Goal: Communication & Community: Answer question/provide support

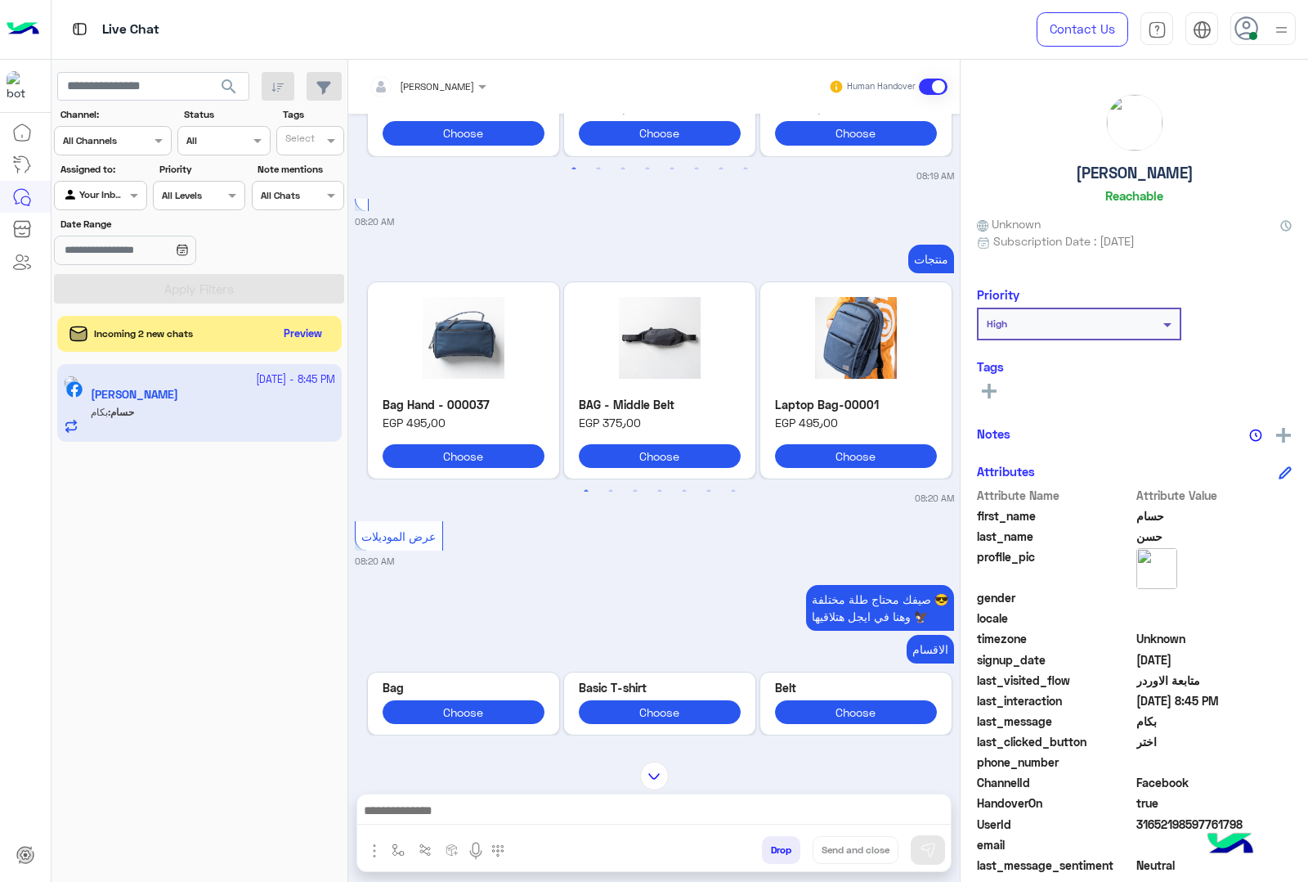
scroll to position [1335, 0]
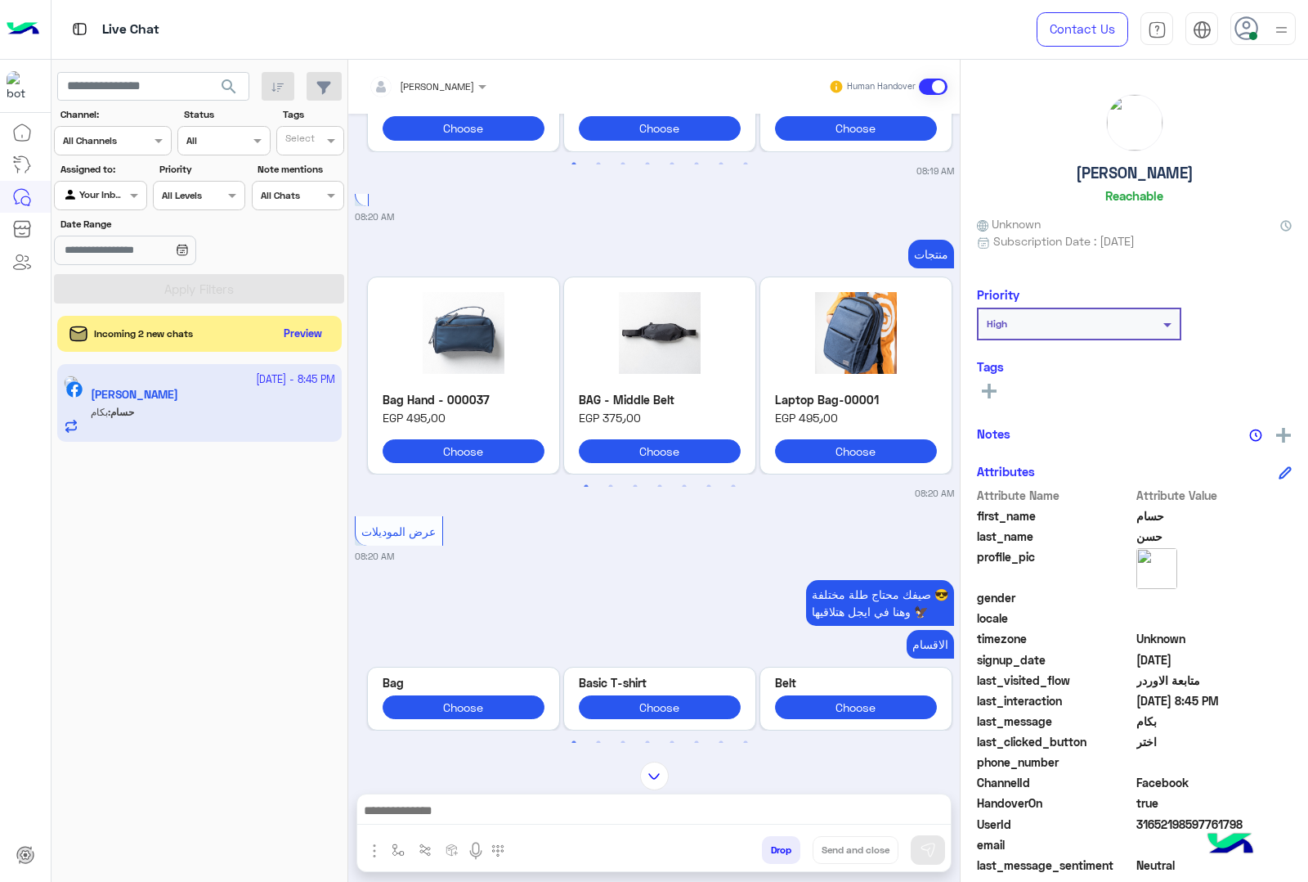
click at [469, 95] on div "[PERSON_NAME]" at bounding box center [421, 86] width 105 height 33
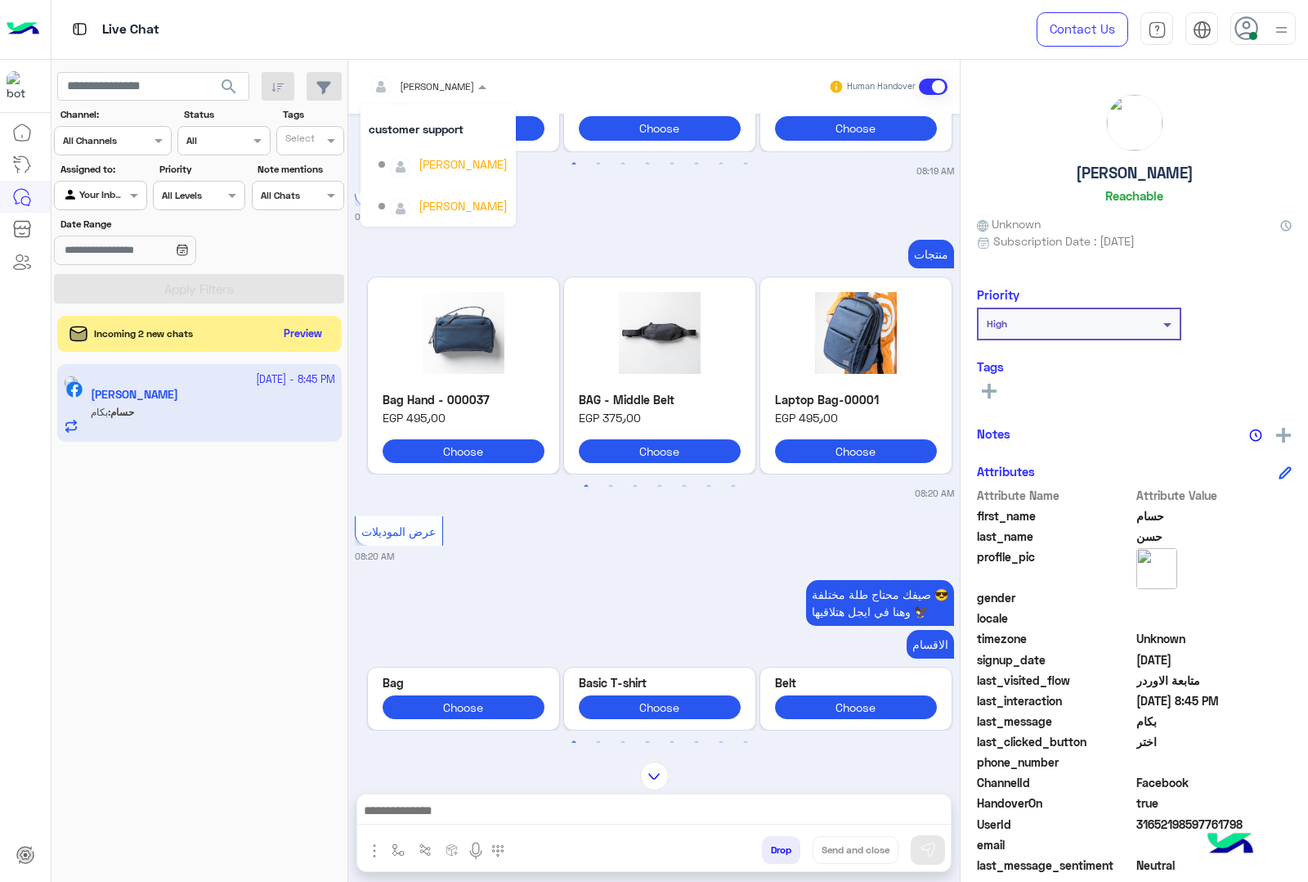
scroll to position [0, 0]
click at [423, 161] on div "[PERSON_NAME]" at bounding box center [463, 154] width 89 height 17
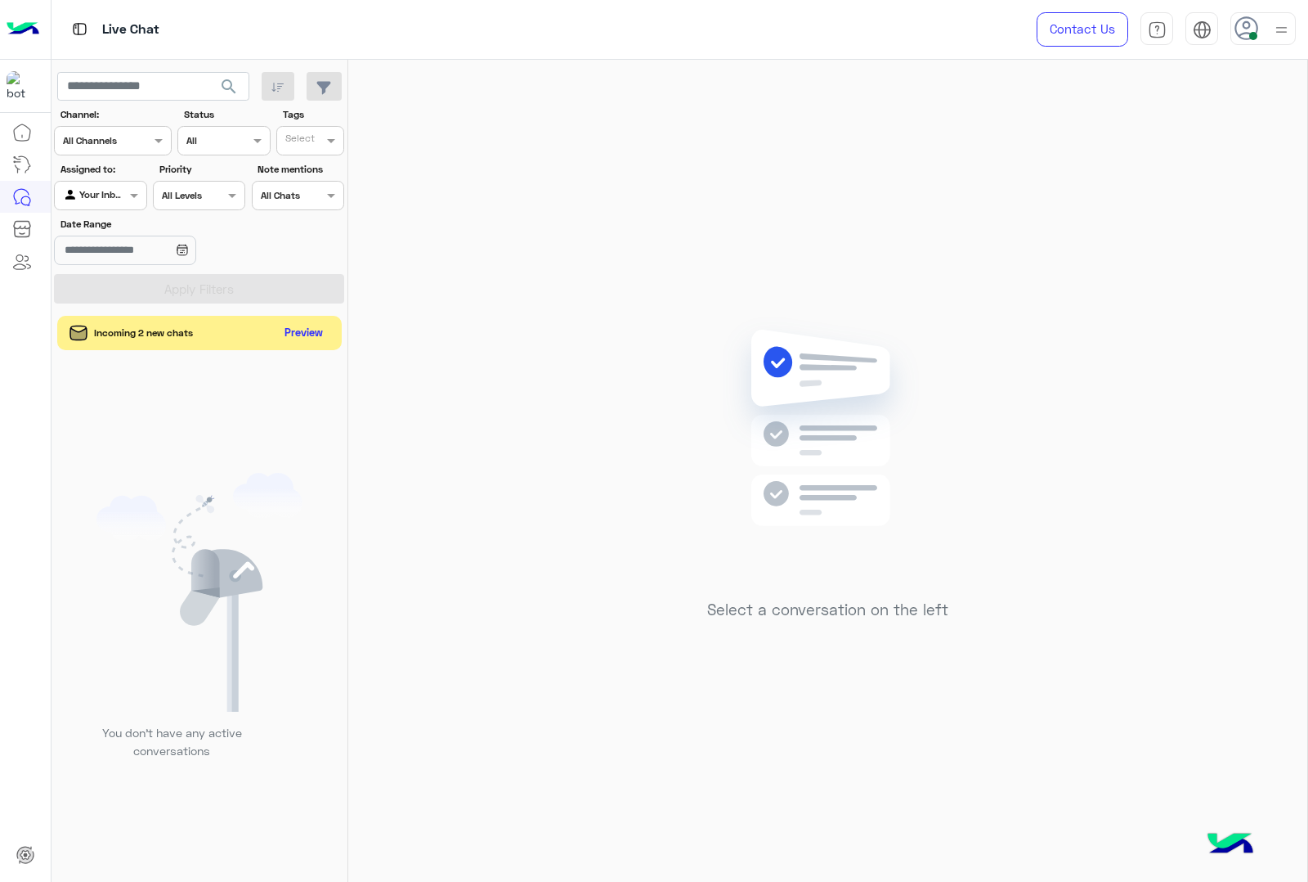
click at [312, 337] on button "Preview" at bounding box center [304, 333] width 51 height 22
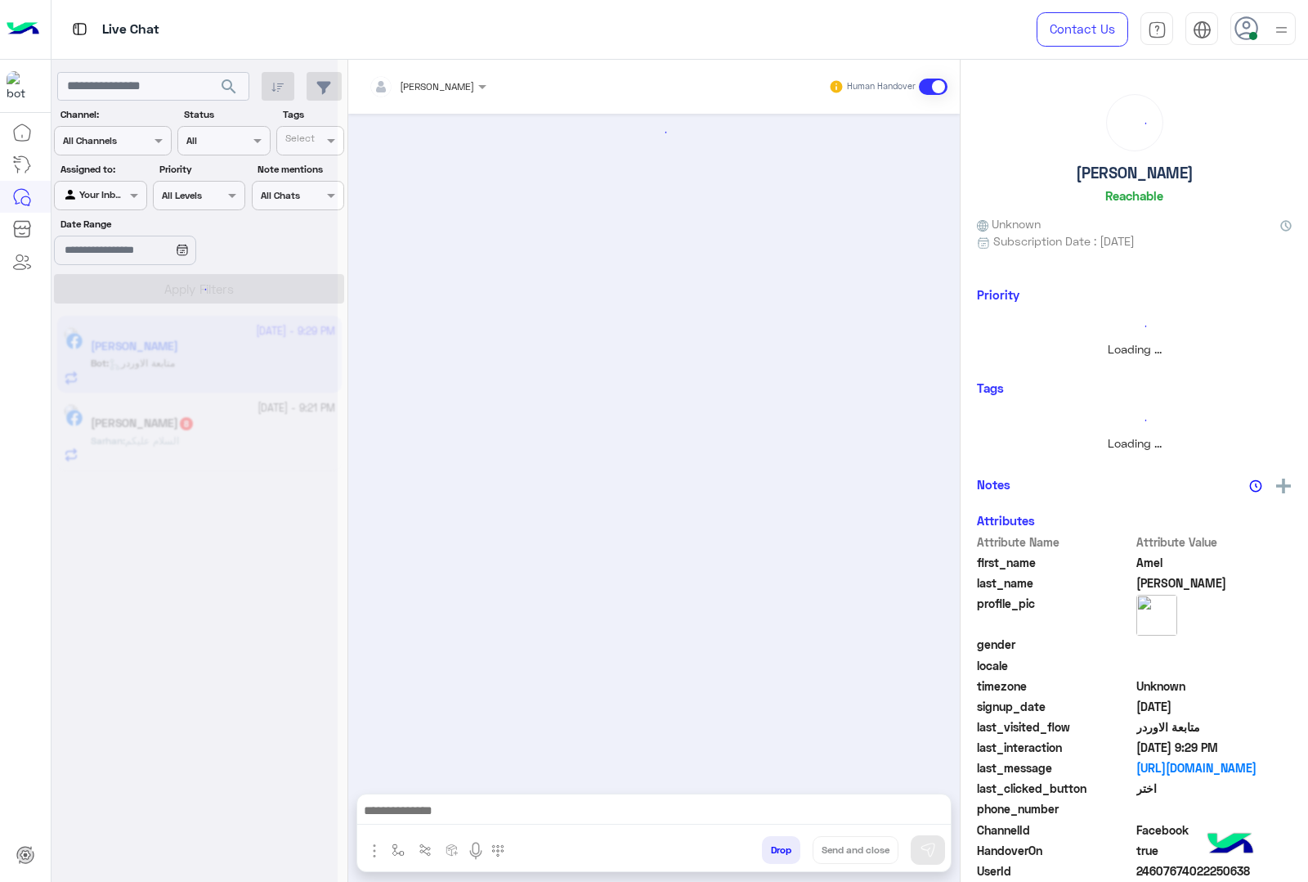
scroll to position [936, 0]
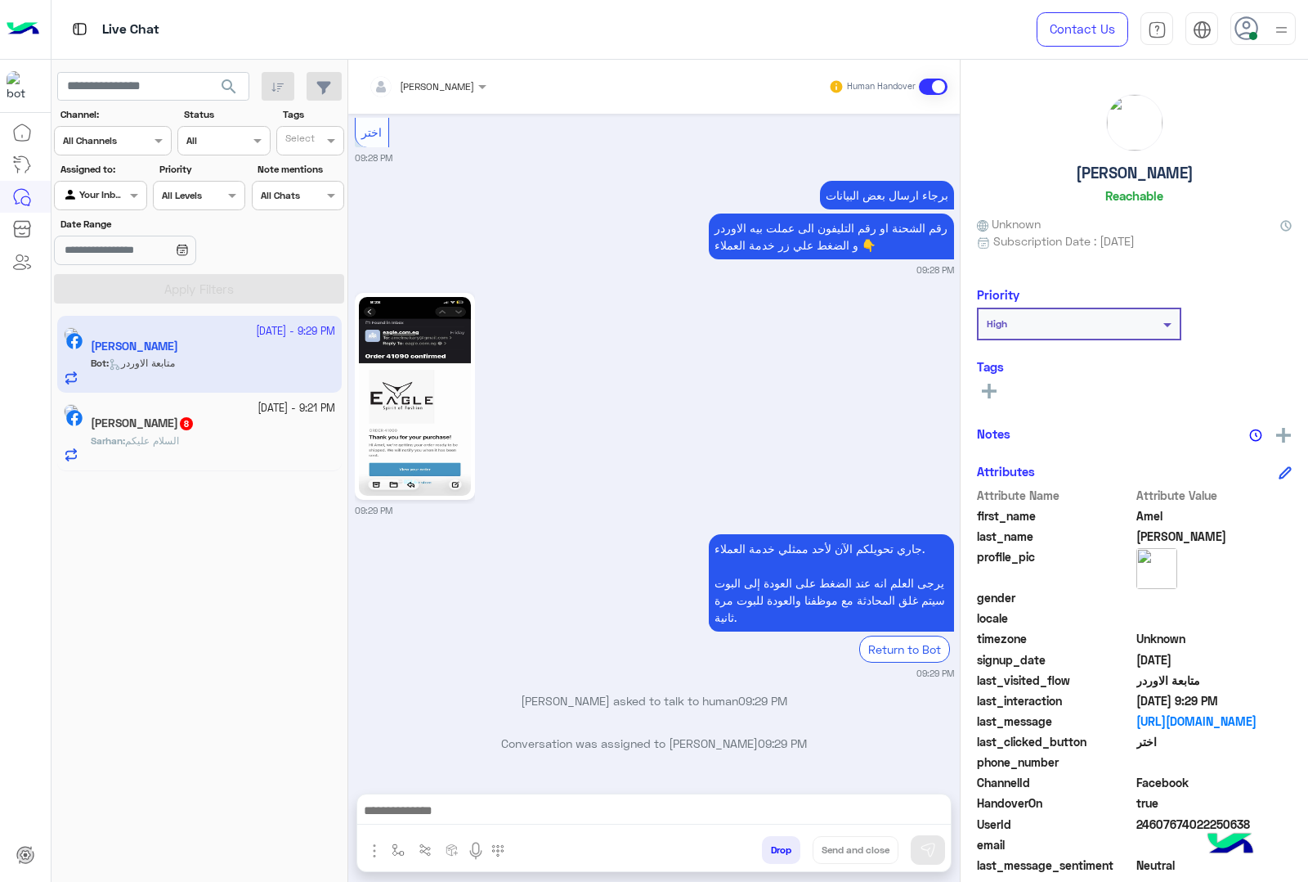
click at [247, 425] on div "[PERSON_NAME] 8" at bounding box center [213, 424] width 244 height 17
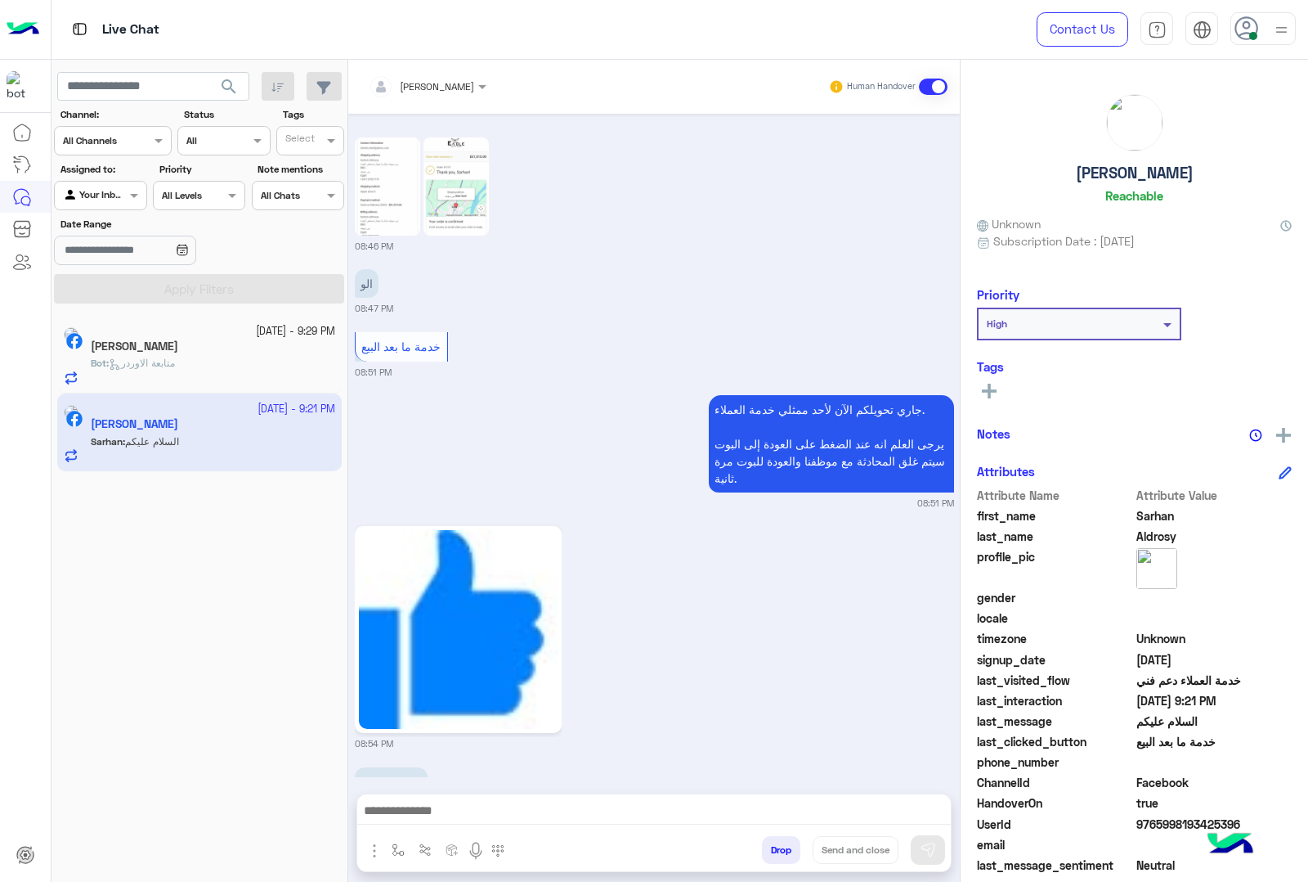
scroll to position [2147, 0]
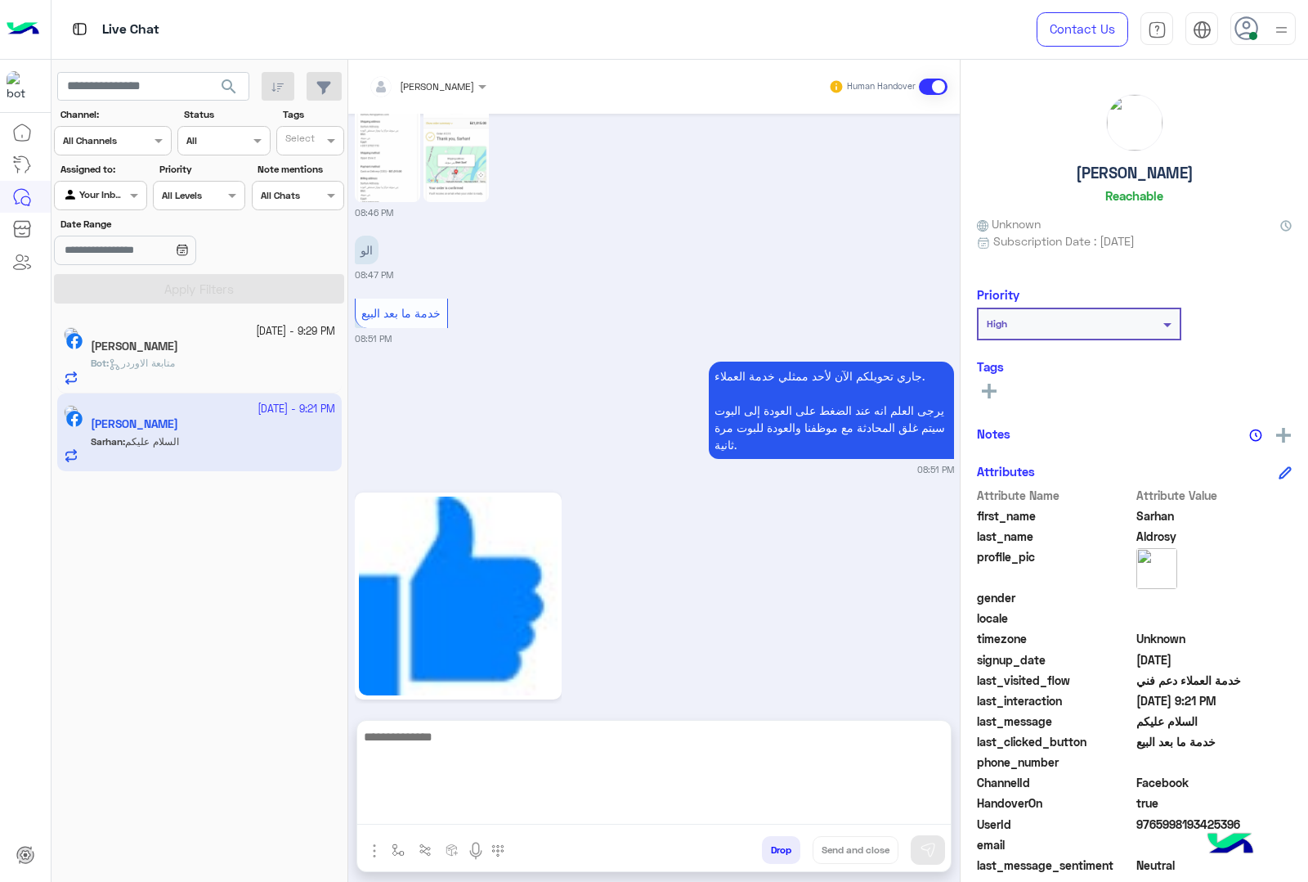
click at [544, 814] on textarea at bounding box center [654, 775] width 594 height 98
type textarea "*"
type textarea "**********"
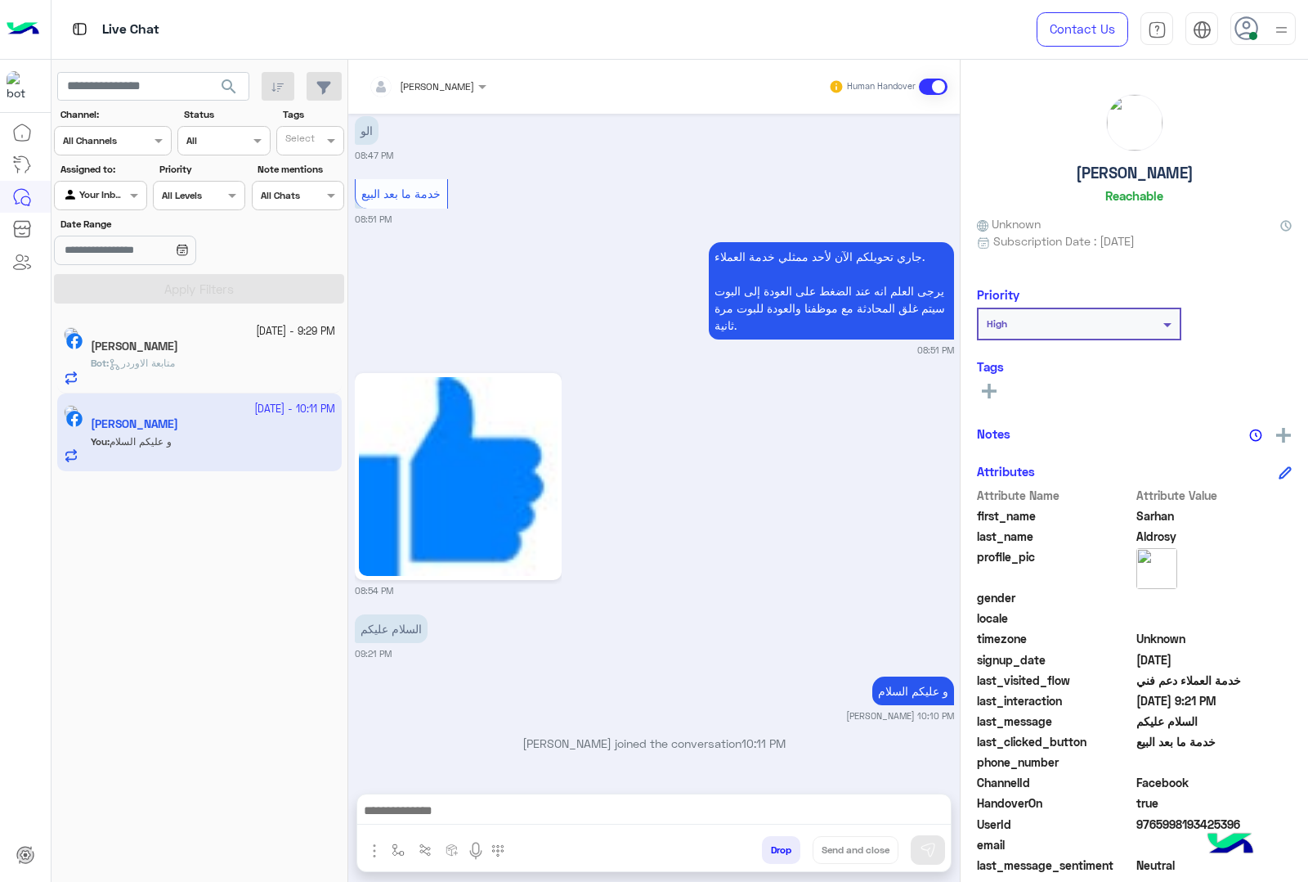
click at [222, 357] on div "Bot : متابعة الاوردر" at bounding box center [213, 370] width 244 height 29
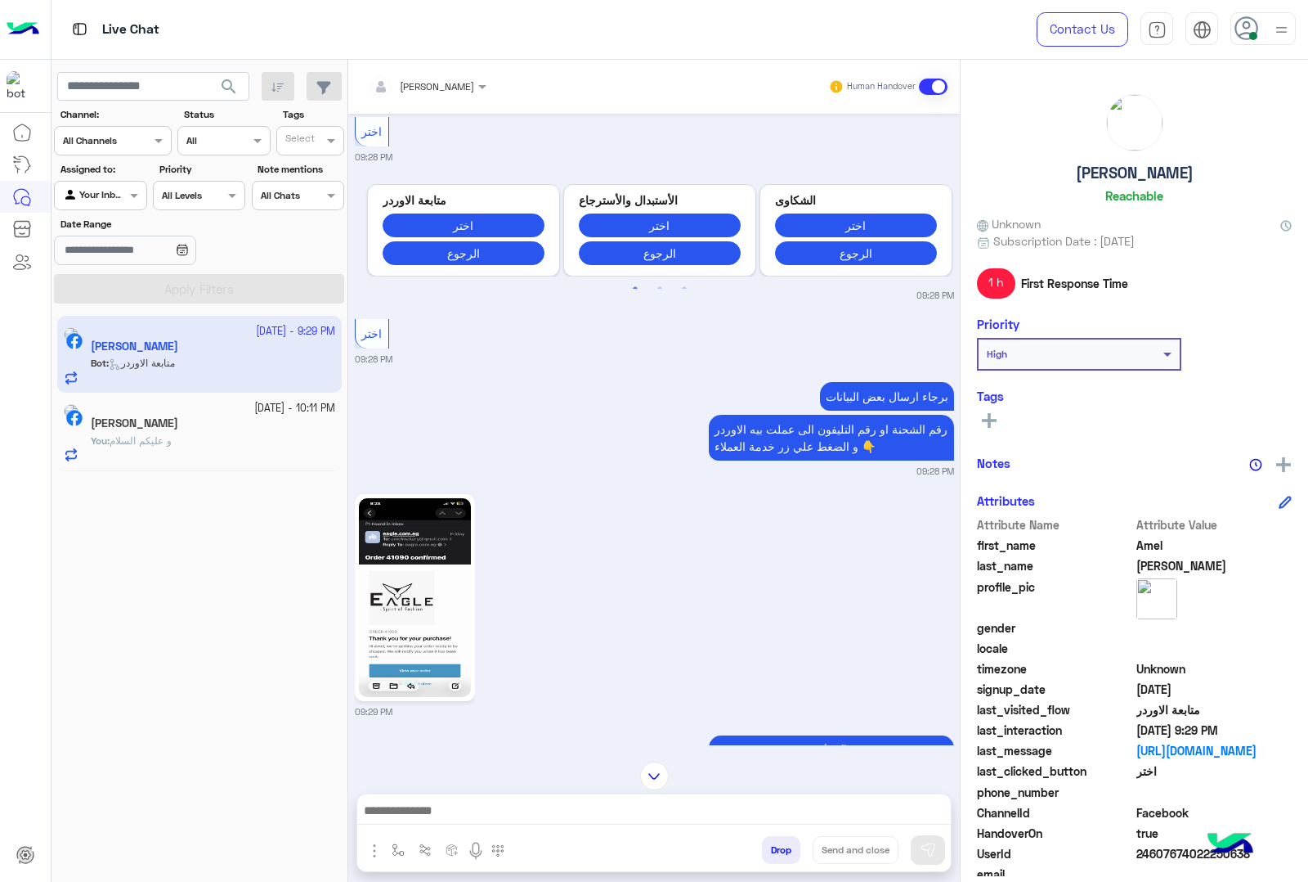
scroll to position [936, 0]
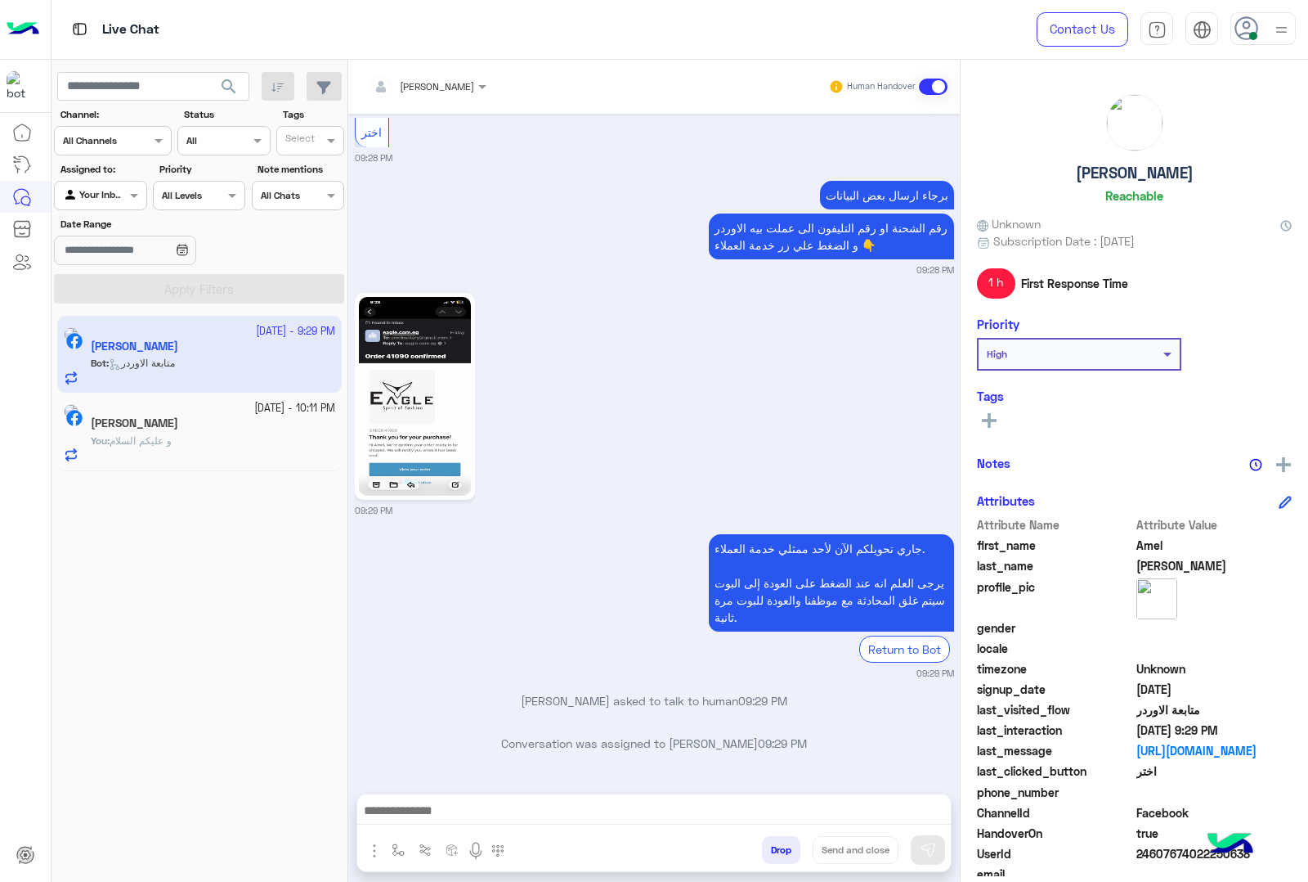
click at [409, 341] on img at bounding box center [415, 396] width 112 height 199
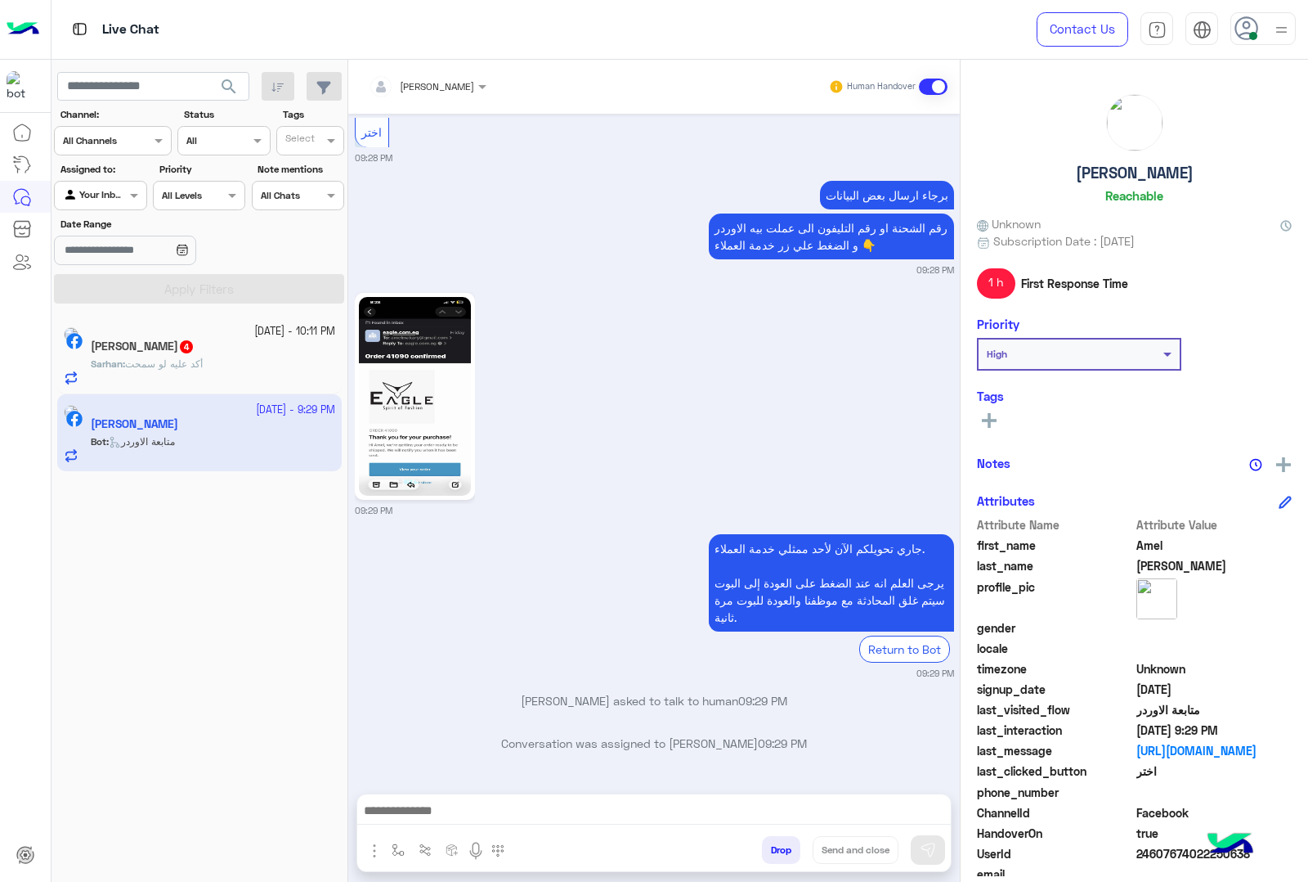
click at [590, 798] on div at bounding box center [654, 814] width 594 height 41
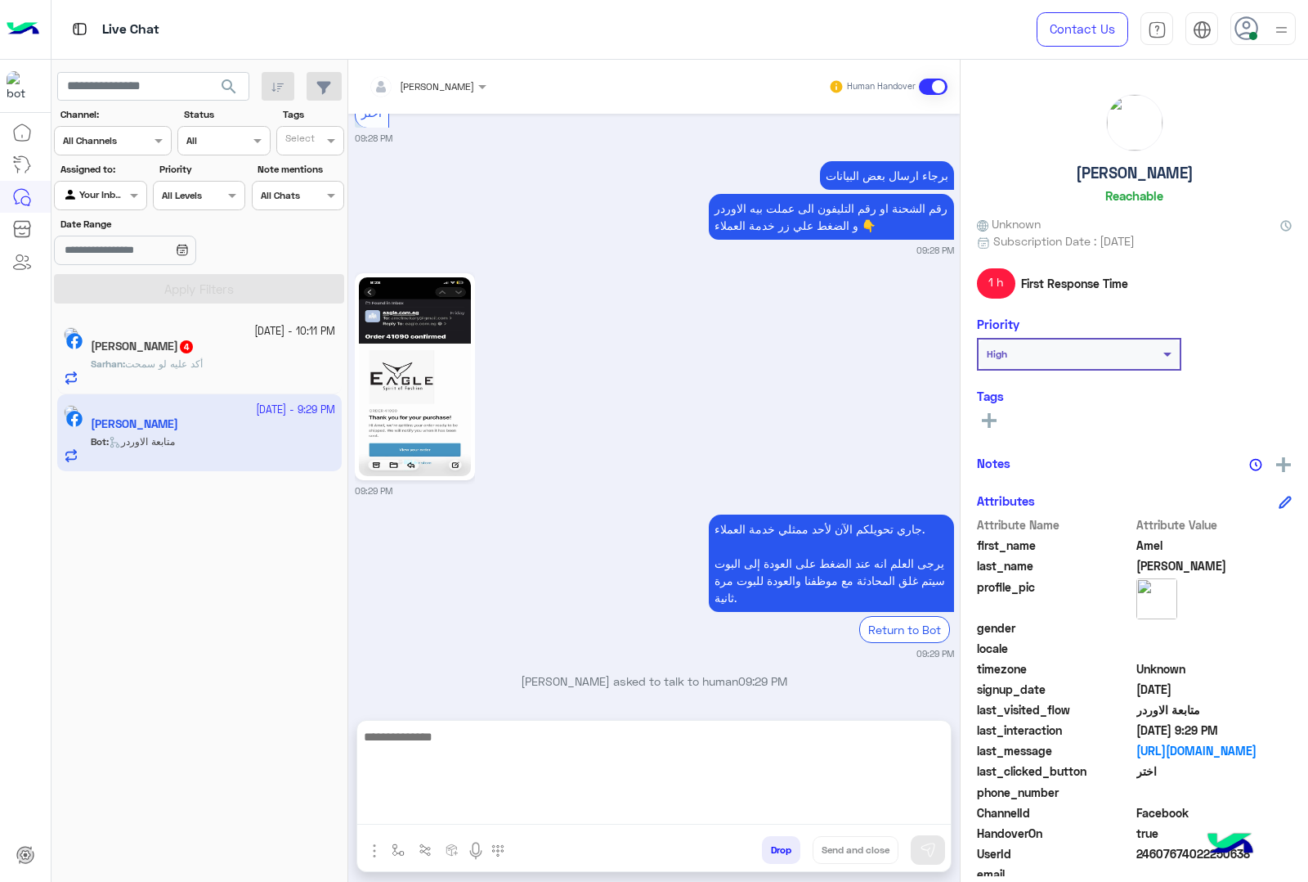
click at [569, 805] on textarea at bounding box center [654, 775] width 594 height 98
type textarea "*"
type textarea "**********"
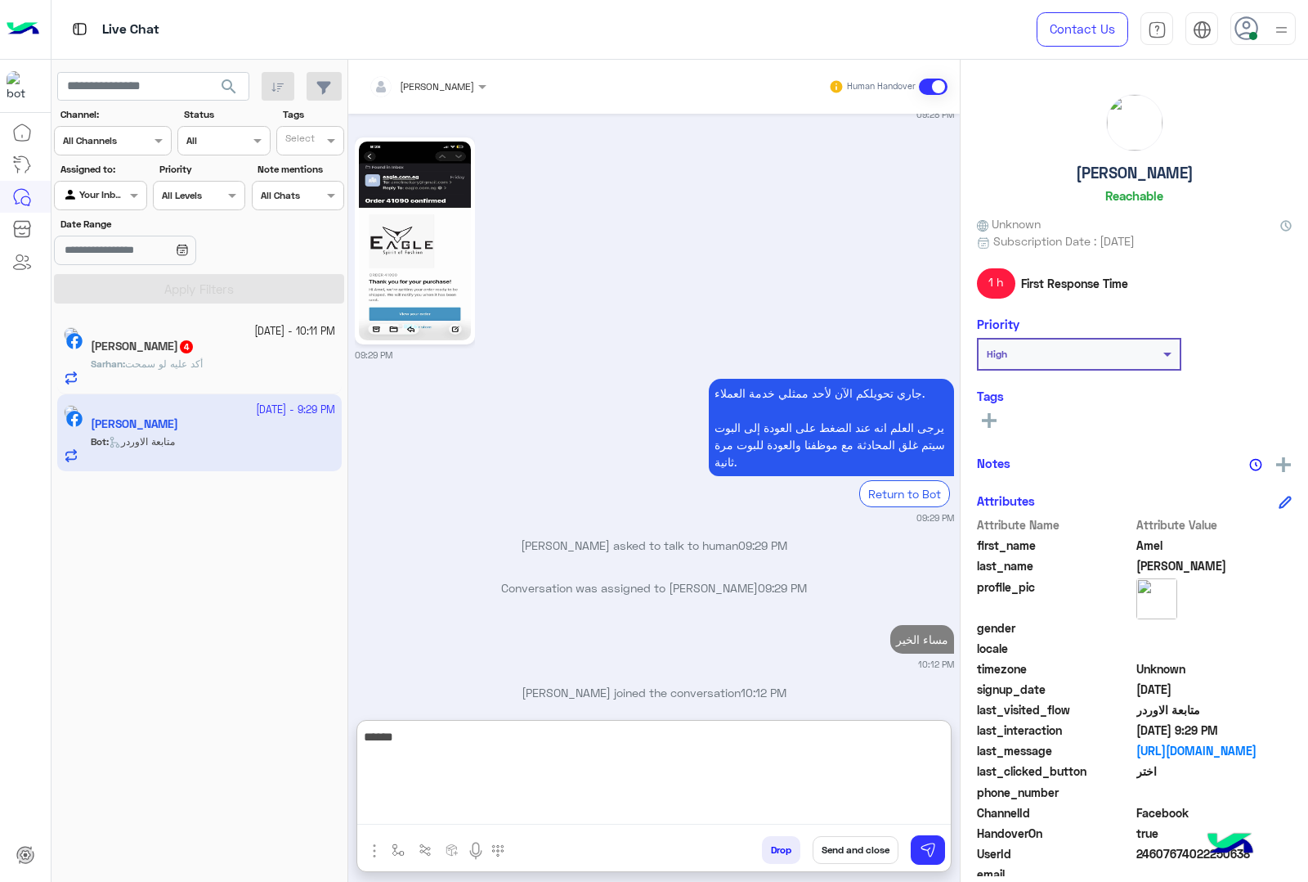
scroll to position [1114, 0]
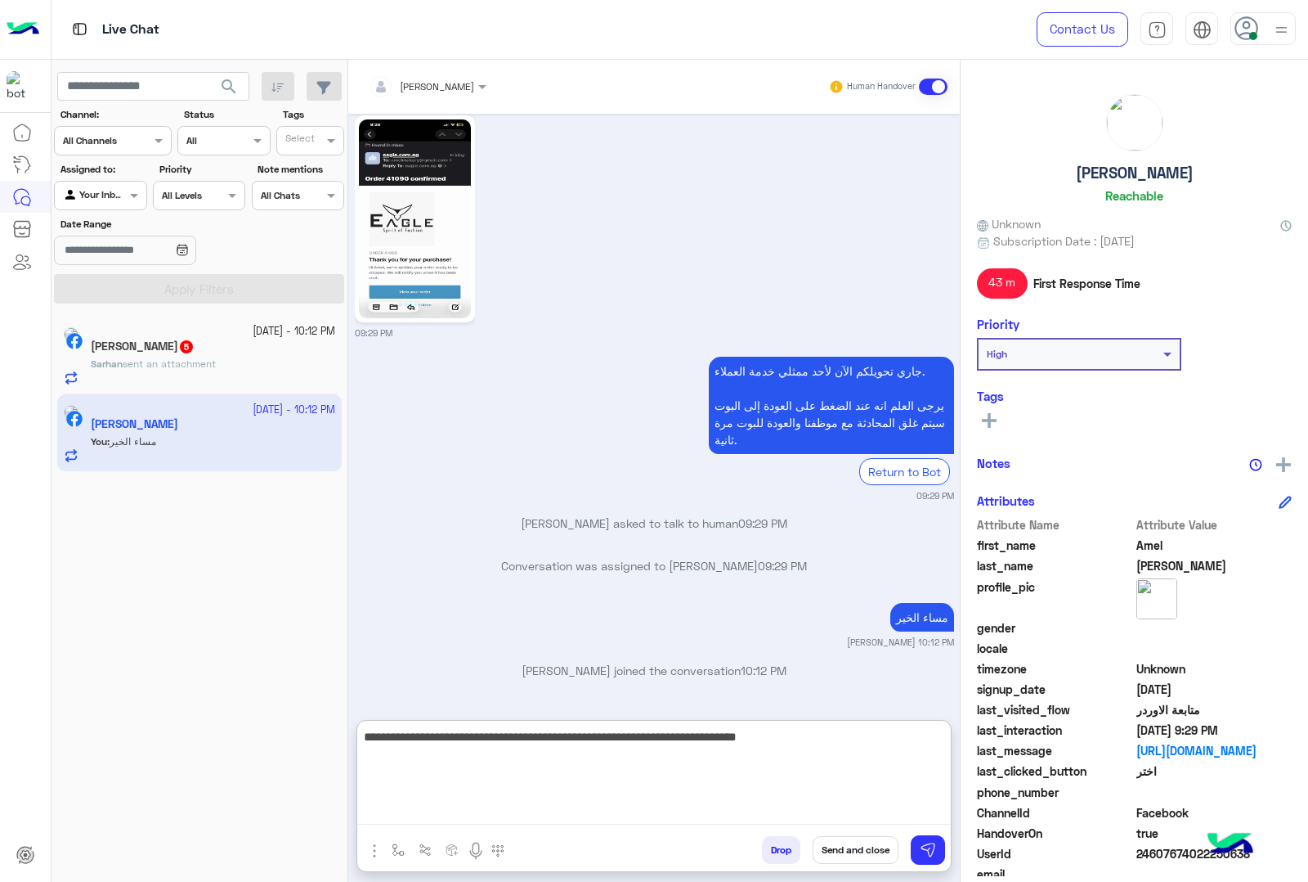
type textarea "**********"
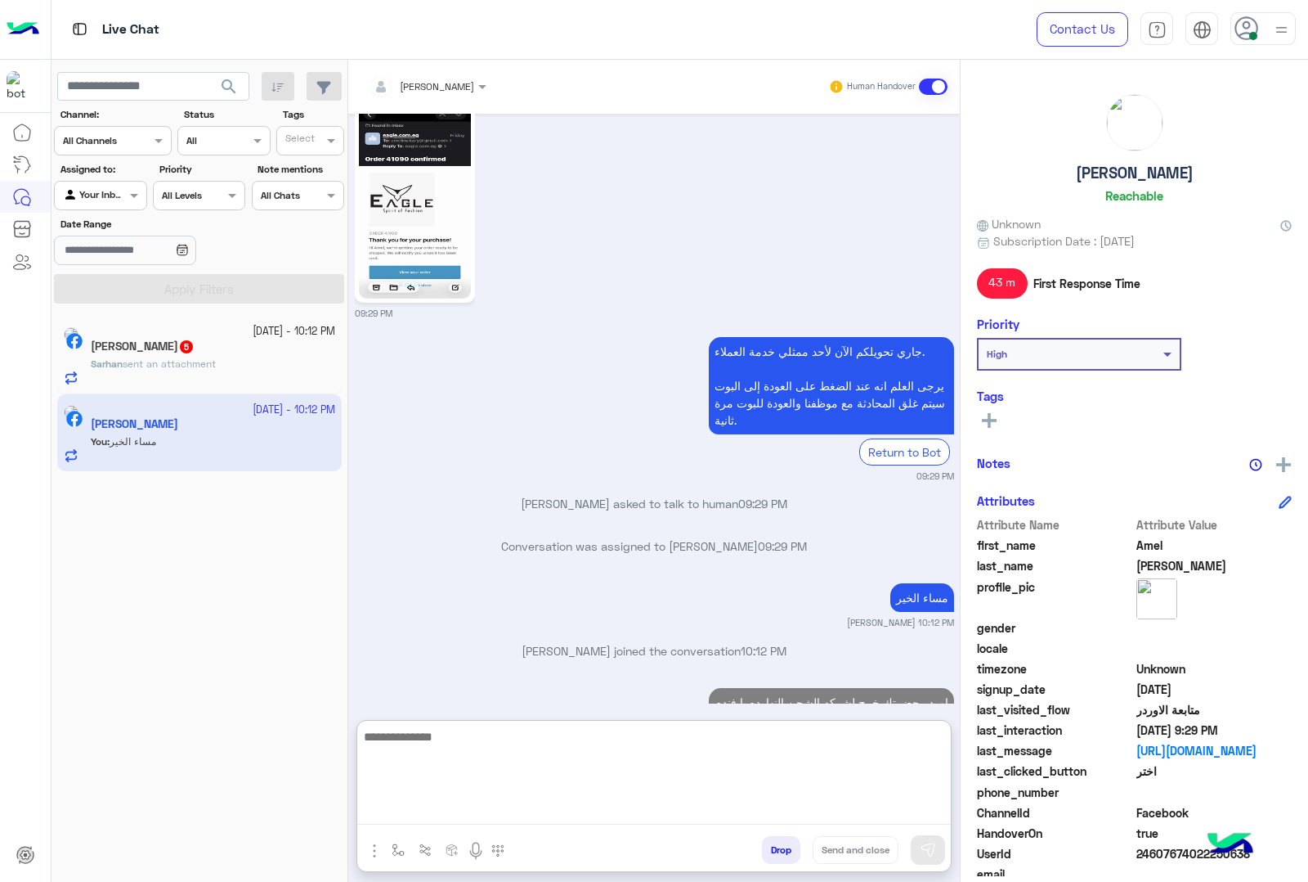
scroll to position [1194, 0]
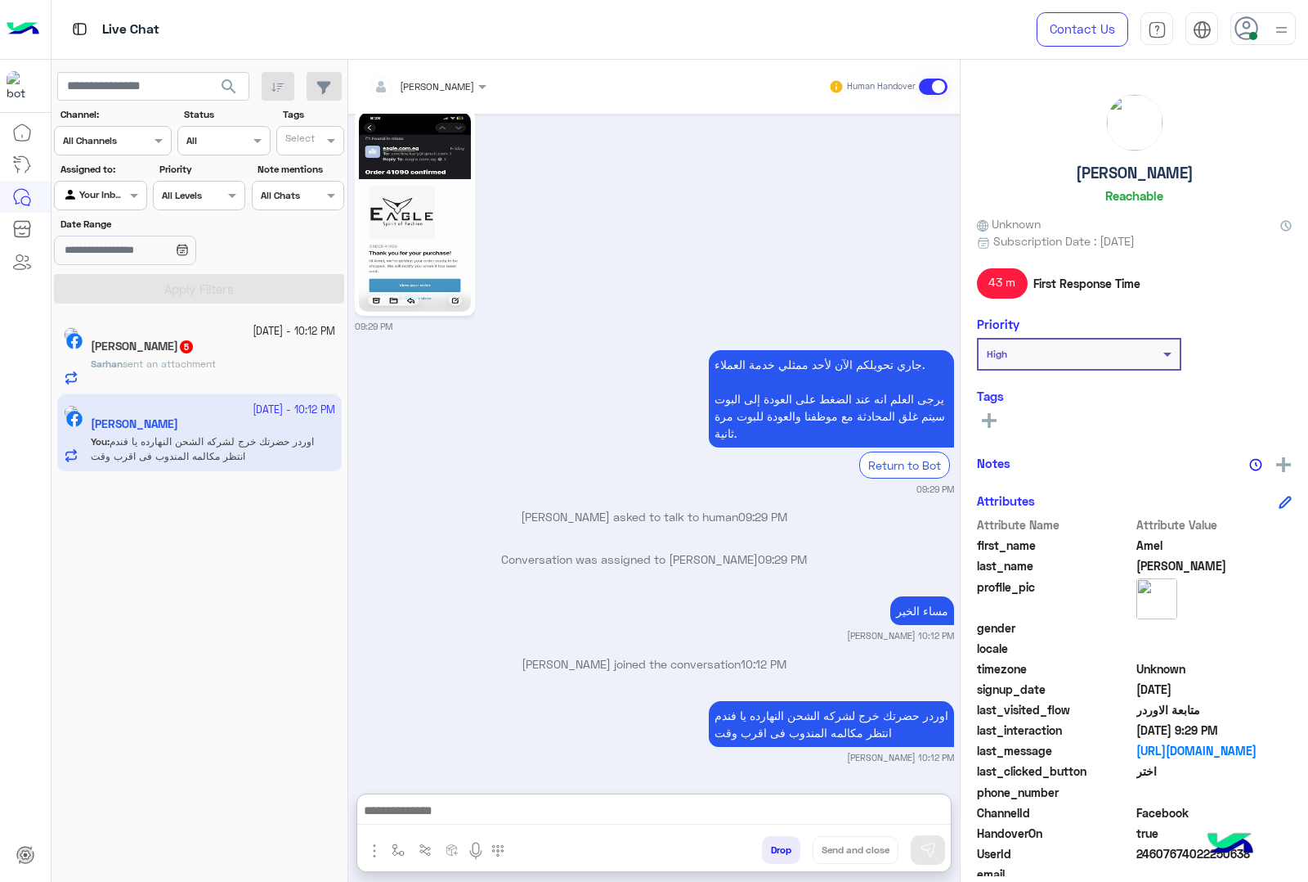
click at [270, 358] on div "[PERSON_NAME] sent an attachment" at bounding box center [213, 371] width 244 height 29
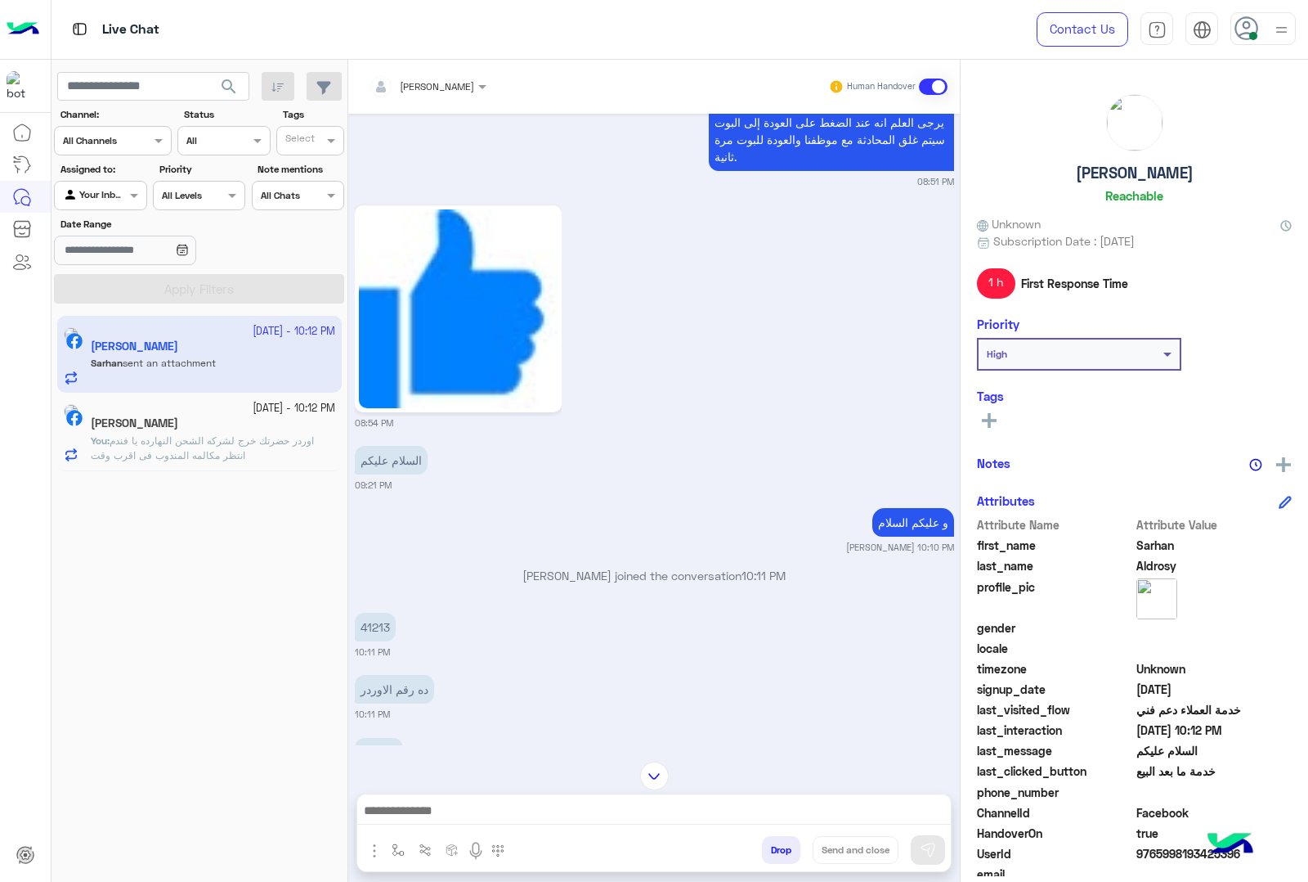
scroll to position [2048, 0]
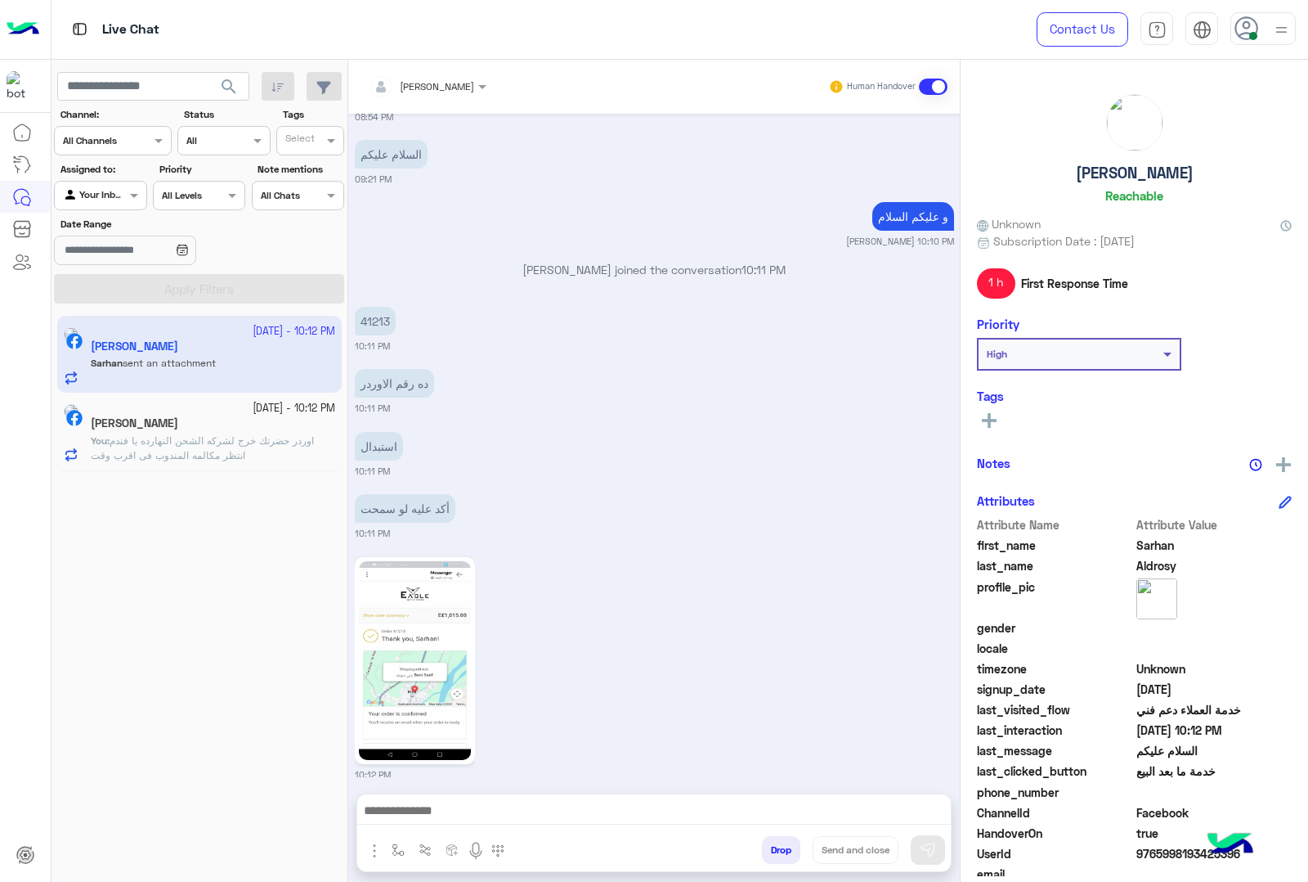
click at [402, 605] on img at bounding box center [415, 660] width 112 height 199
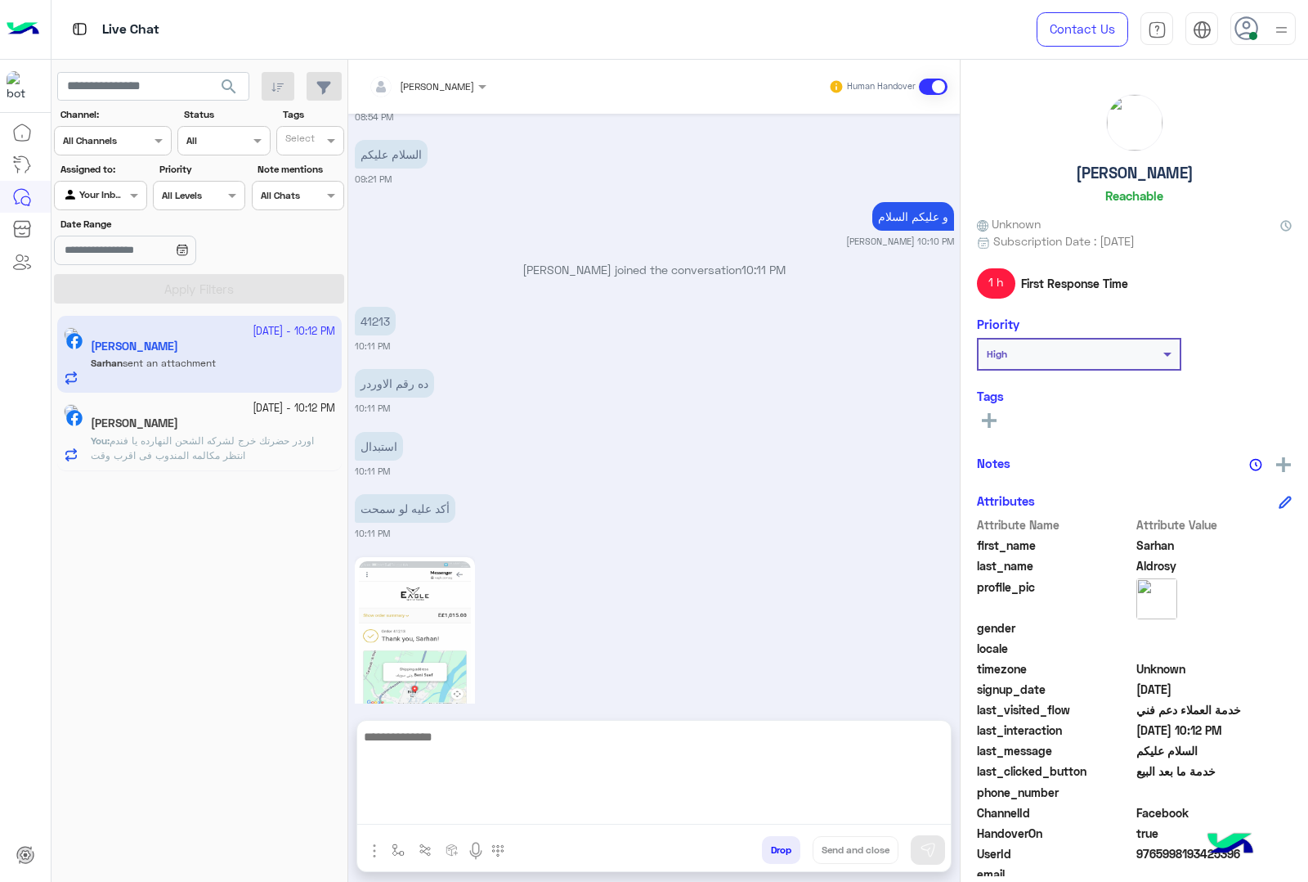
click at [530, 807] on textarea at bounding box center [654, 775] width 594 height 98
type textarea "**********"
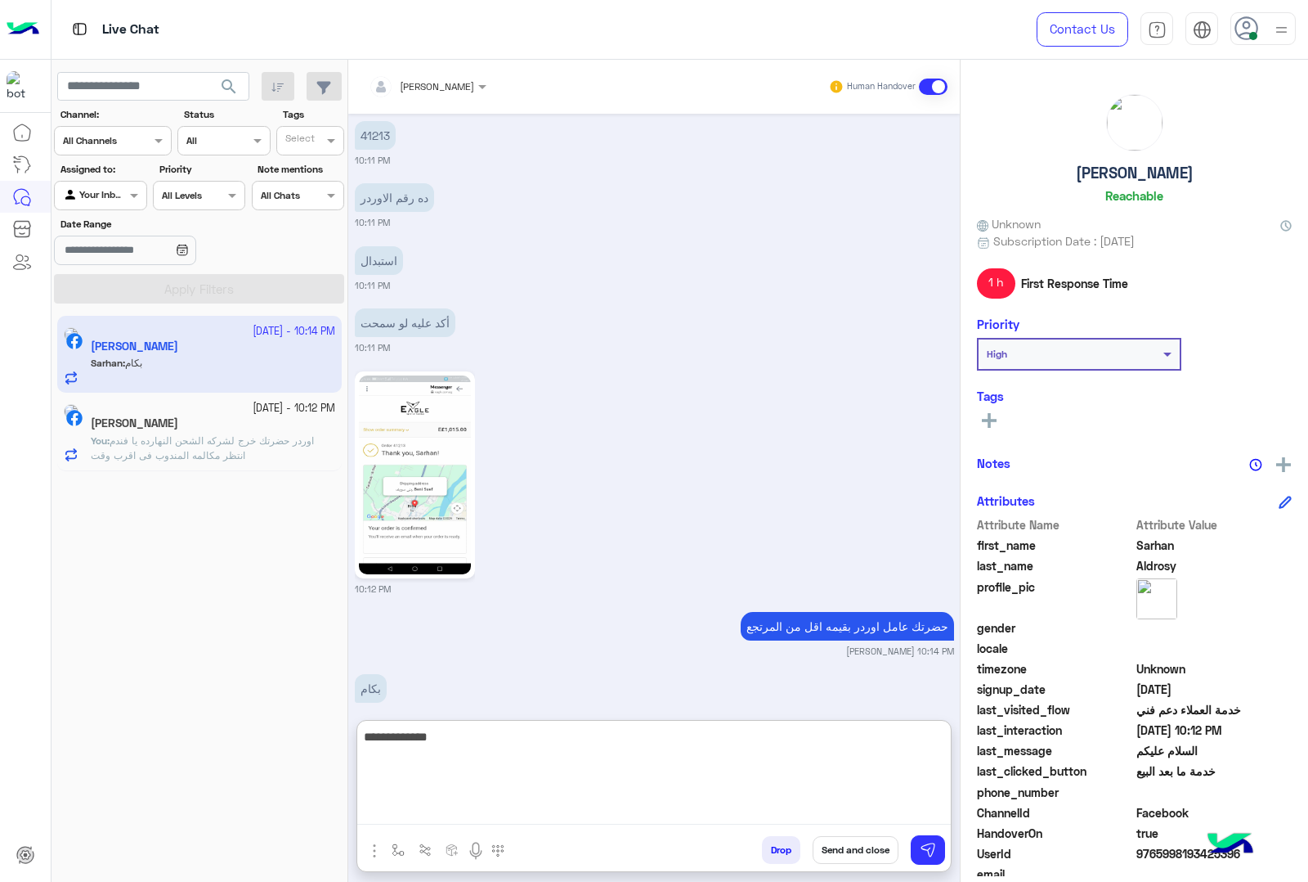
scroll to position [2247, 0]
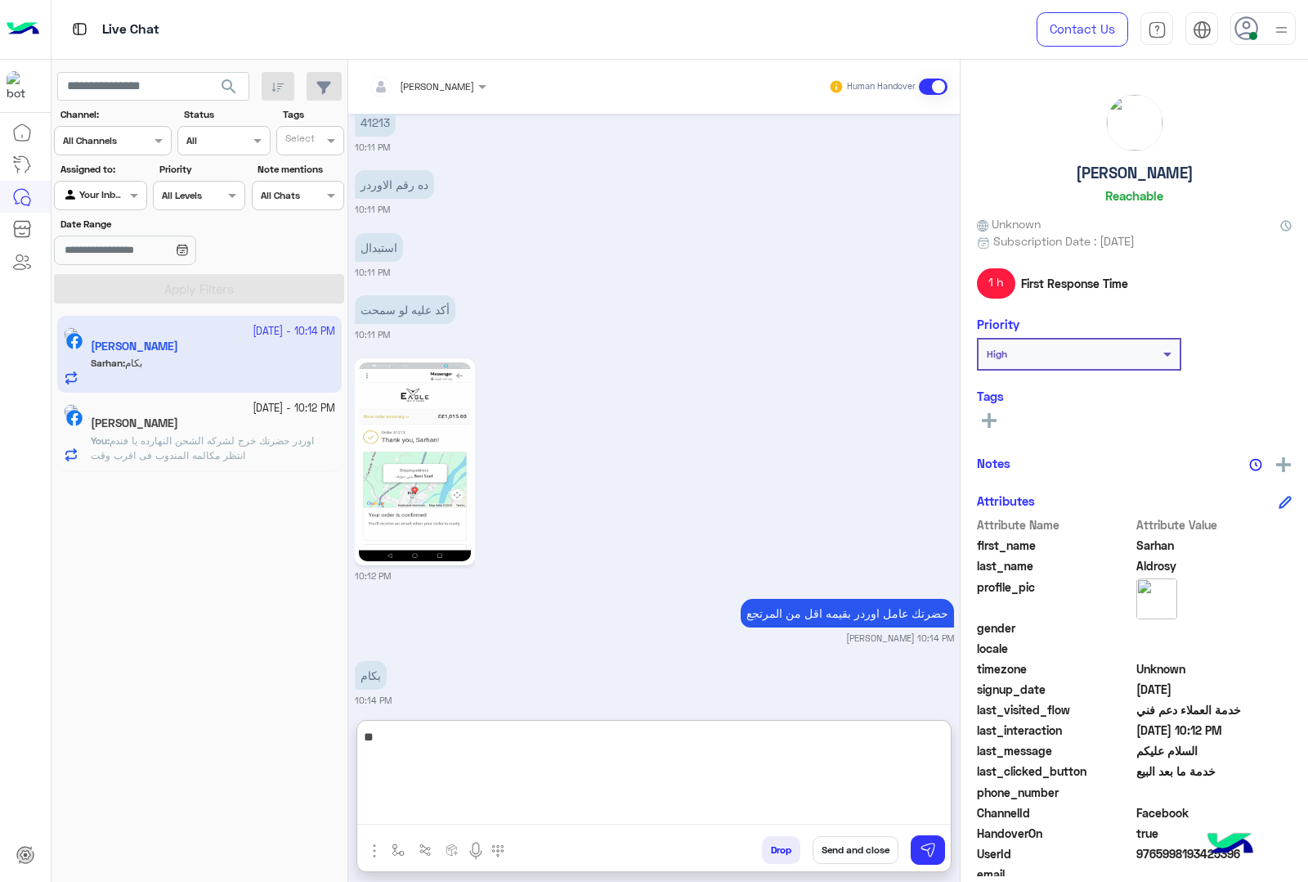
type textarea "*"
click at [661, 754] on textarea at bounding box center [654, 775] width 594 height 98
type textarea "**********"
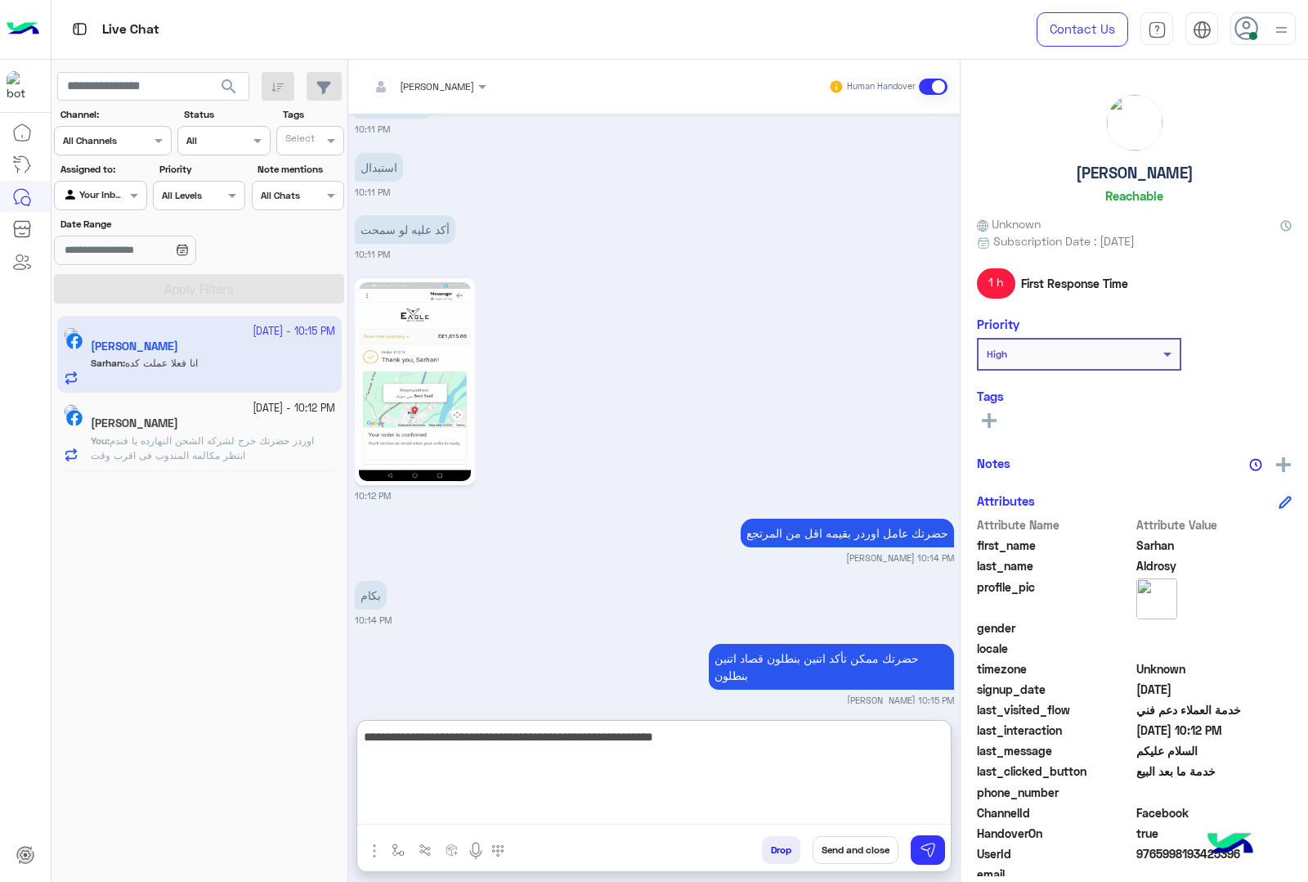
scroll to position [2389, 0]
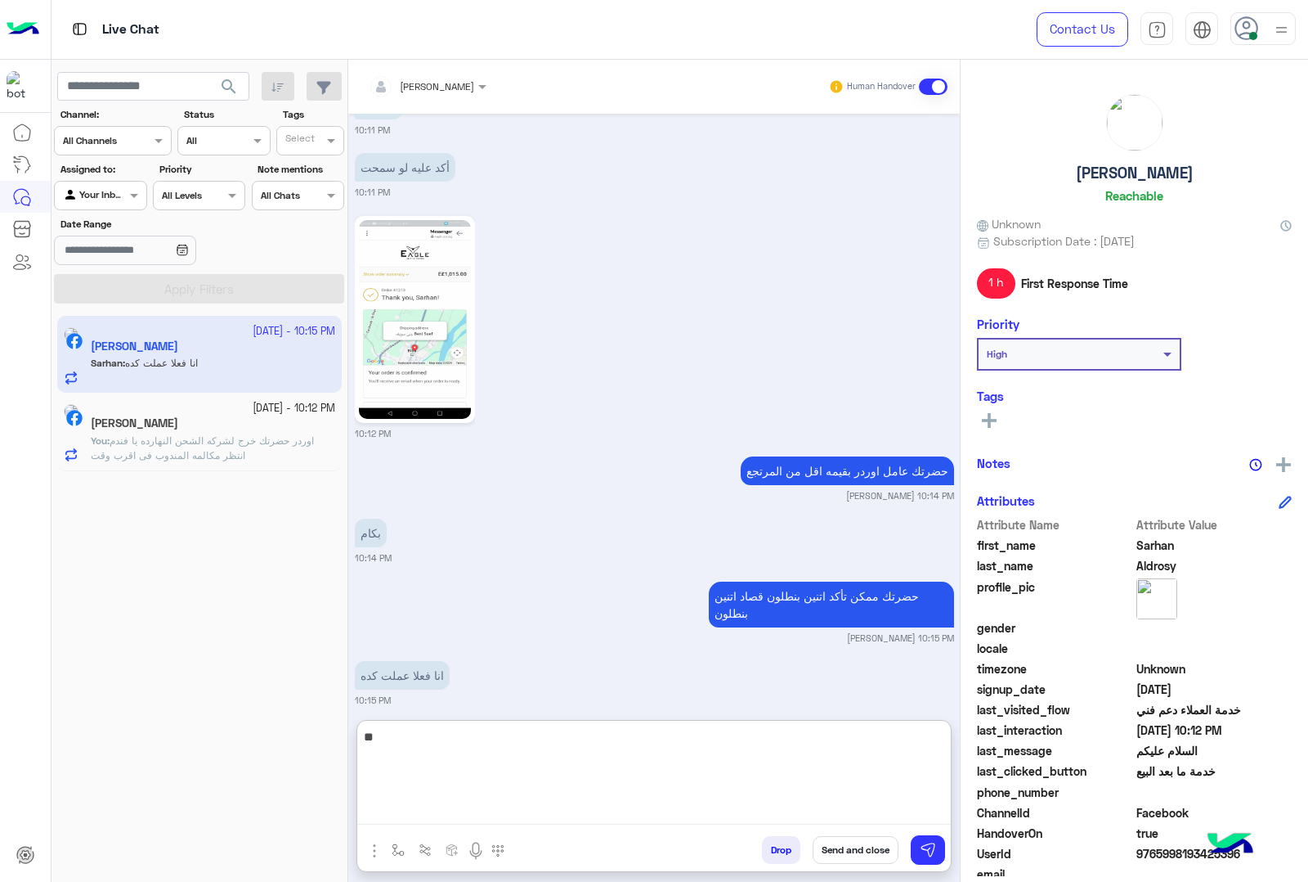
type textarea "*"
type textarea "**********"
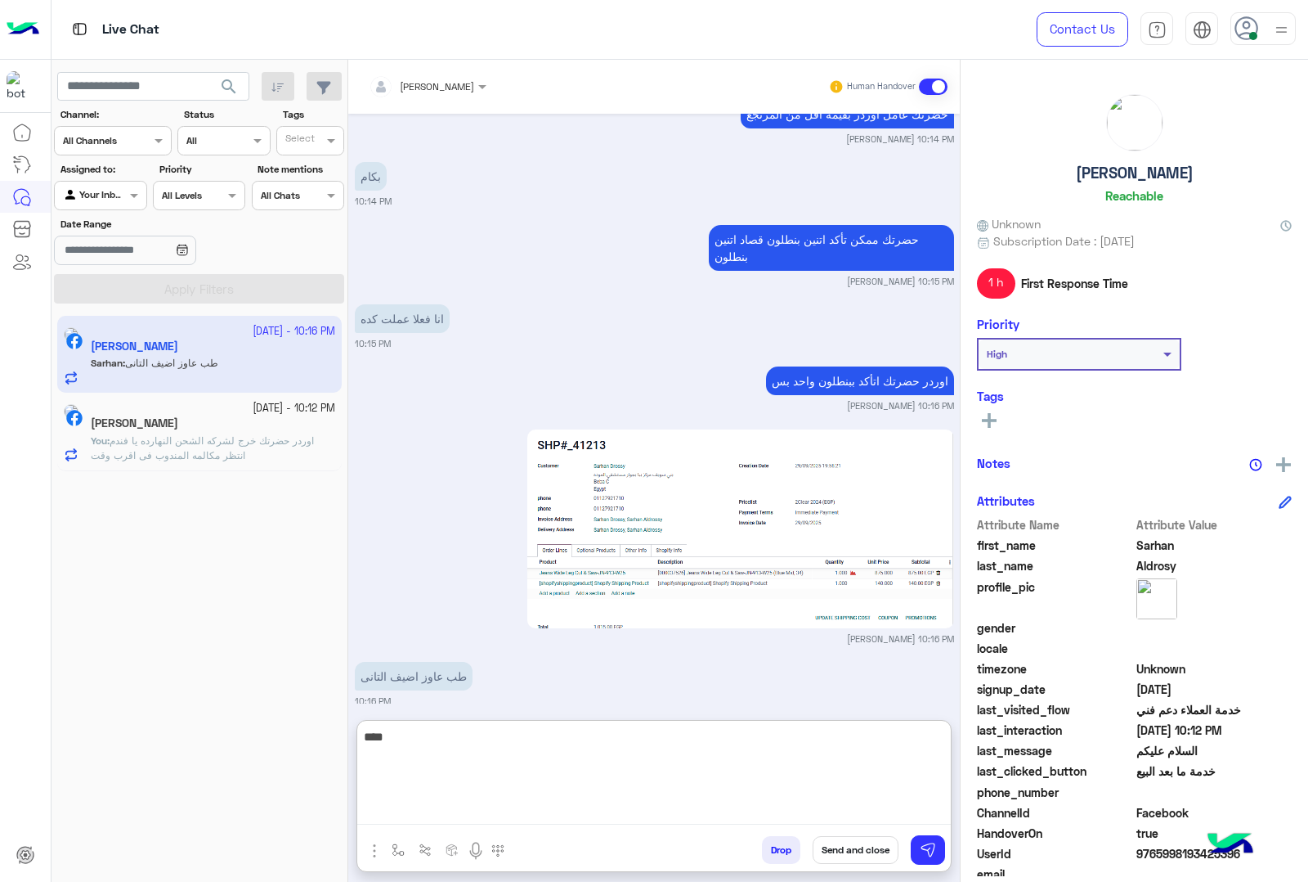
scroll to position [2809, 0]
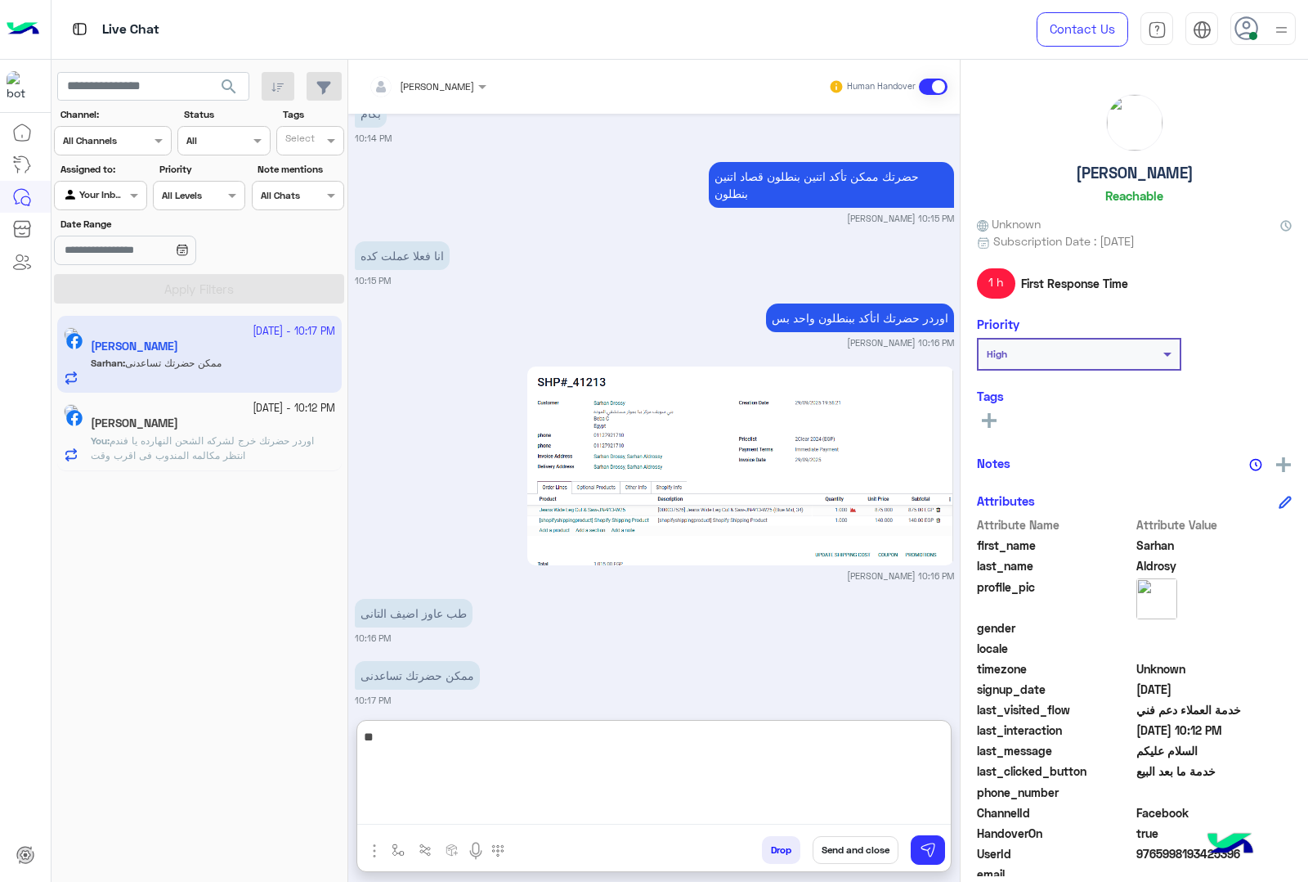
type textarea "*"
type textarea "**********"
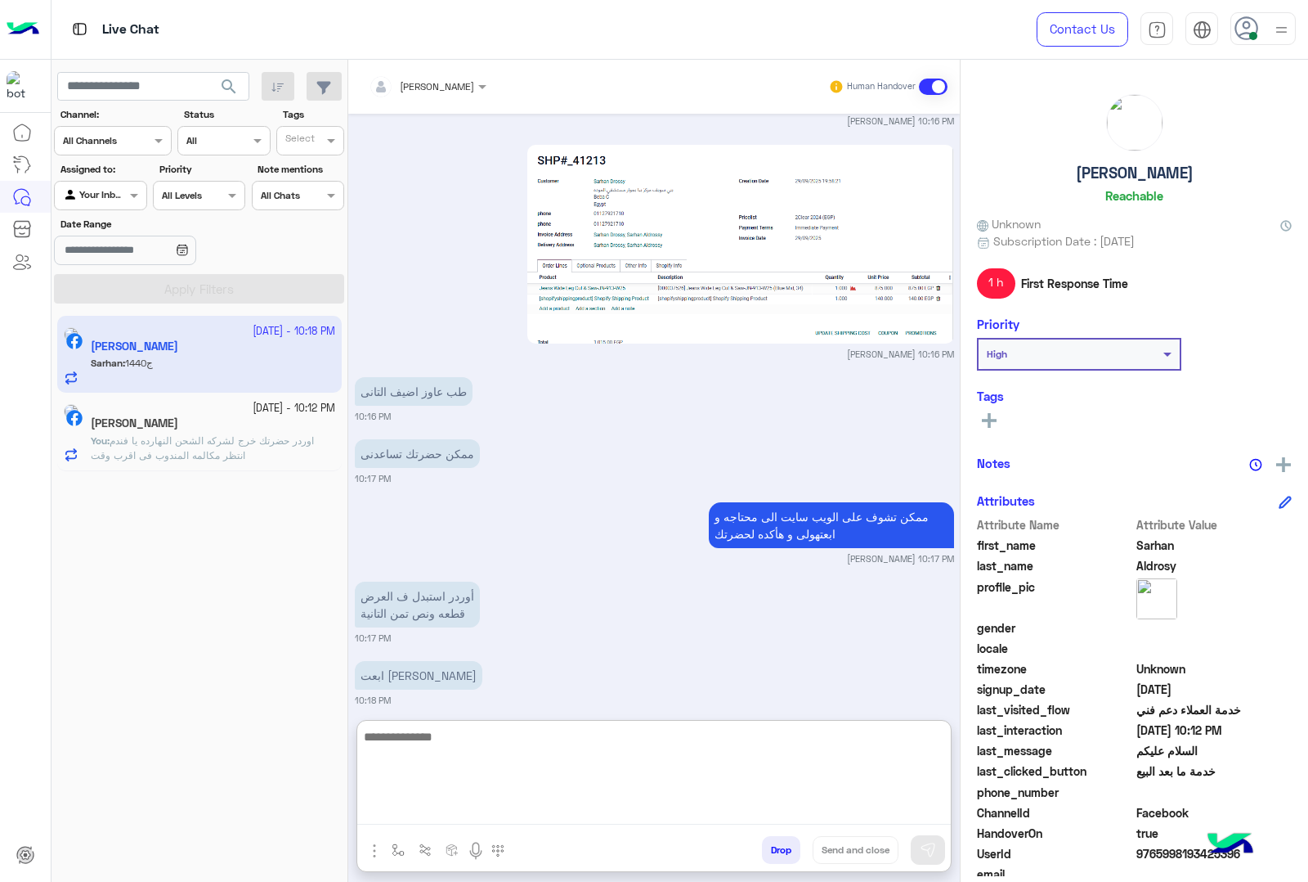
scroll to position [3030, 0]
click at [545, 761] on textarea at bounding box center [654, 775] width 594 height 98
paste textarea "**********"
type textarea "**********"
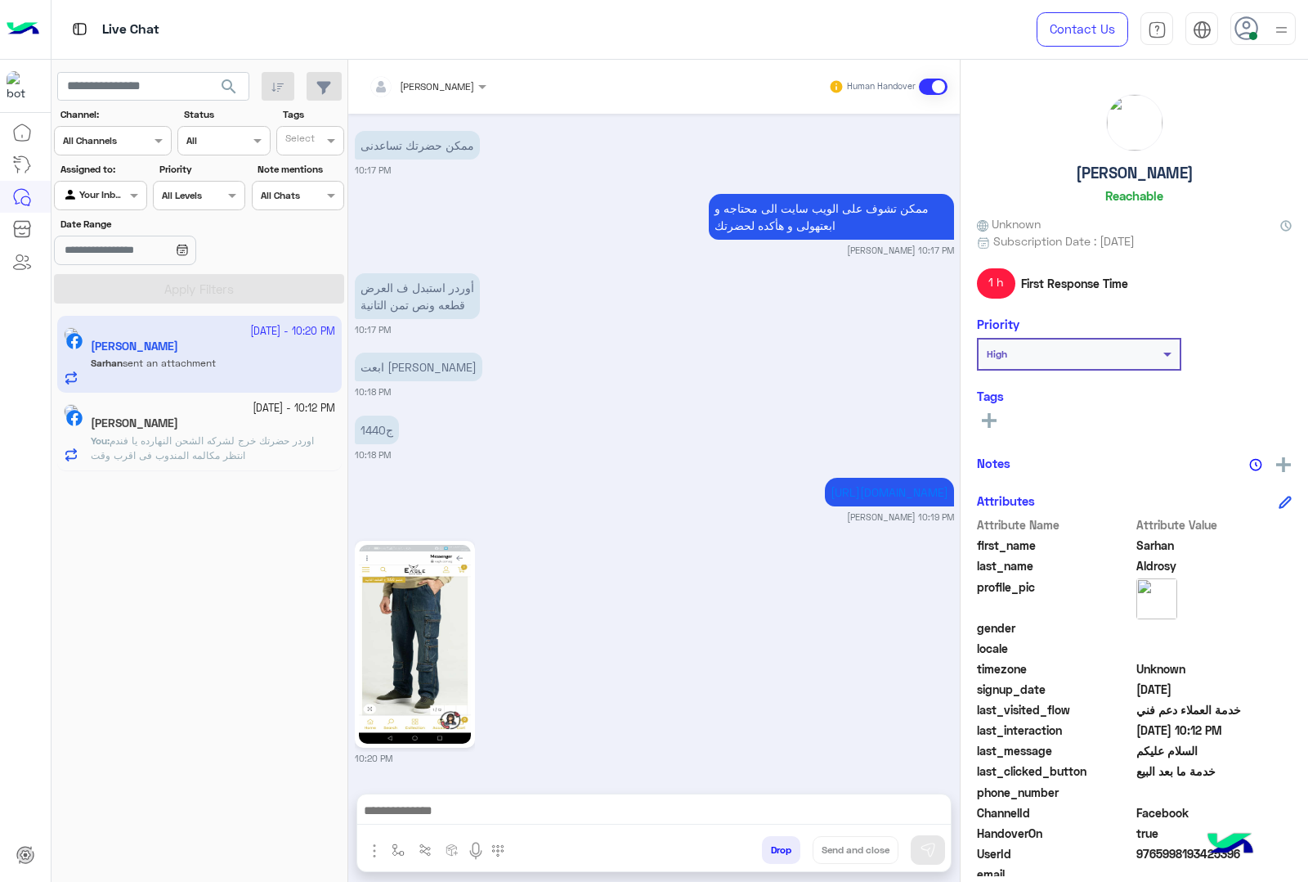
scroll to position [3322, 0]
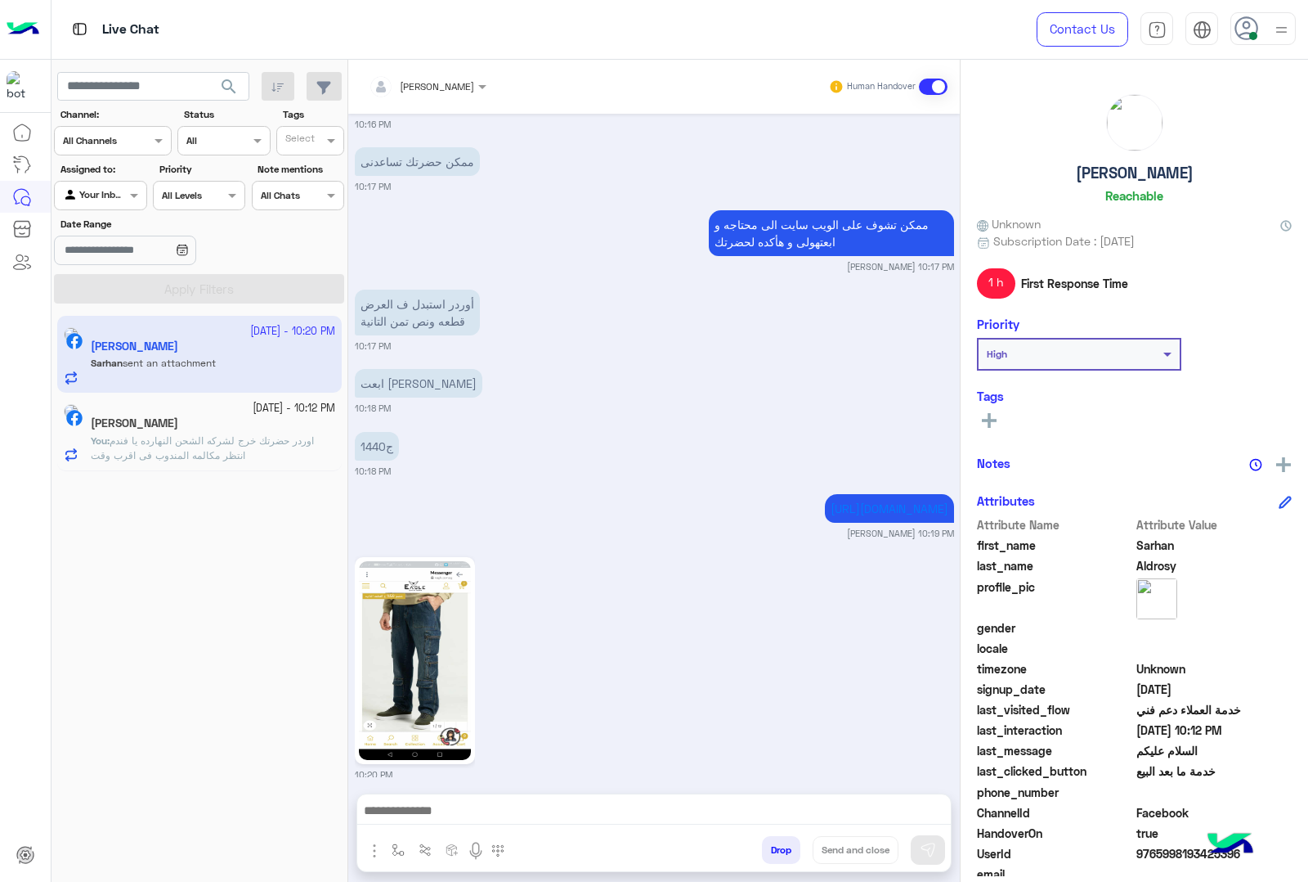
click at [443, 626] on img at bounding box center [415, 660] width 112 height 199
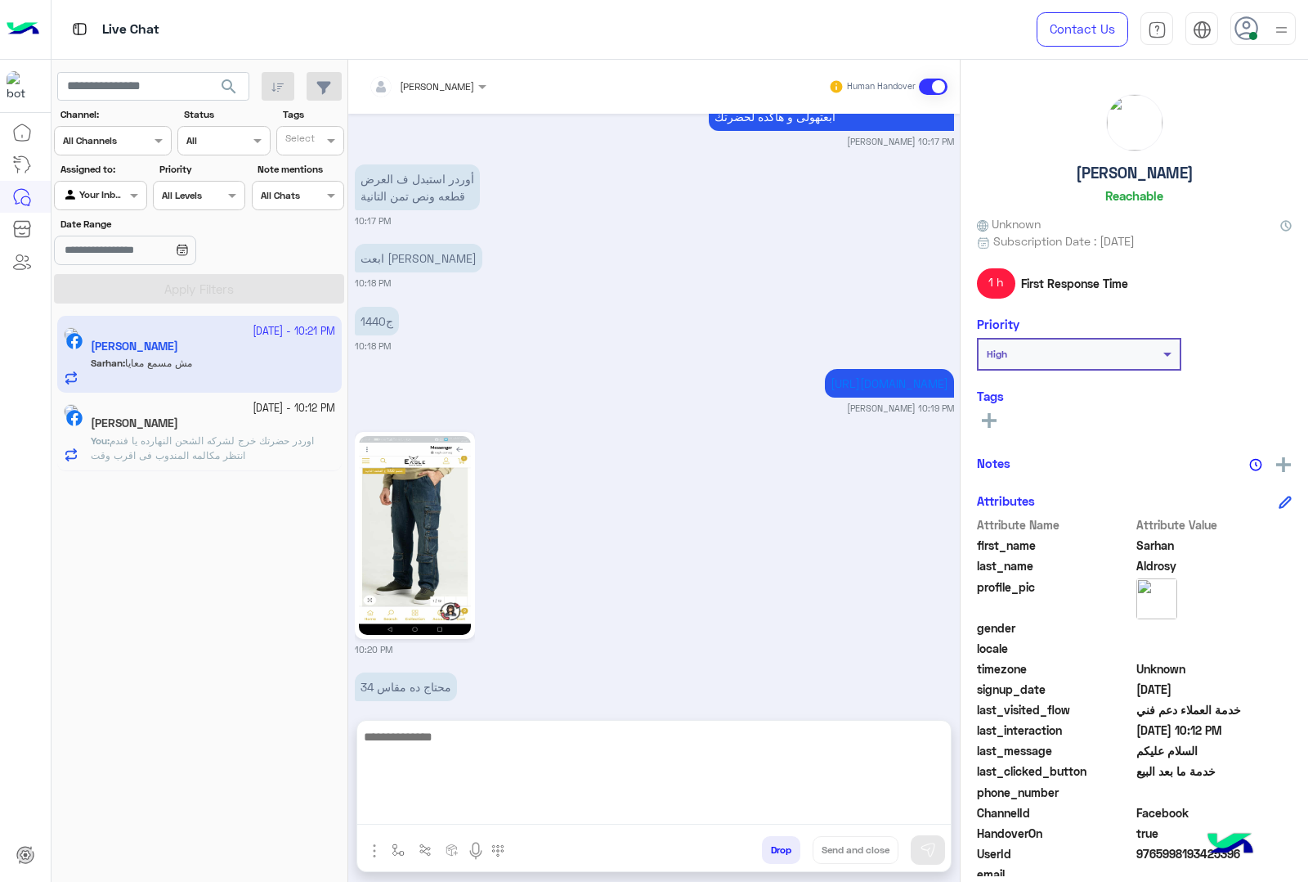
click at [497, 800] on textarea at bounding box center [654, 775] width 594 height 98
type textarea "*"
type textarea "**********"
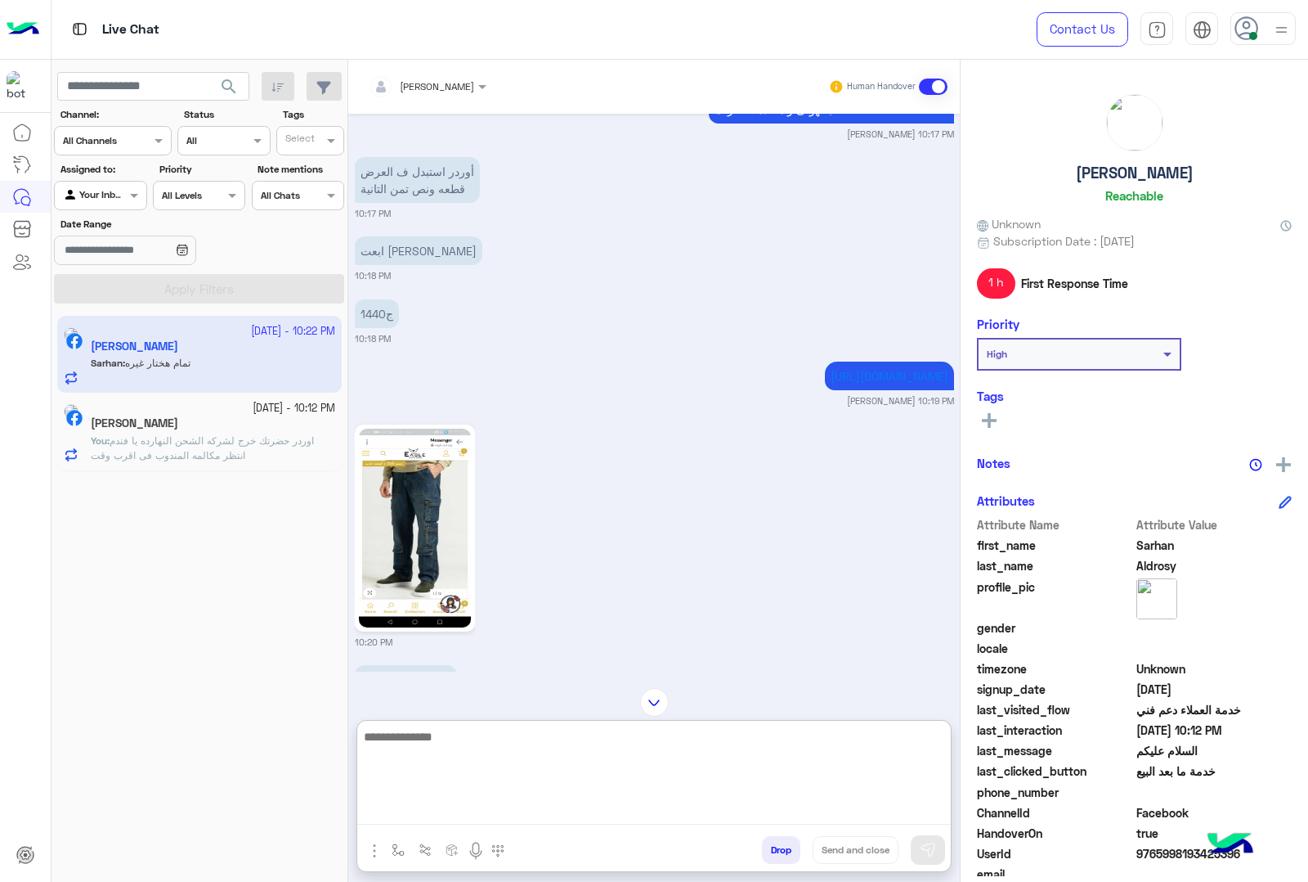
scroll to position [3441, 0]
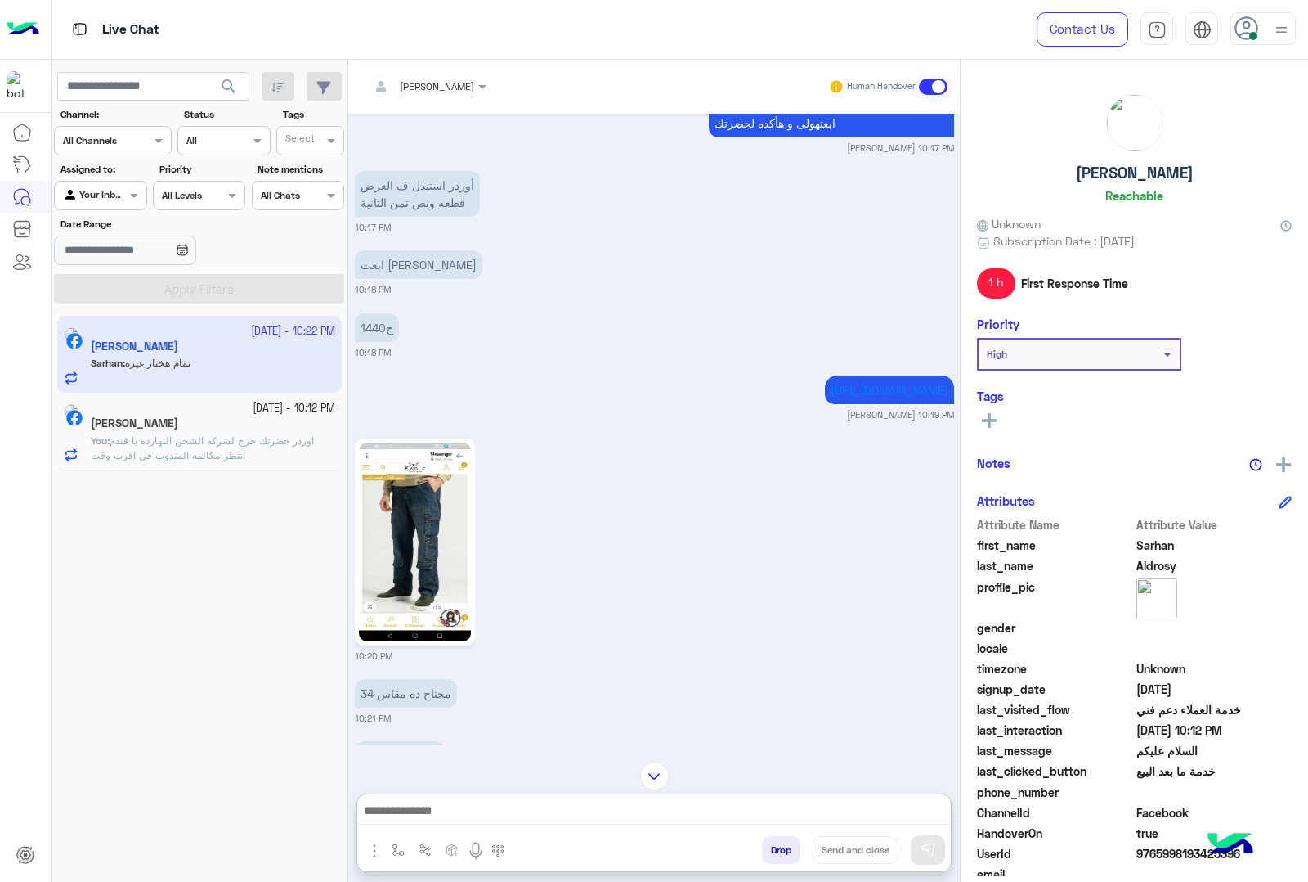
click at [434, 530] on img at bounding box center [415, 541] width 112 height 199
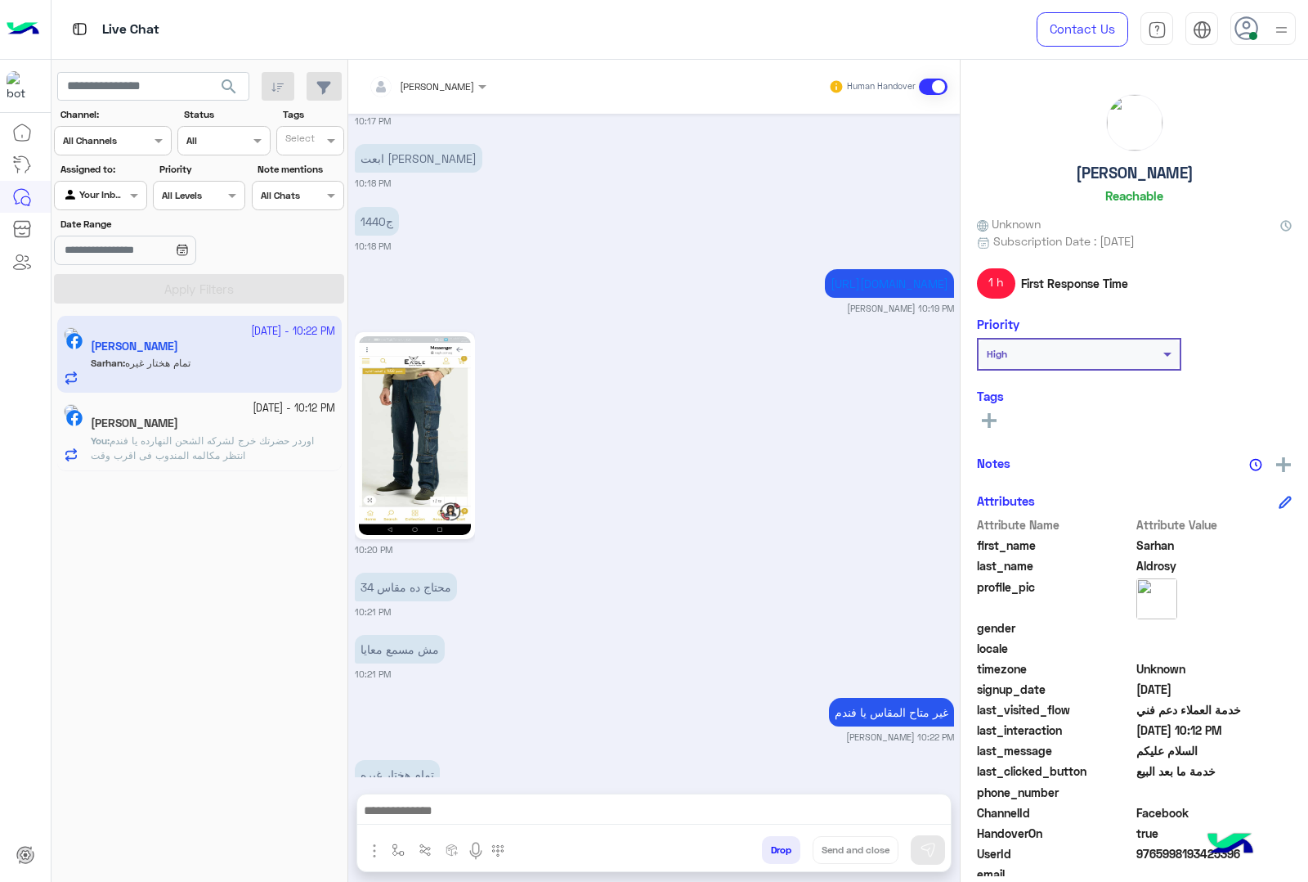
scroll to position [3572, 0]
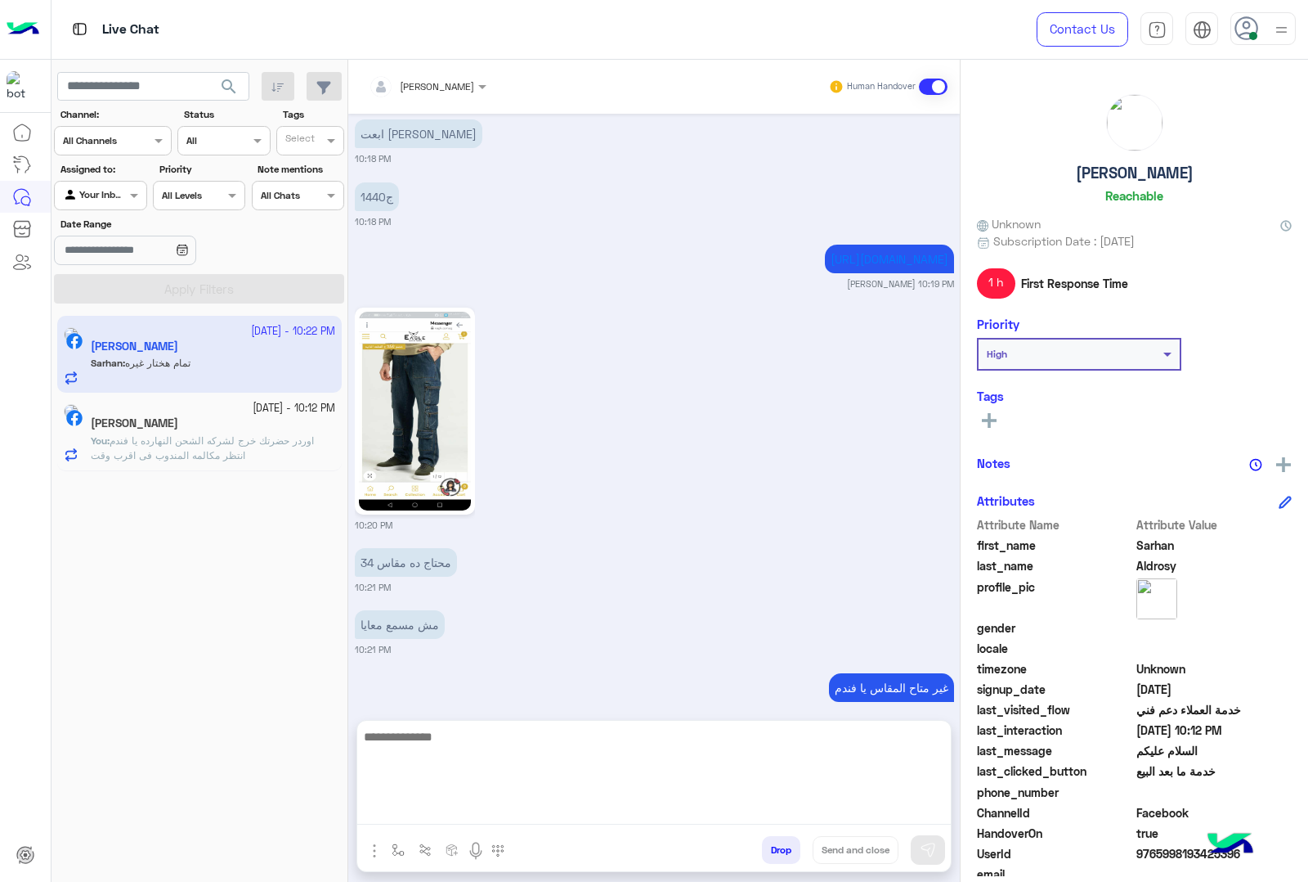
click at [530, 803] on textarea at bounding box center [654, 775] width 594 height 98
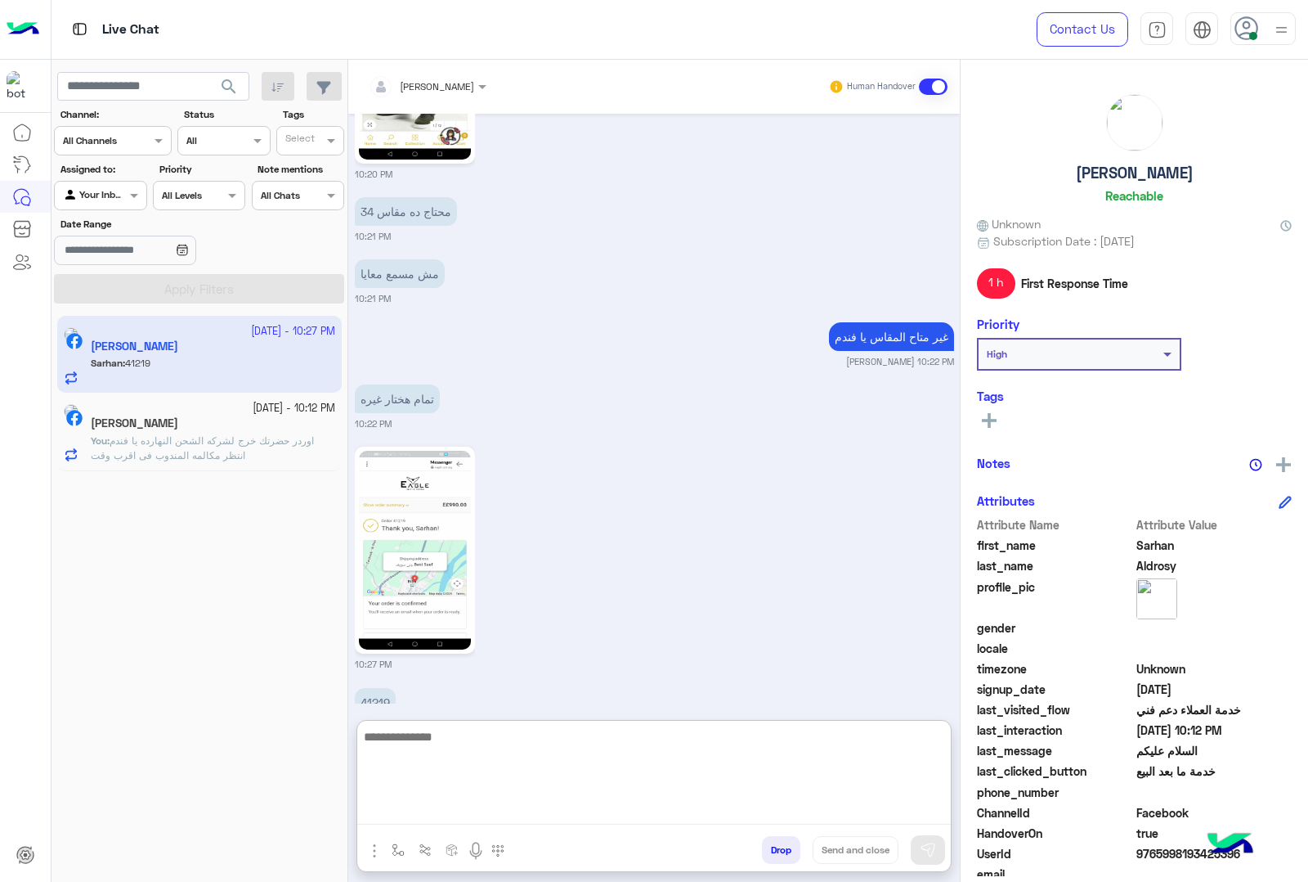
scroll to position [3950, 0]
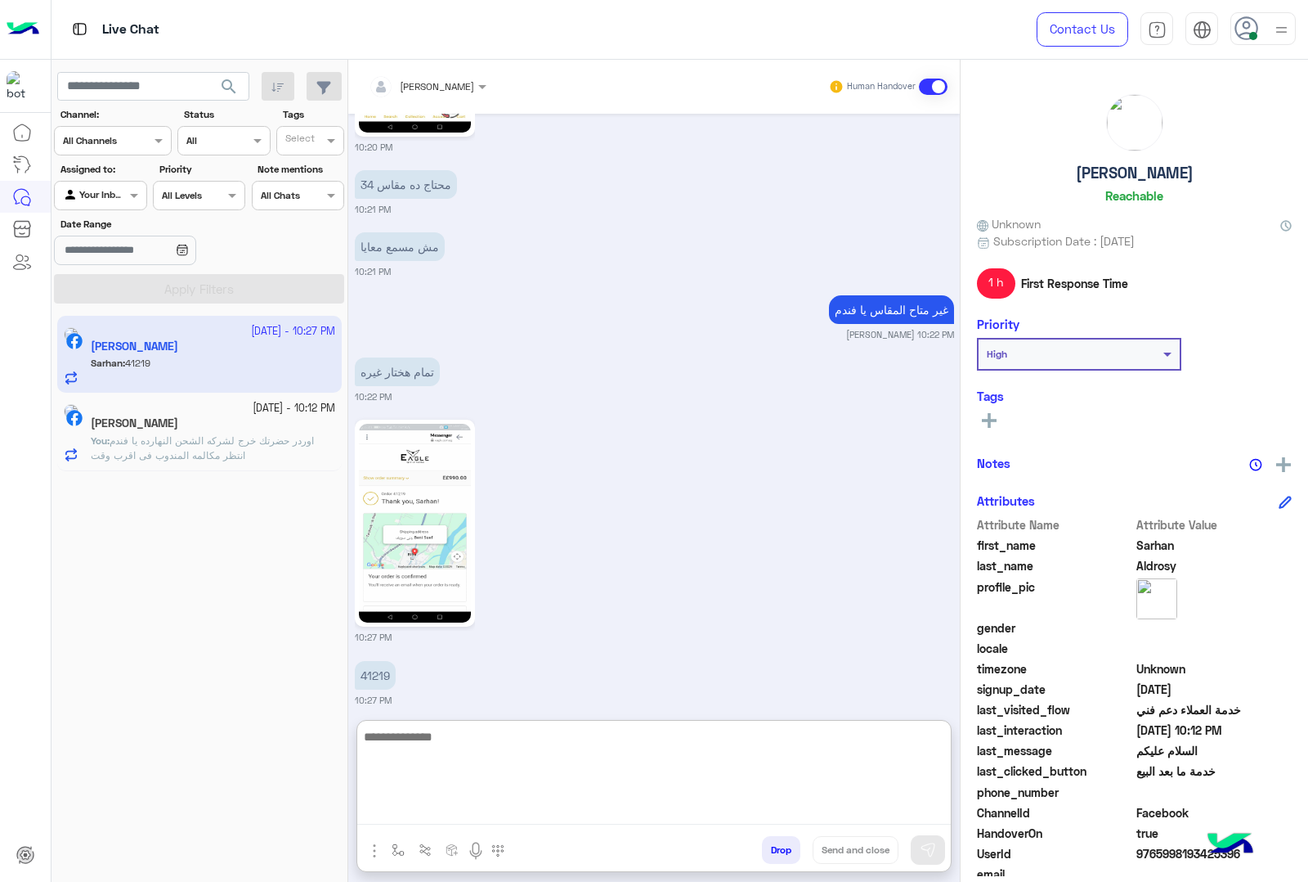
click at [589, 749] on textarea at bounding box center [654, 775] width 594 height 98
type textarea "**********"
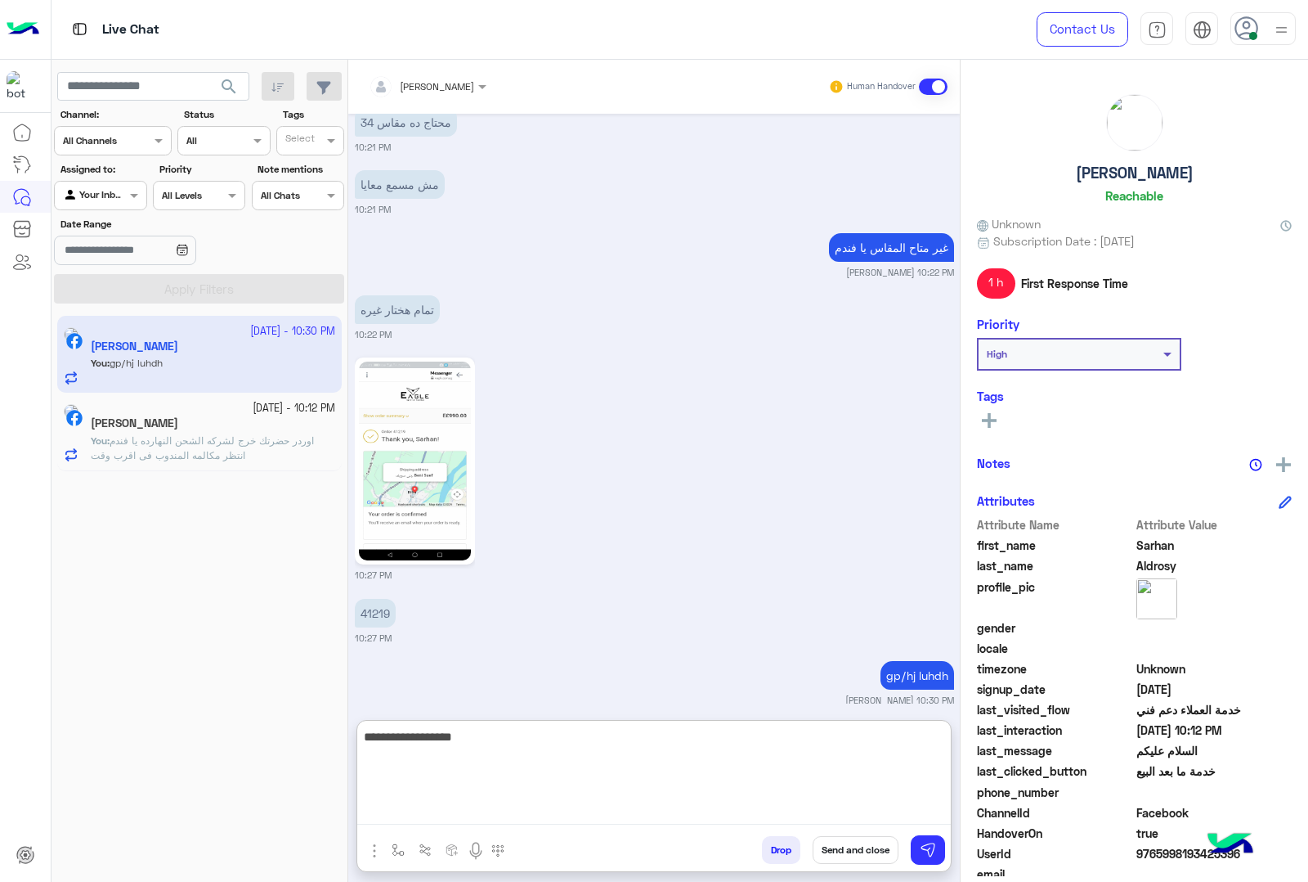
type textarea "**********"
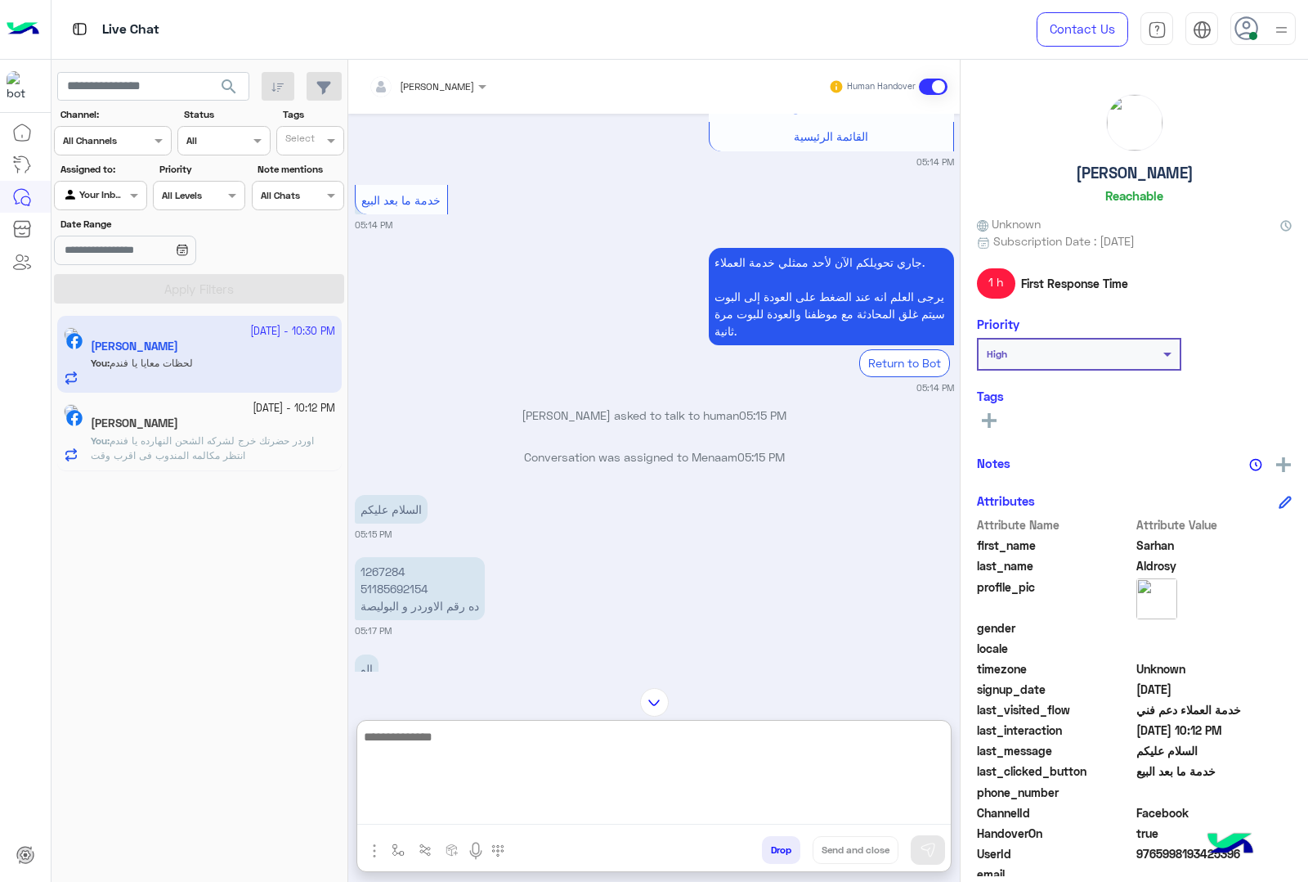
scroll to position [6235, 0]
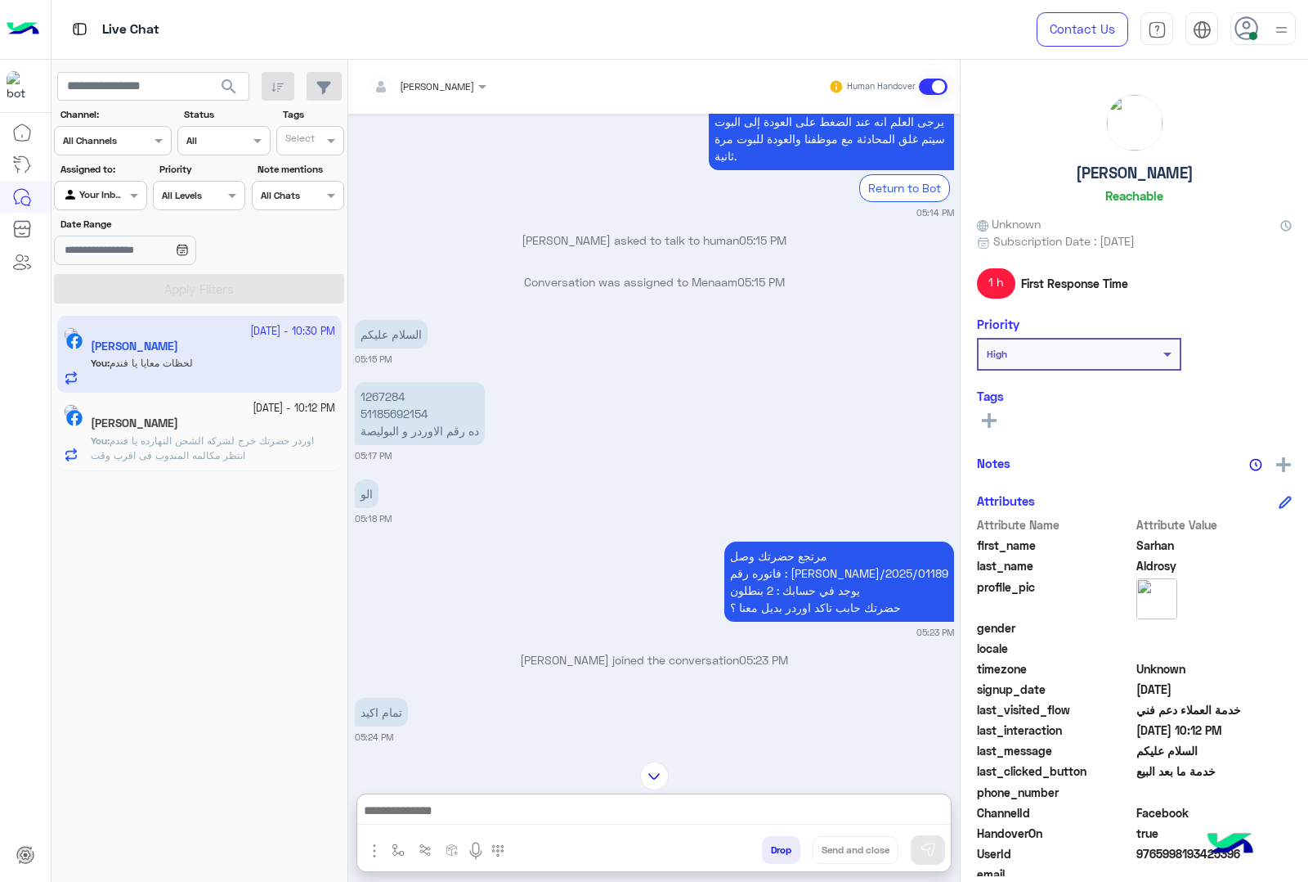
click at [394, 382] on p "1267284 51185692154 ده رقم الاوردر و البوليصة" at bounding box center [420, 413] width 130 height 63
copy p "51185692154"
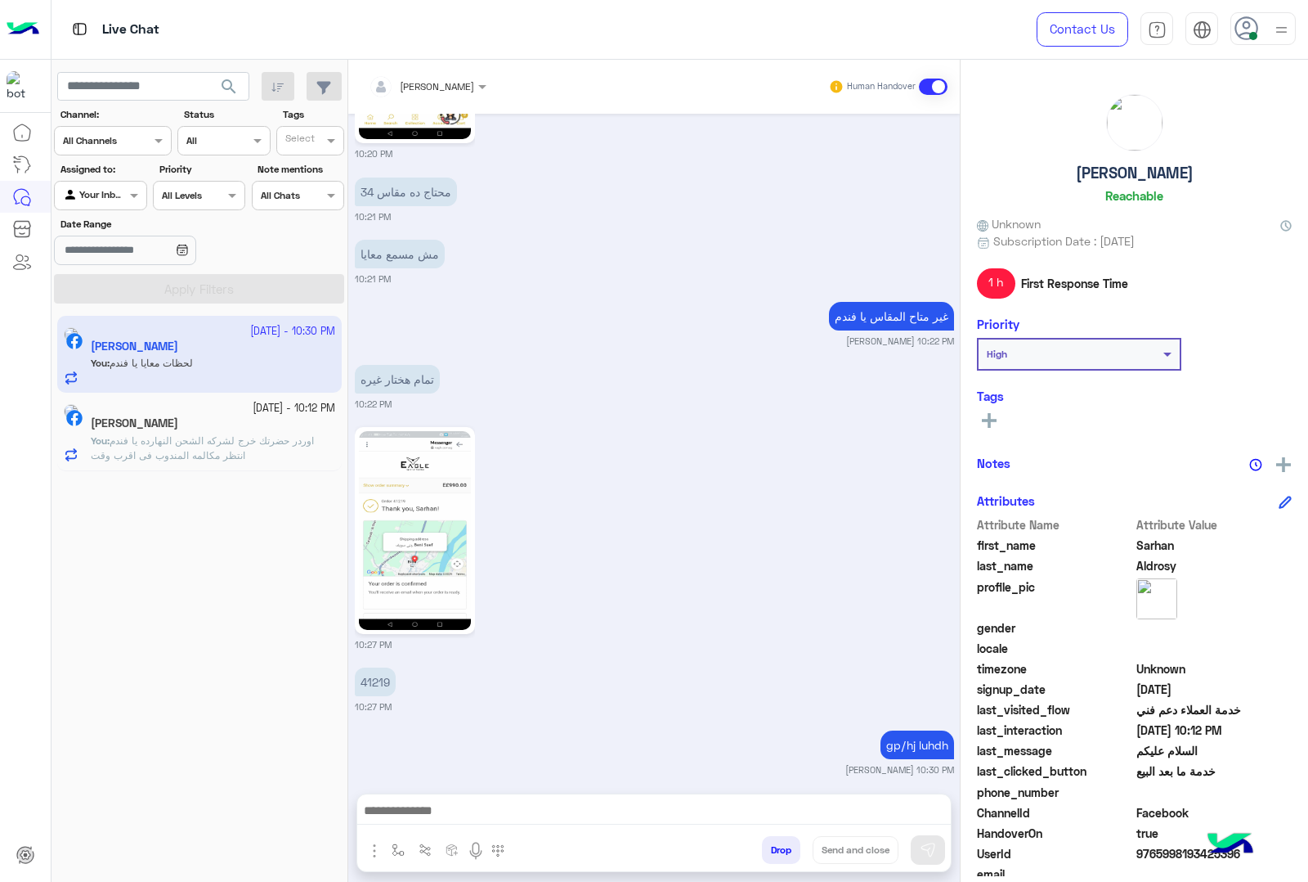
scroll to position [10314, 0]
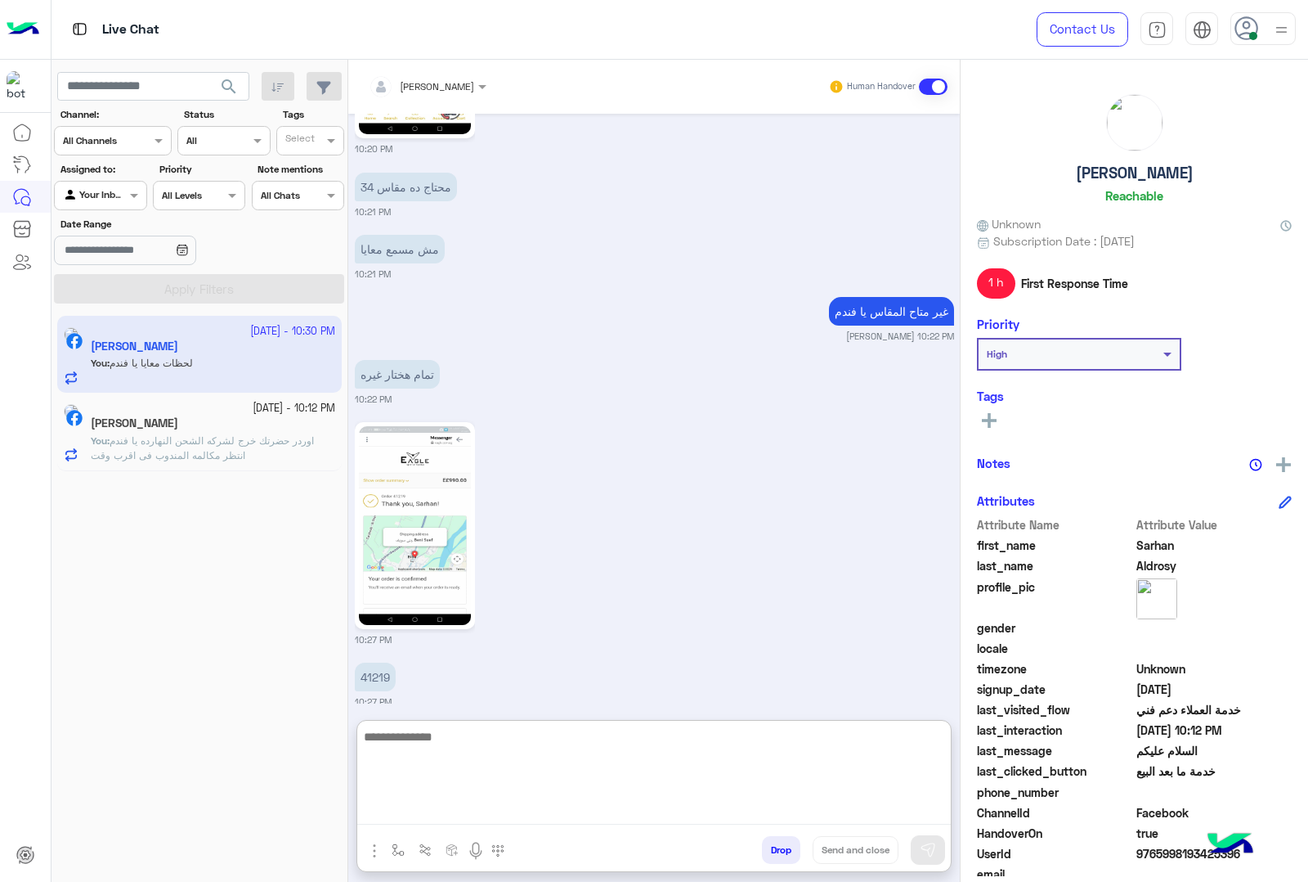
click at [575, 803] on textarea at bounding box center [654, 775] width 594 height 98
type textarea "**********"
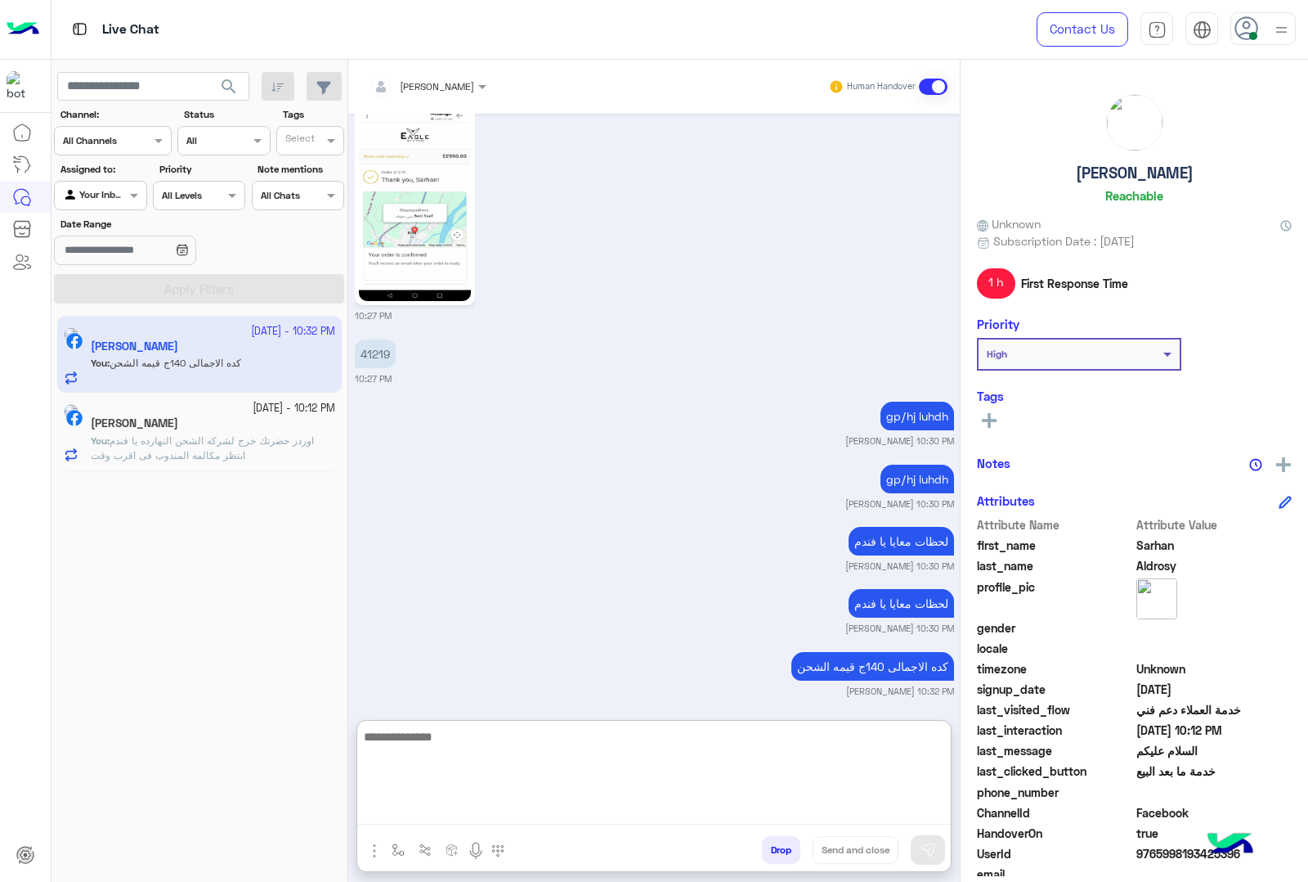
scroll to position [11342, 0]
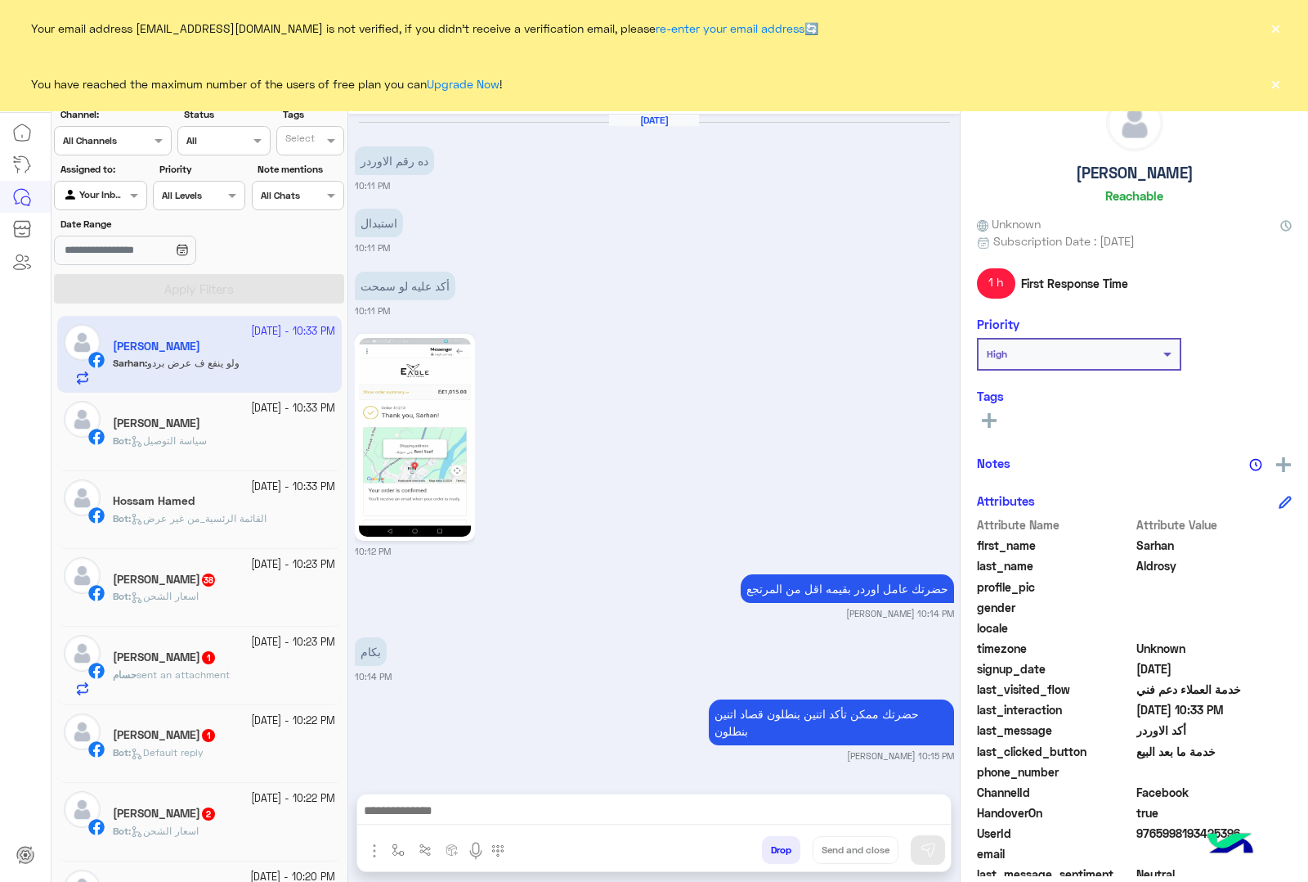
scroll to position [2120, 0]
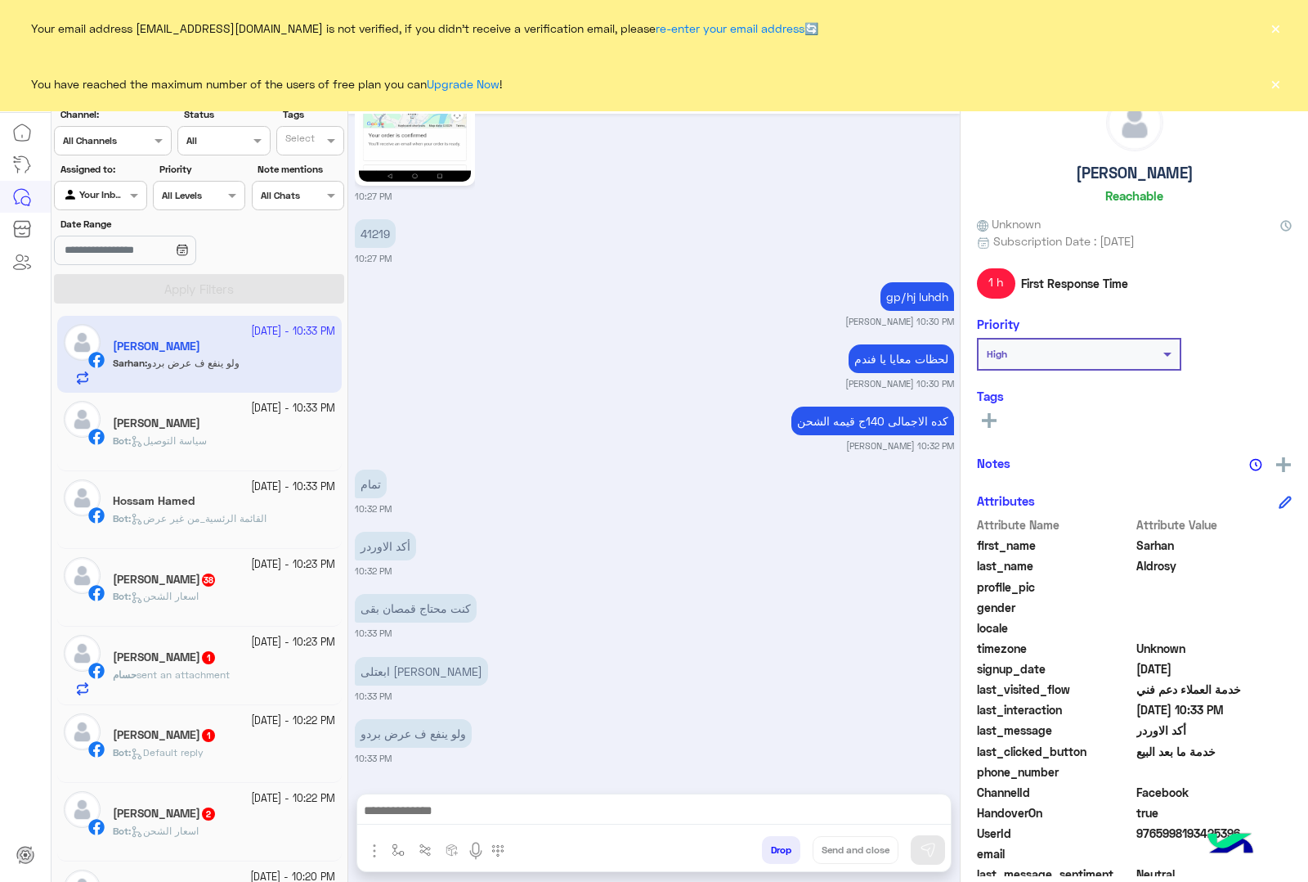
click at [1278, 33] on button "×" at bounding box center [1275, 28] width 16 height 16
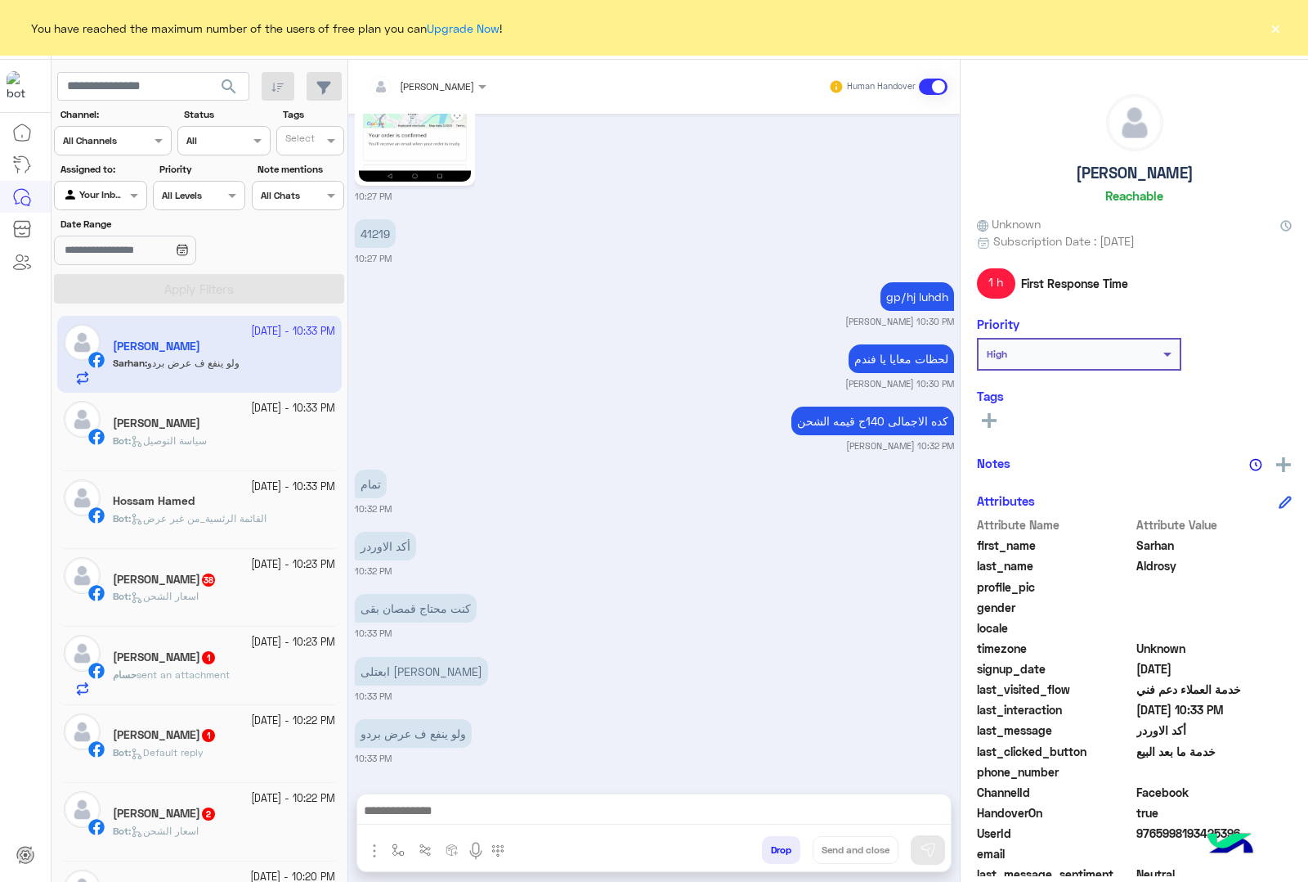
click at [1274, 20] on button "×" at bounding box center [1275, 28] width 16 height 16
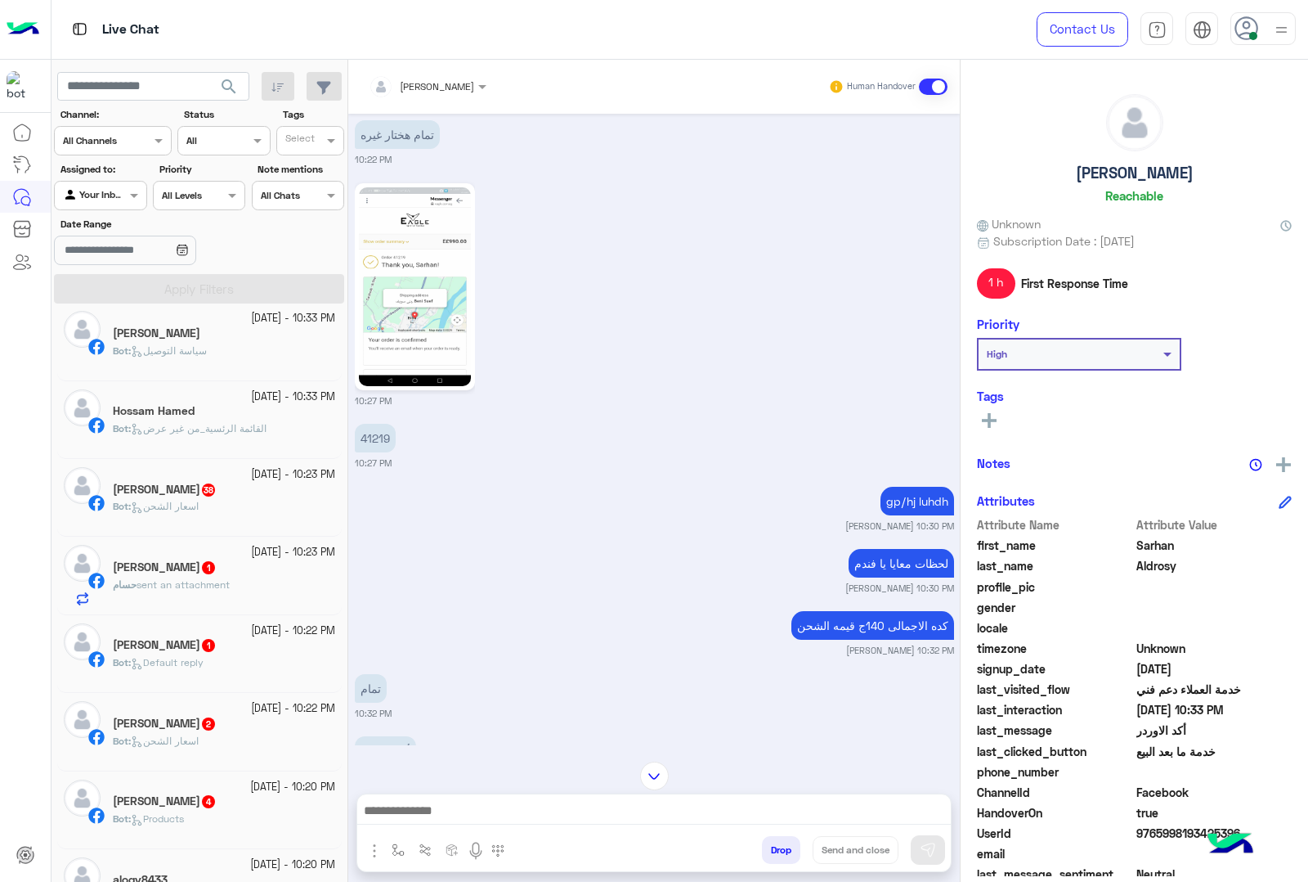
scroll to position [0, 0]
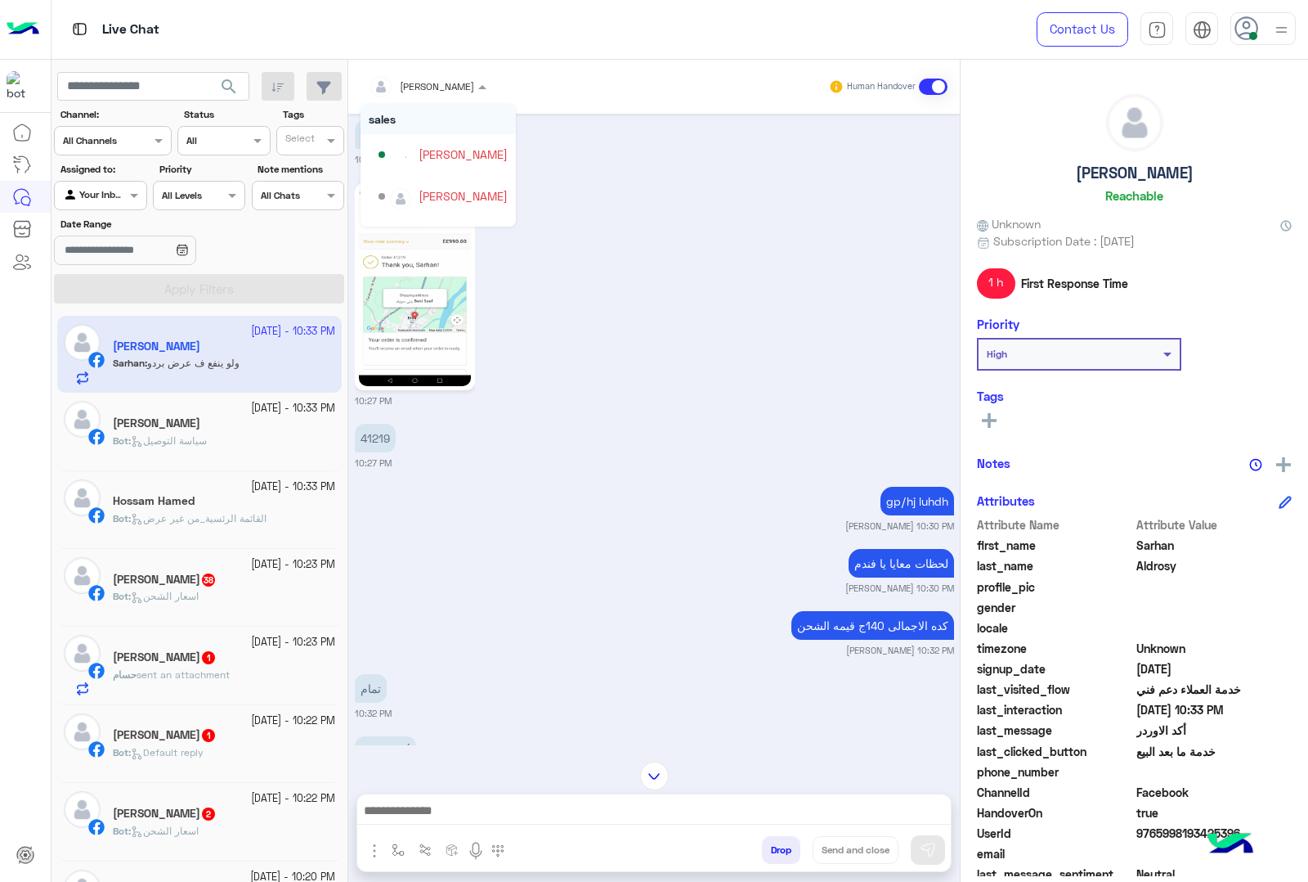
click at [464, 79] on div at bounding box center [428, 84] width 134 height 16
click at [443, 83] on input "text" at bounding box center [407, 84] width 76 height 15
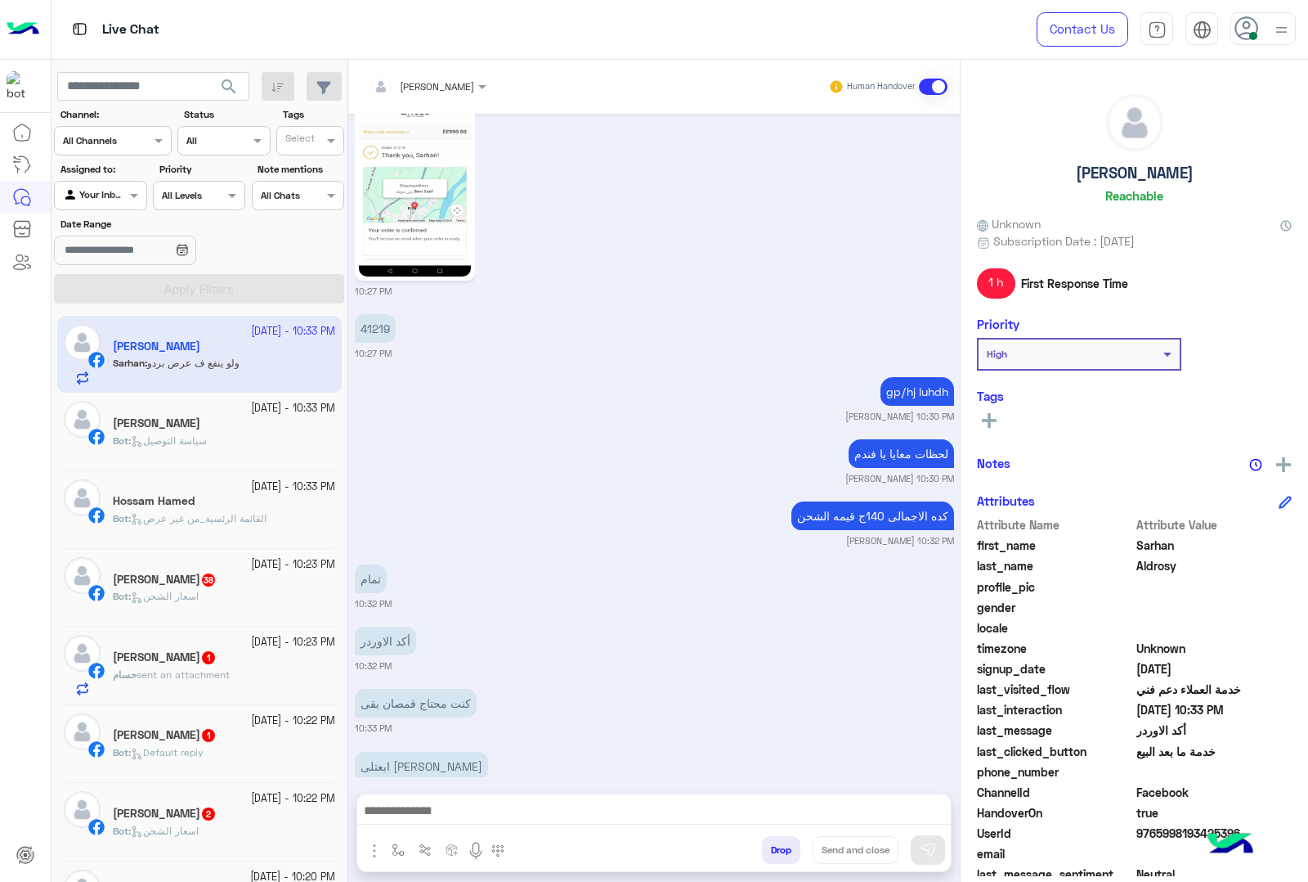
scroll to position [2120, 0]
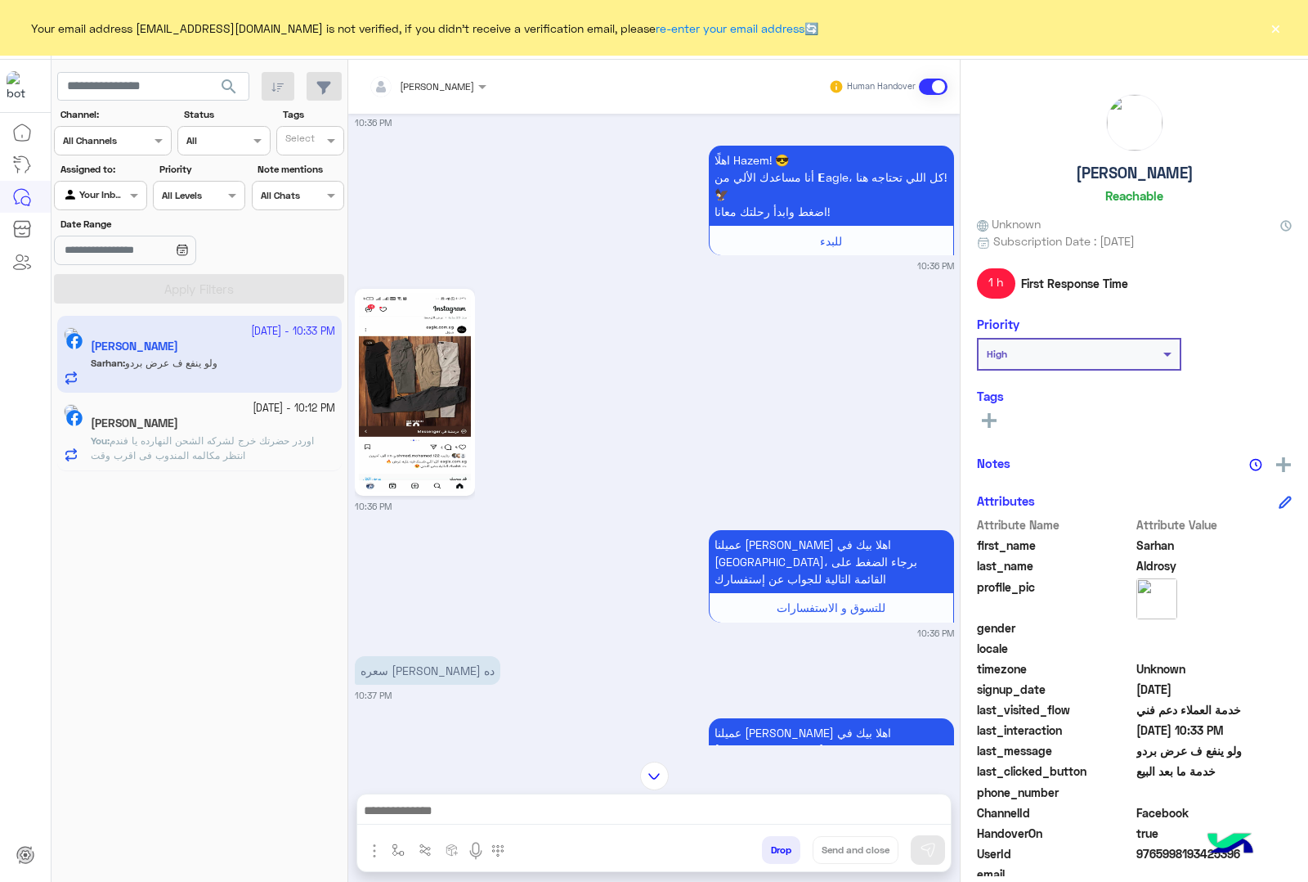
scroll to position [2721, 0]
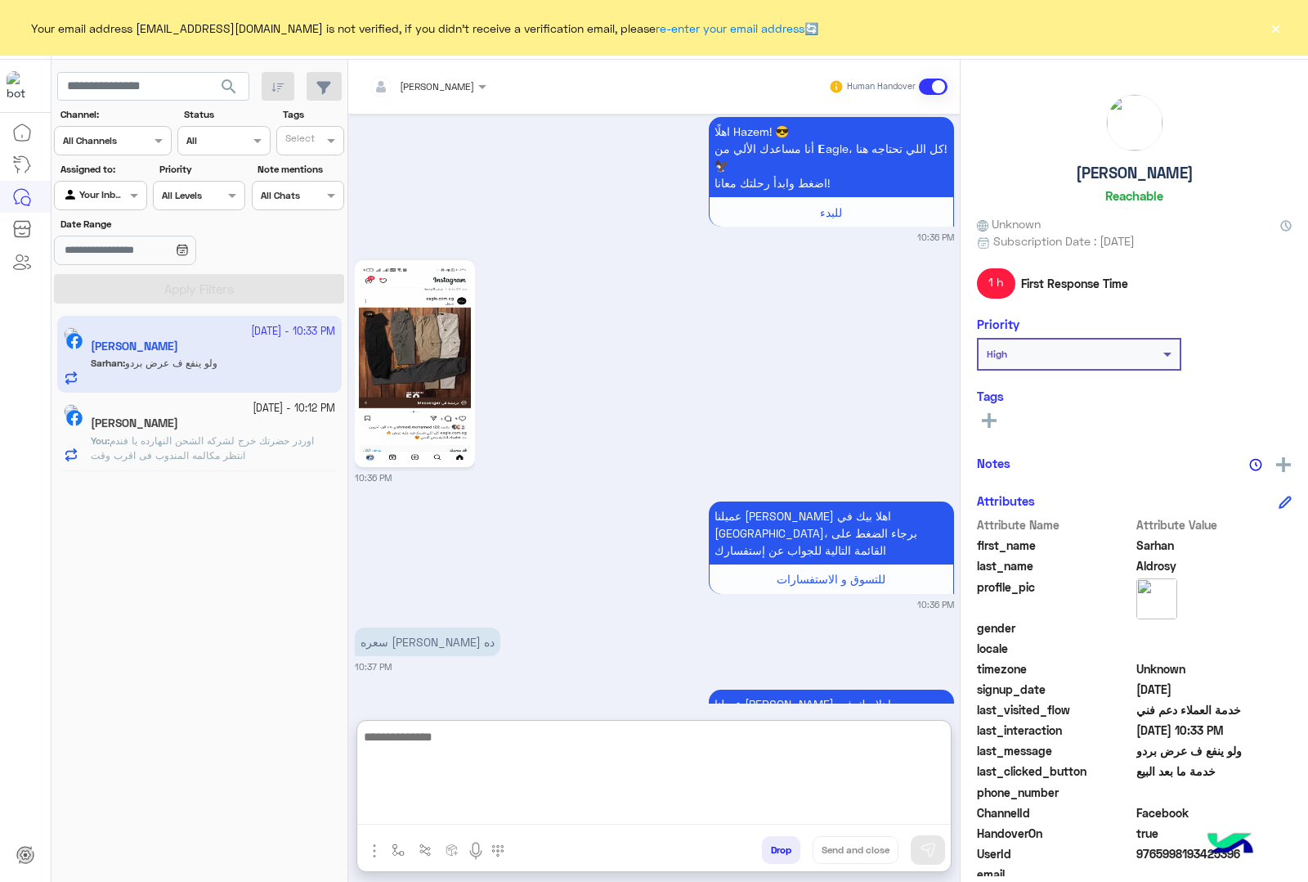
click at [550, 816] on textarea at bounding box center [654, 775] width 594 height 98
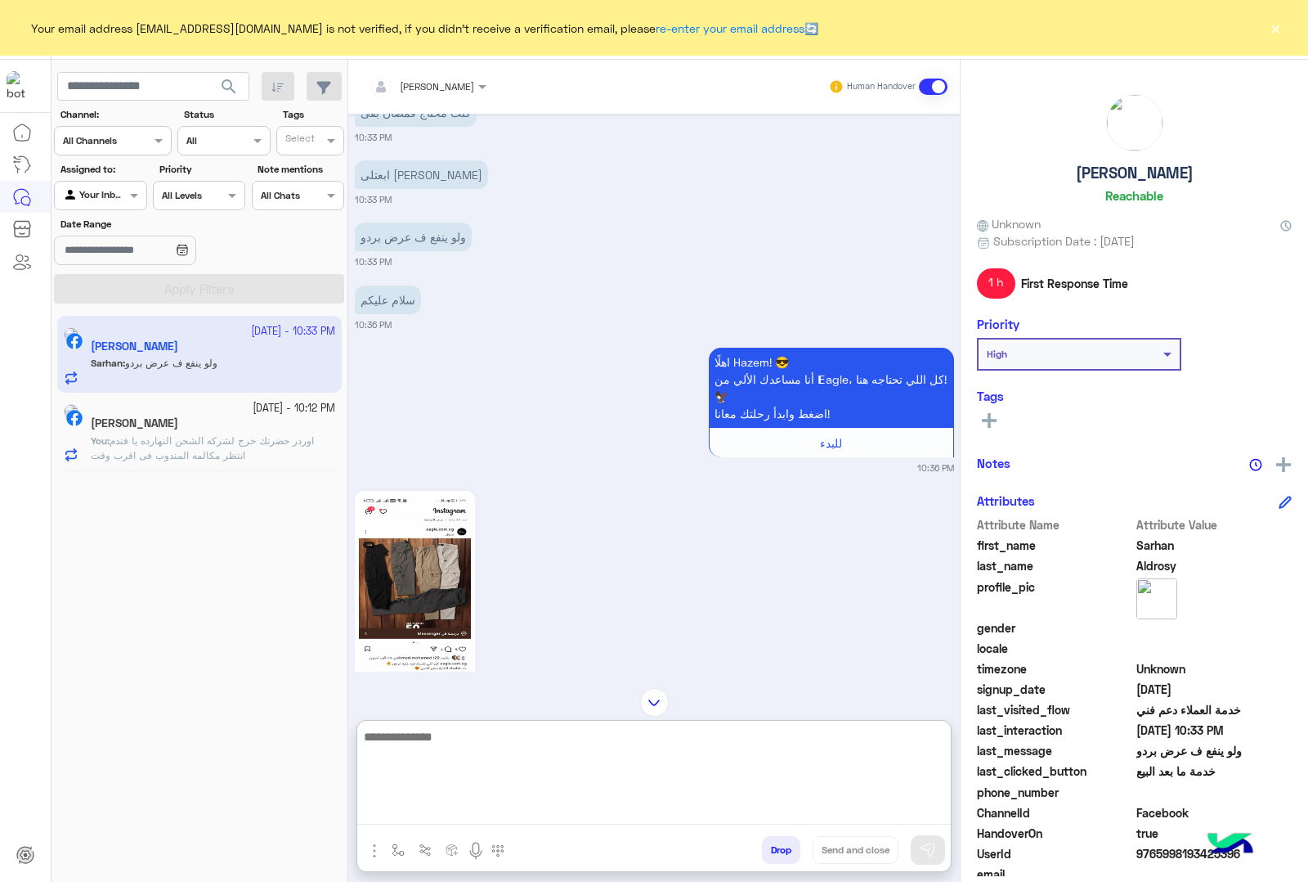
scroll to position [2795, 0]
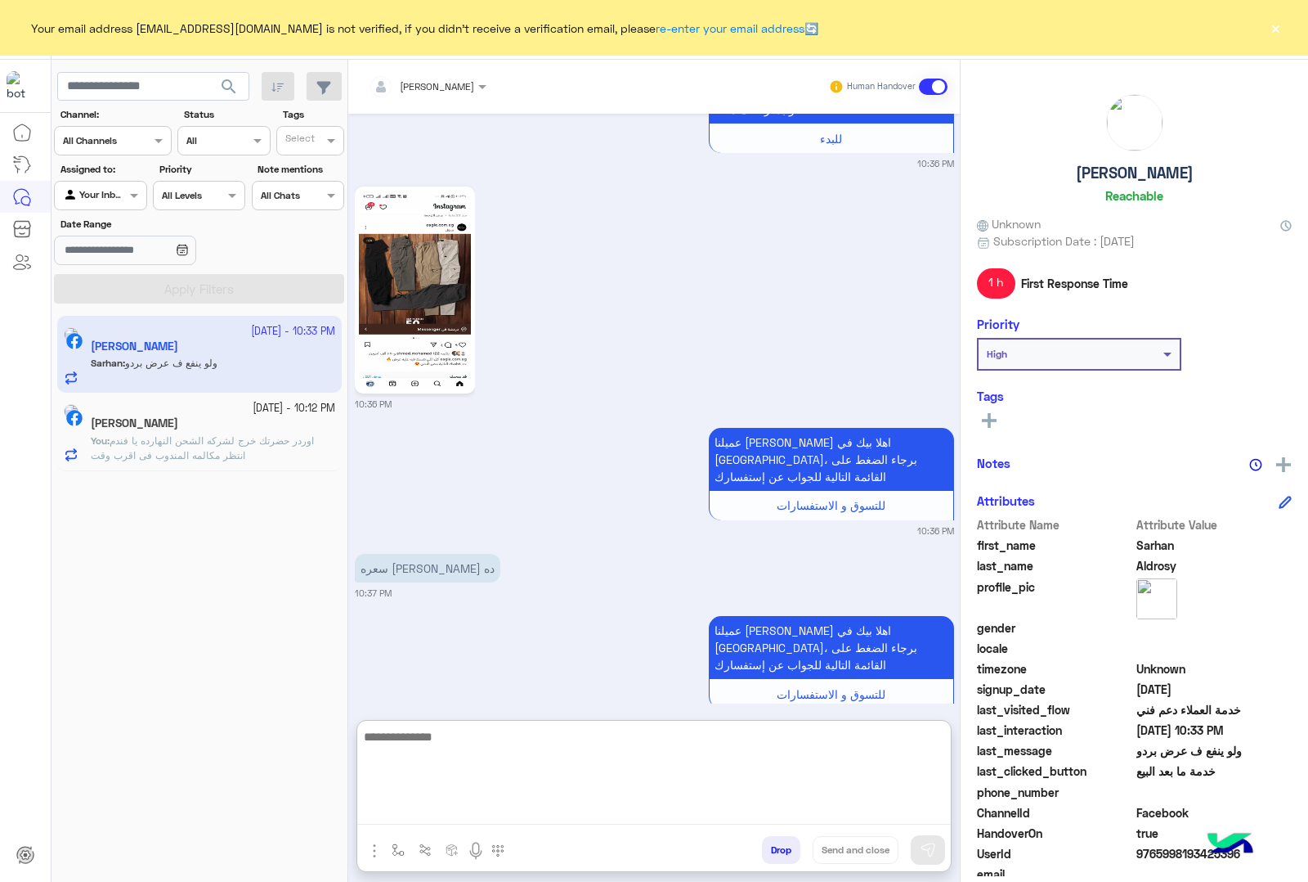
click at [482, 753] on textarea at bounding box center [654, 775] width 594 height 98
type textarea "*"
type textarea "*******"
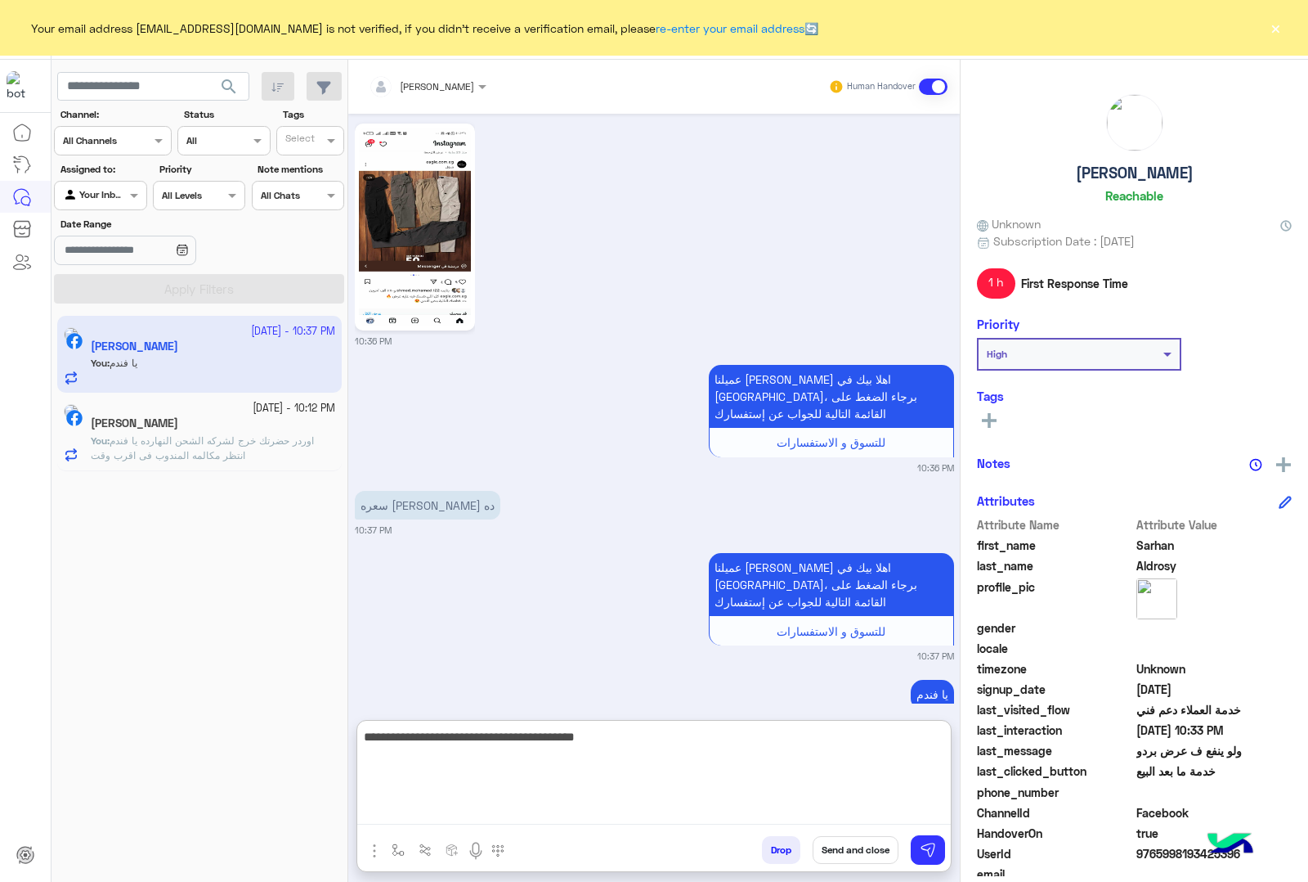
type textarea "**********"
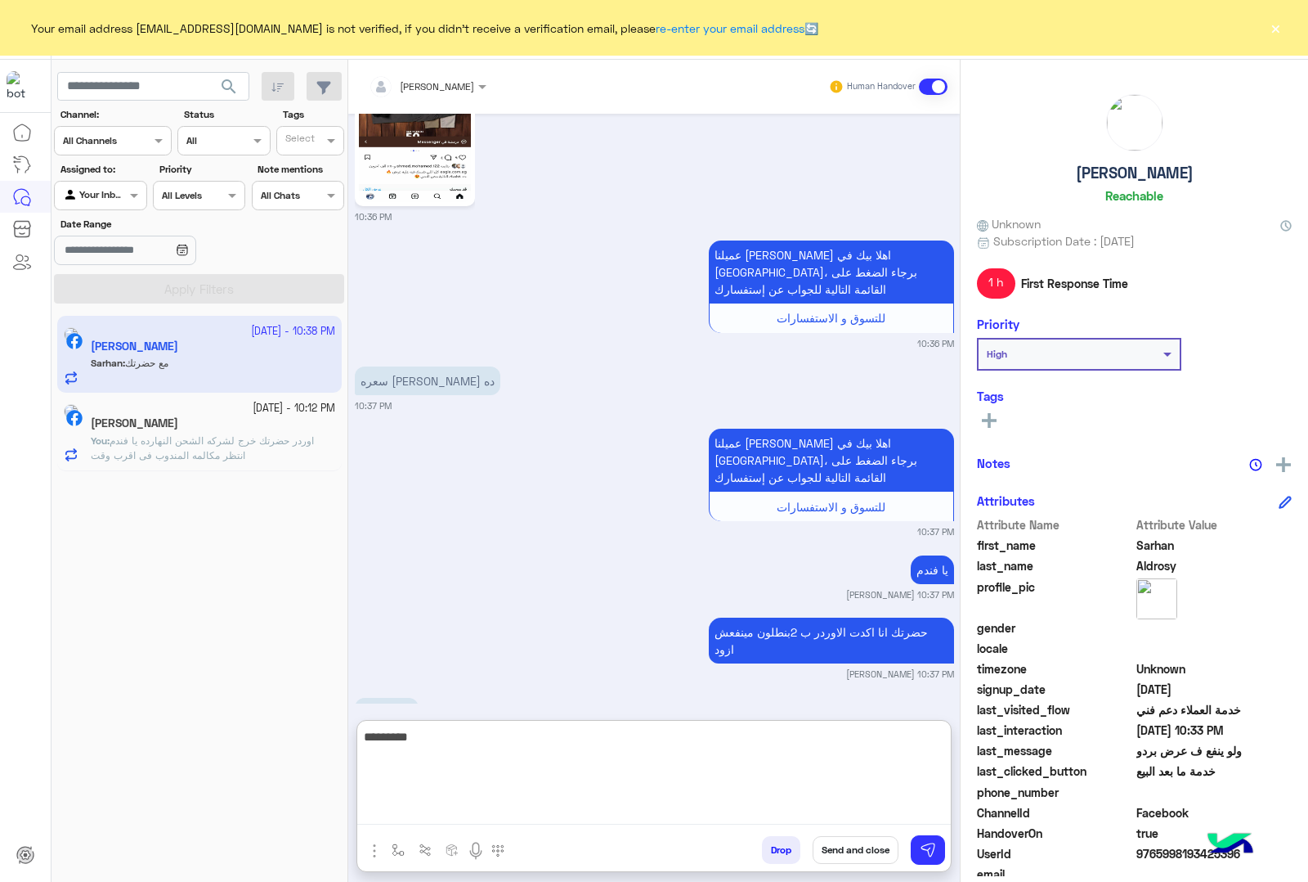
scroll to position [3044, 0]
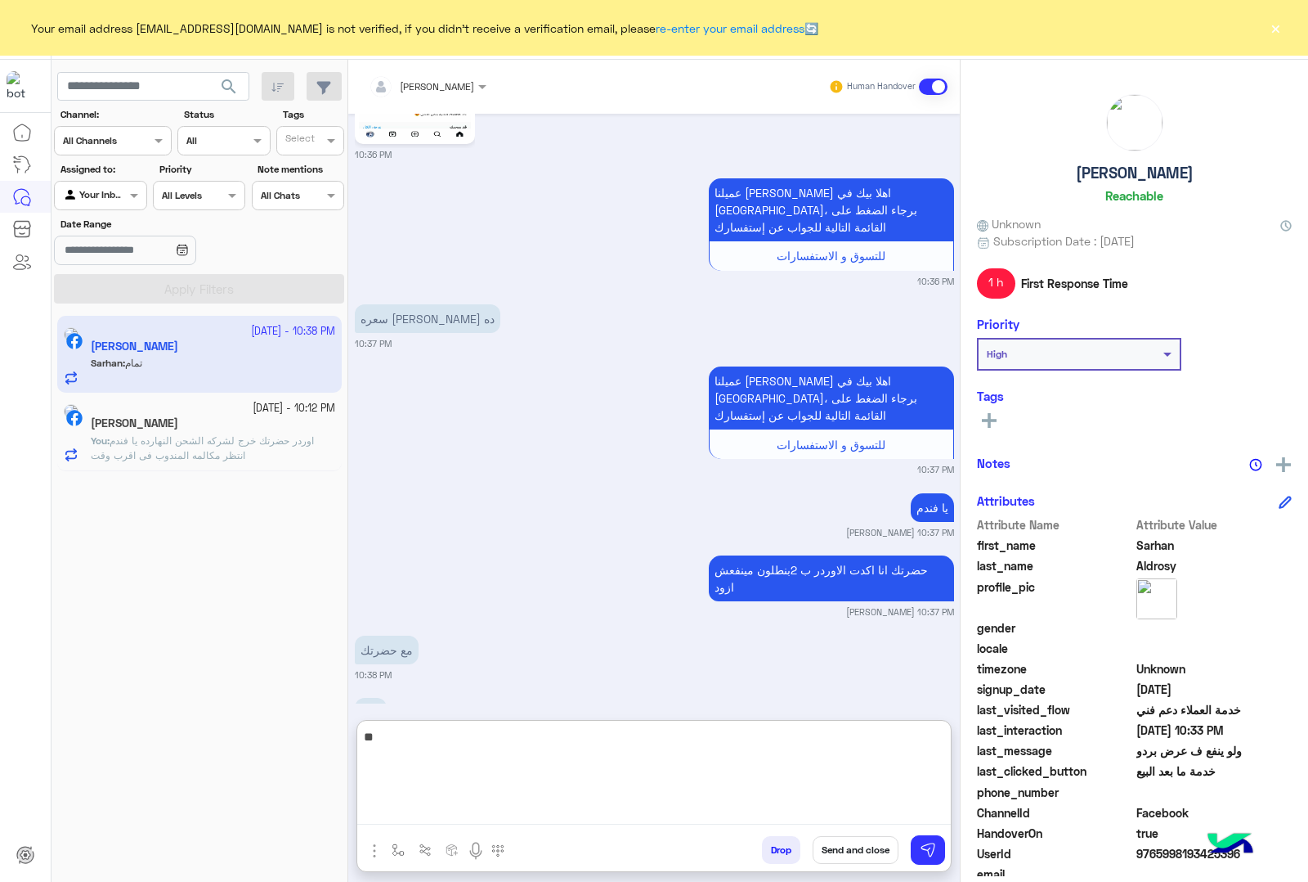
type textarea "*"
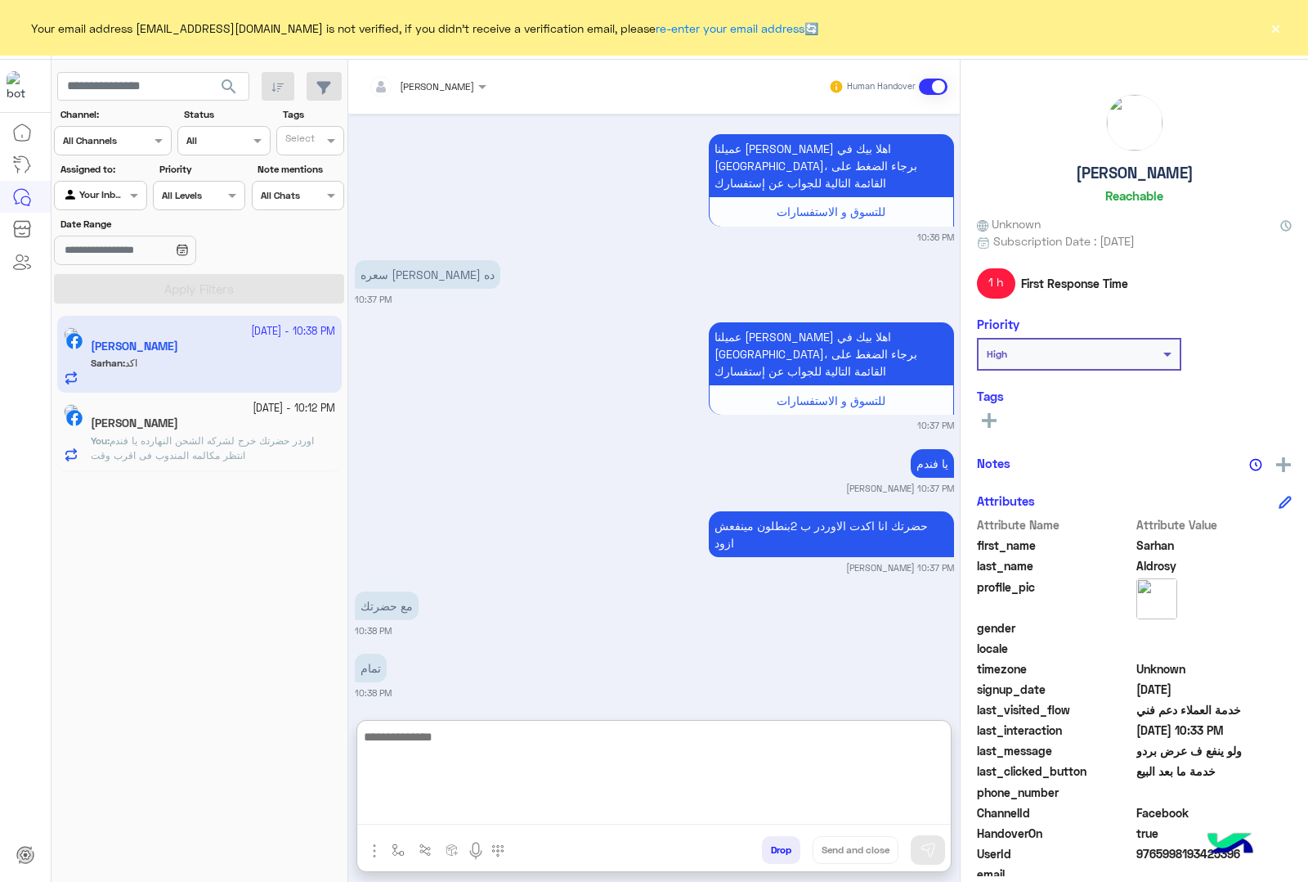
scroll to position [3108, 0]
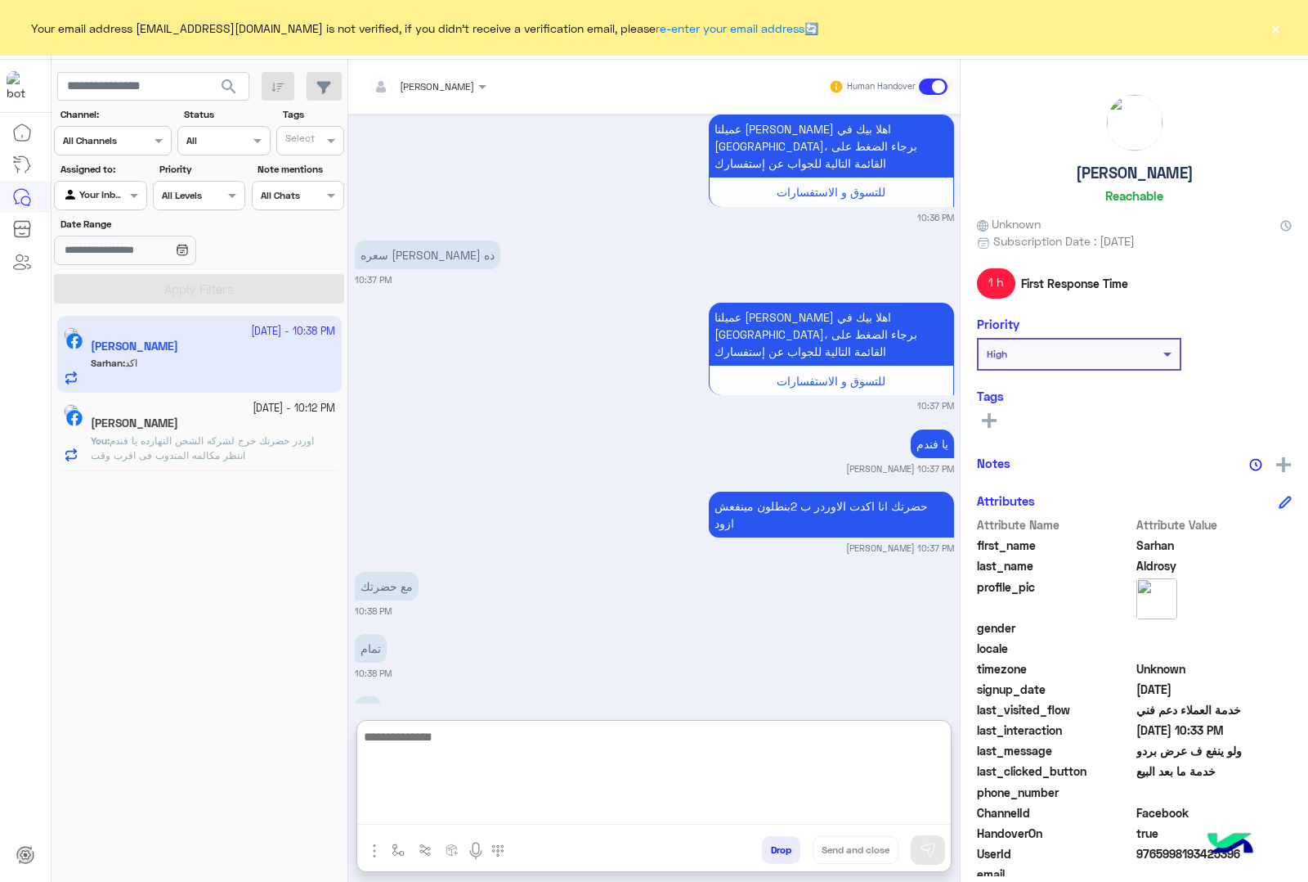
click at [597, 757] on textarea at bounding box center [654, 775] width 594 height 98
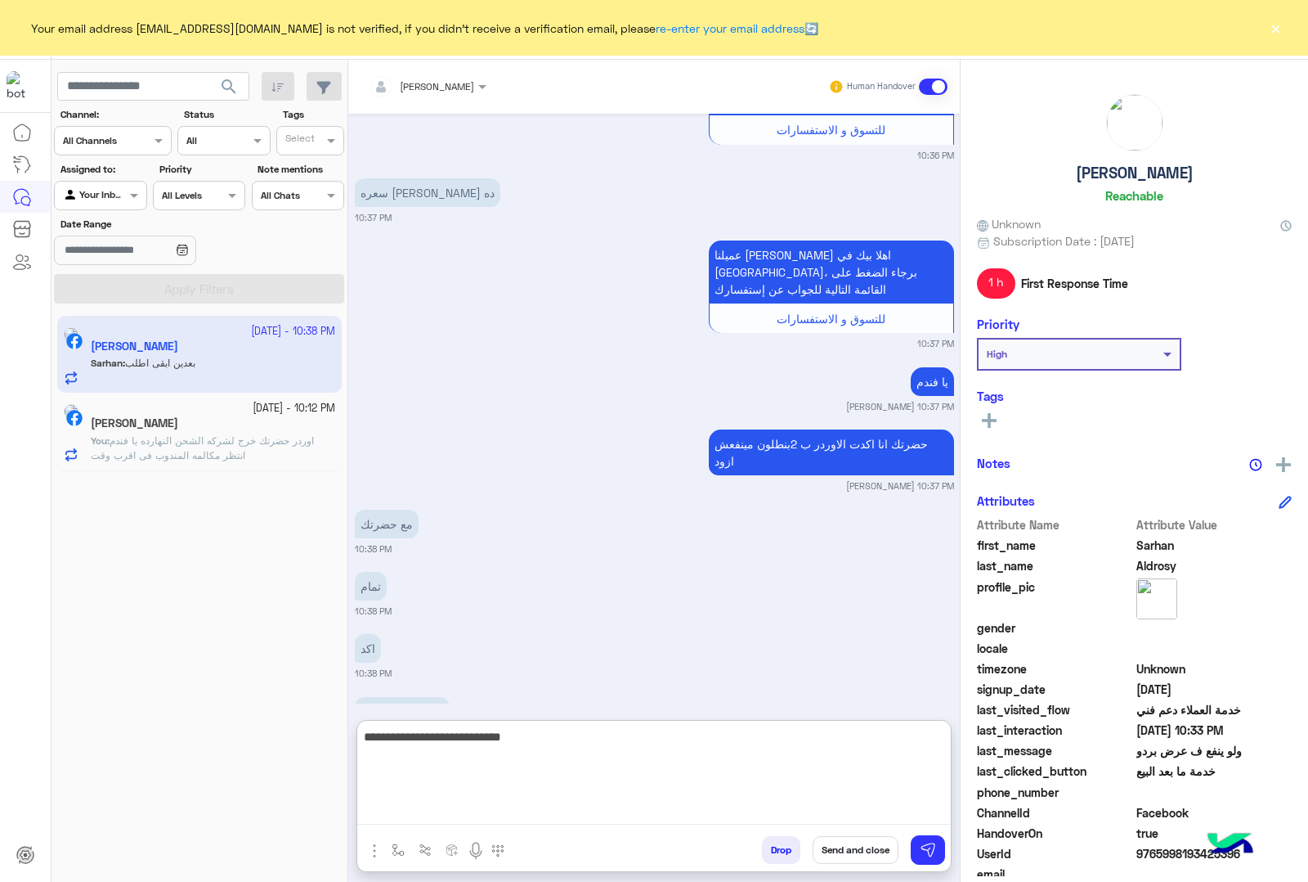
paste textarea "**********"
type textarea "**********"
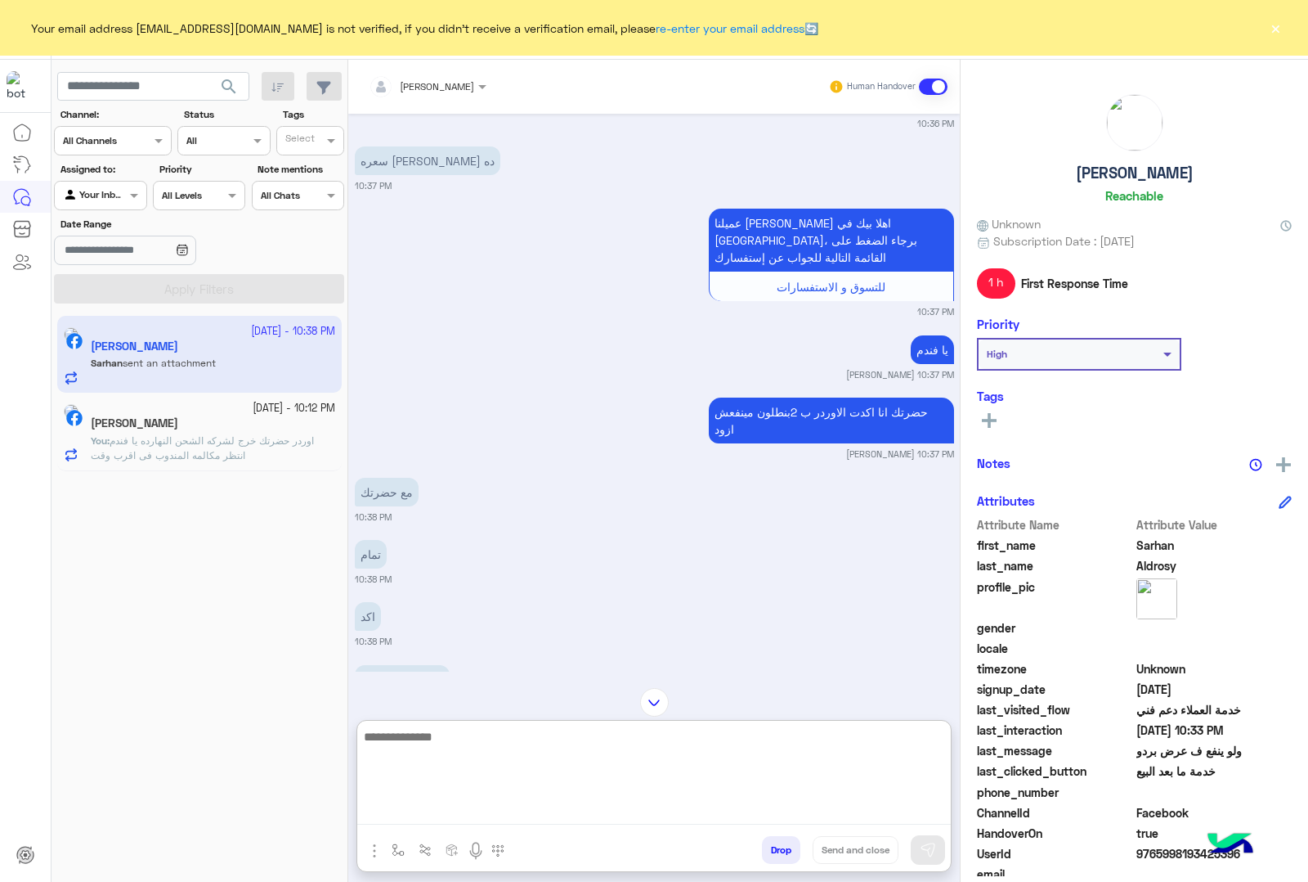
scroll to position [3081, 0]
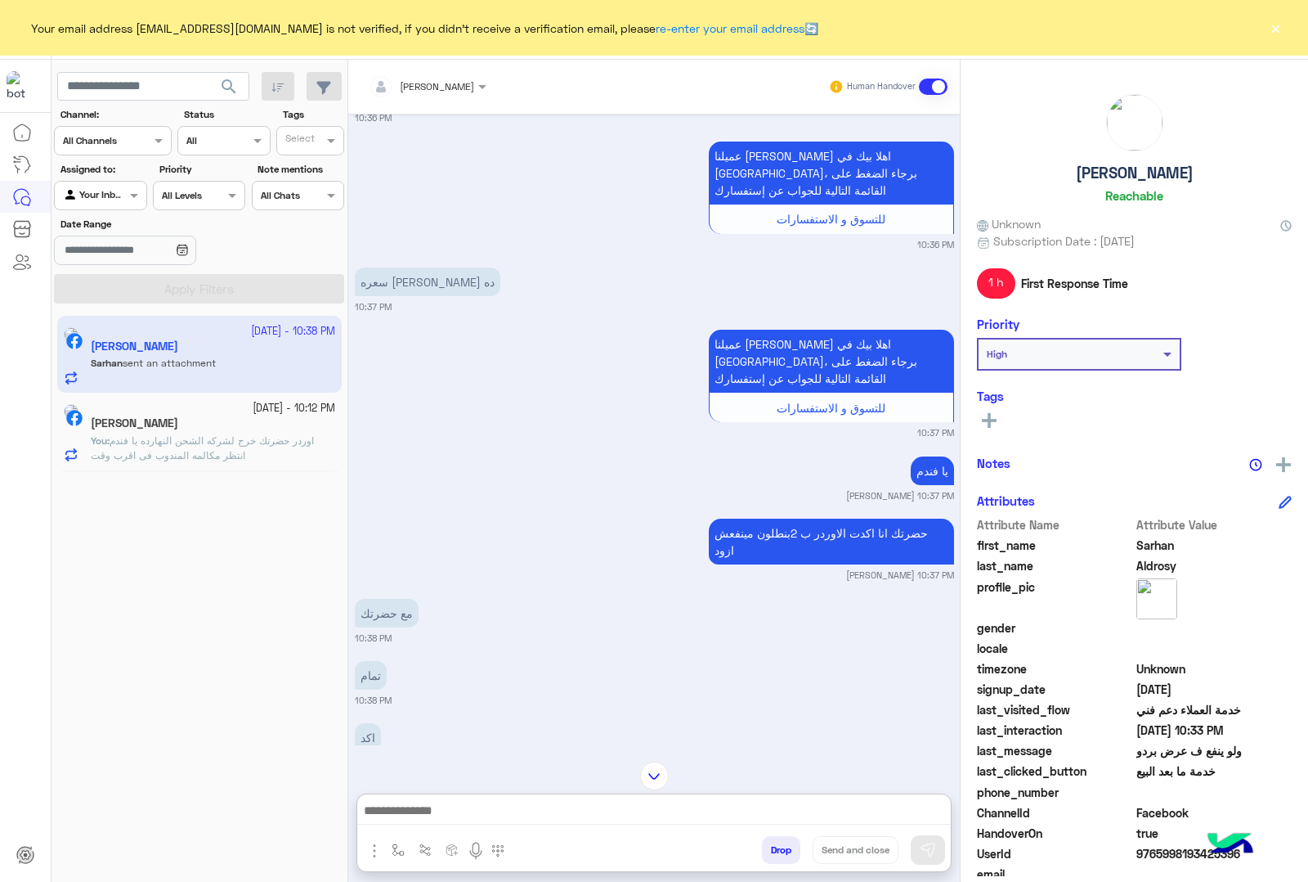
click at [1274, 20] on button "×" at bounding box center [1275, 28] width 16 height 16
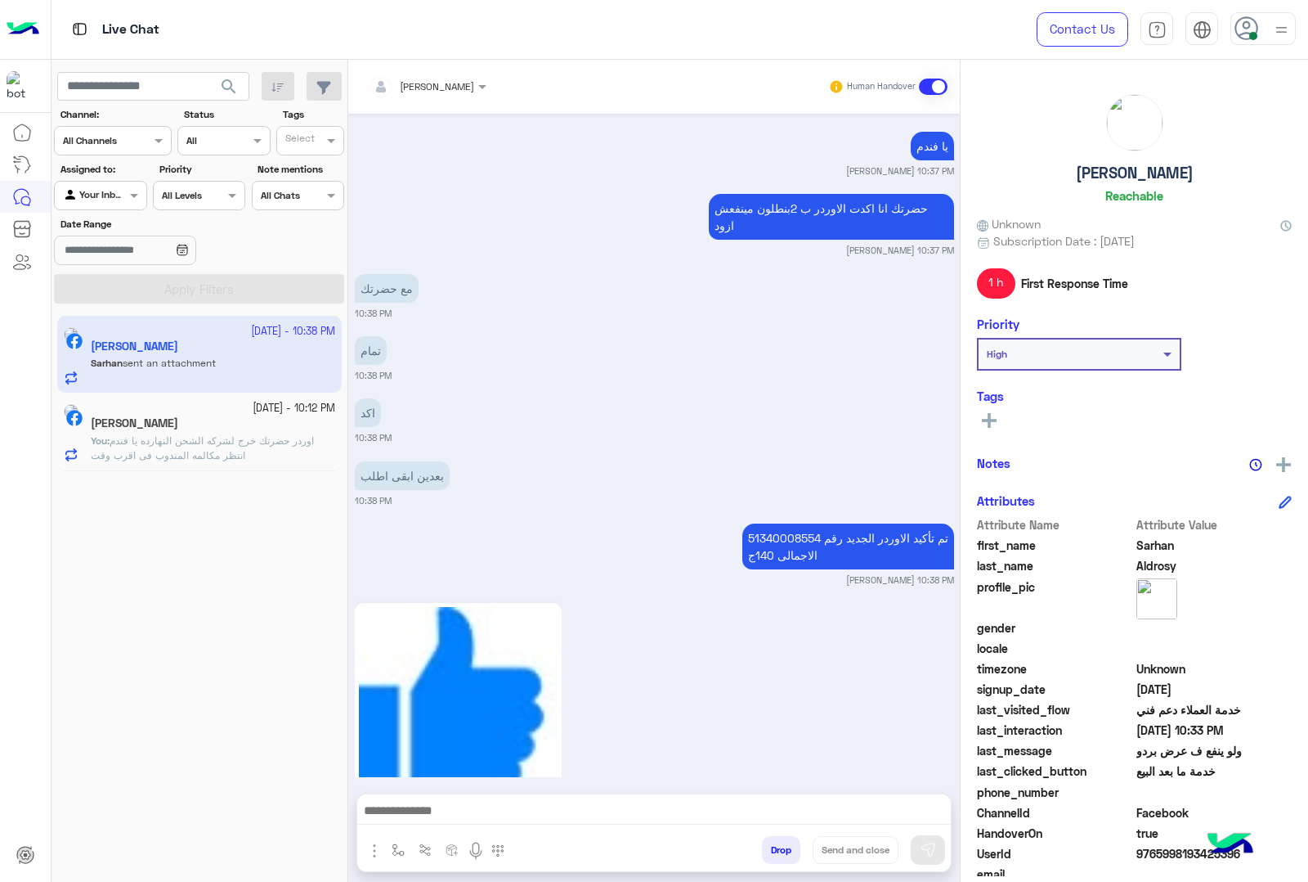
scroll to position [3416, 0]
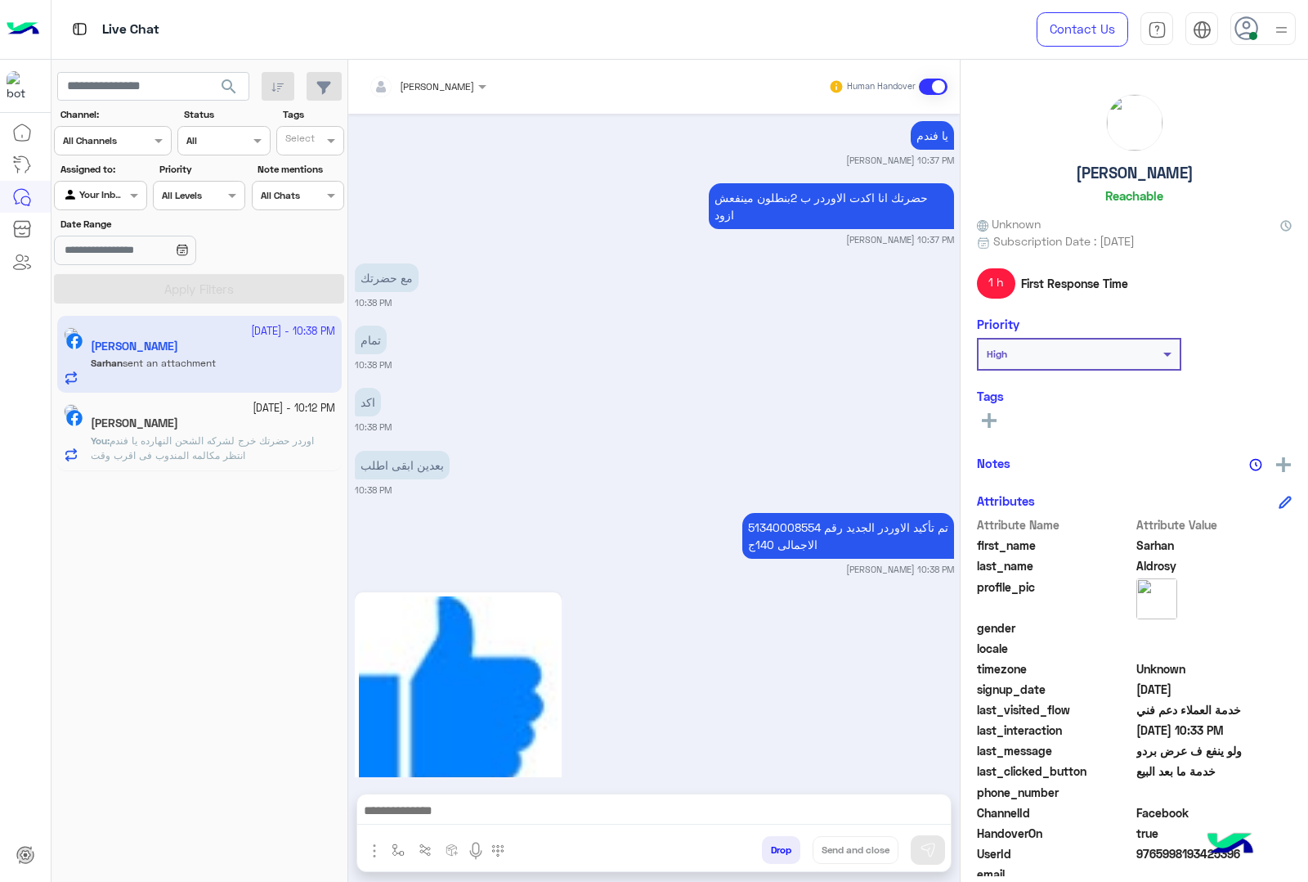
click at [280, 460] on p "You : اوردر حضرتك خرج لشركه الشحن النهارده يا فندم انتظر مكالمه المندوب فى اقرب…" at bounding box center [213, 447] width 244 height 29
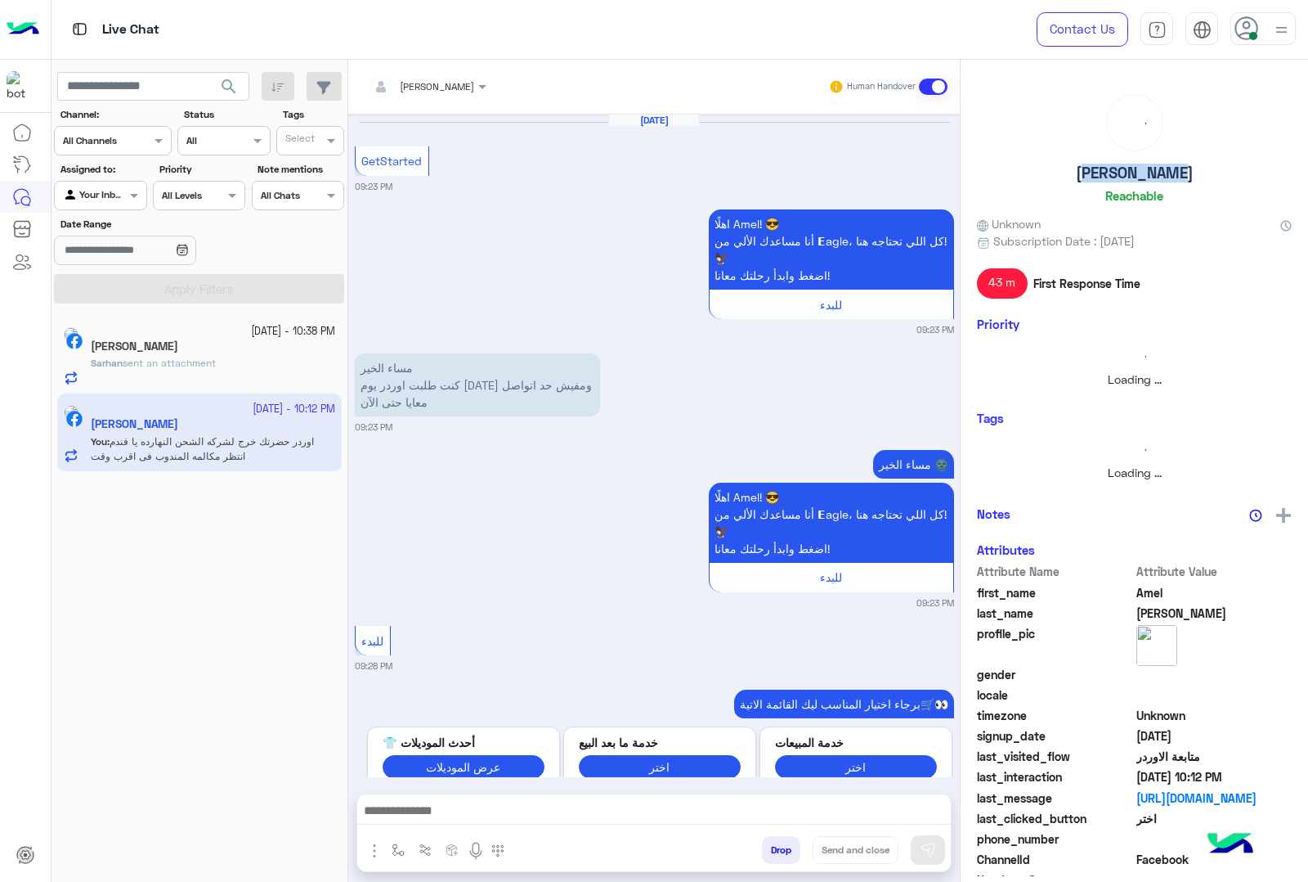
scroll to position [1120, 0]
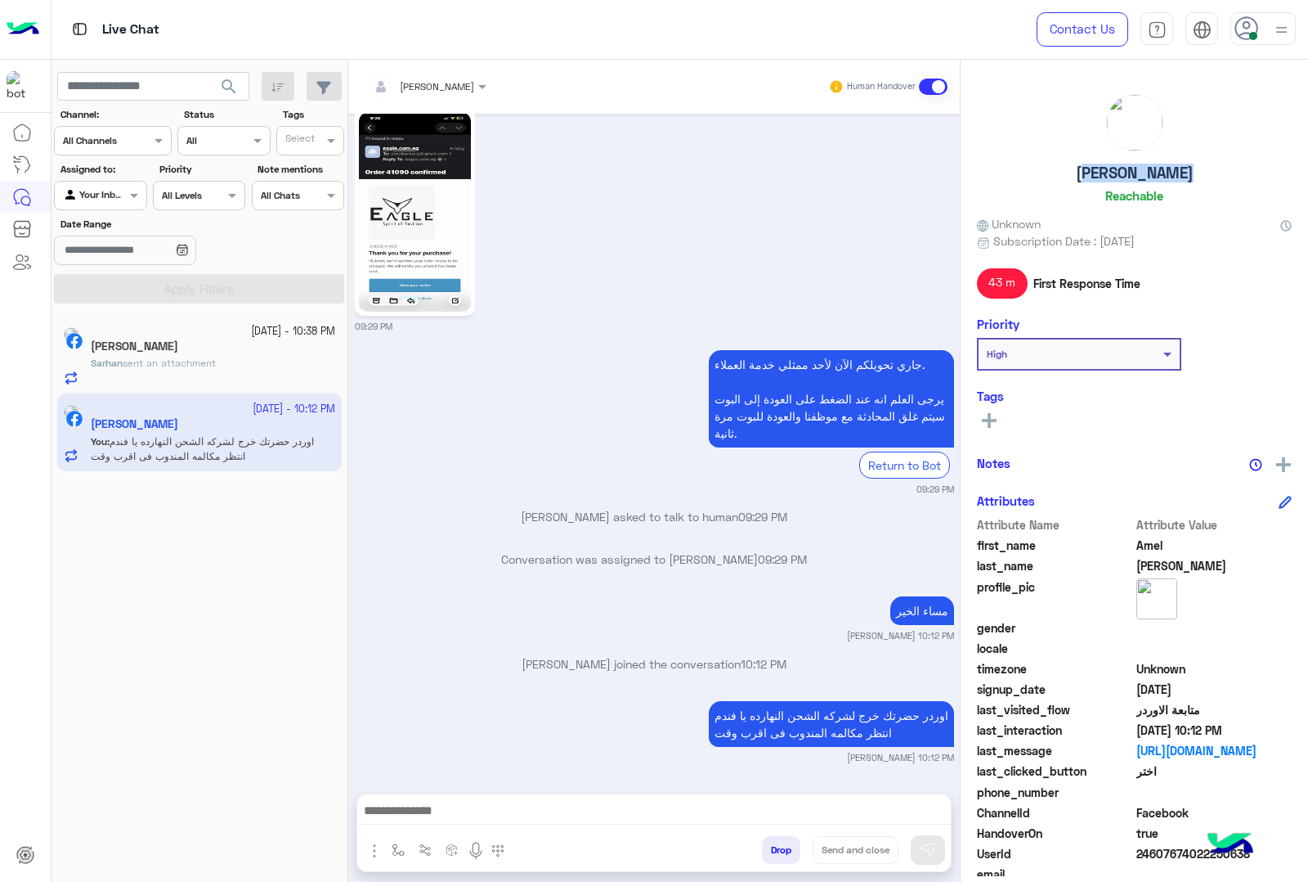
drag, startPoint x: 1088, startPoint y: 168, endPoint x: 1171, endPoint y: 173, distance: 82.7
click at [1171, 173] on h5 "[PERSON_NAME]" at bounding box center [1135, 173] width 118 height 19
copy h5 "[PERSON_NAME]"
click at [1151, 860] on span "24607674022250638" at bounding box center [1215, 853] width 156 height 17
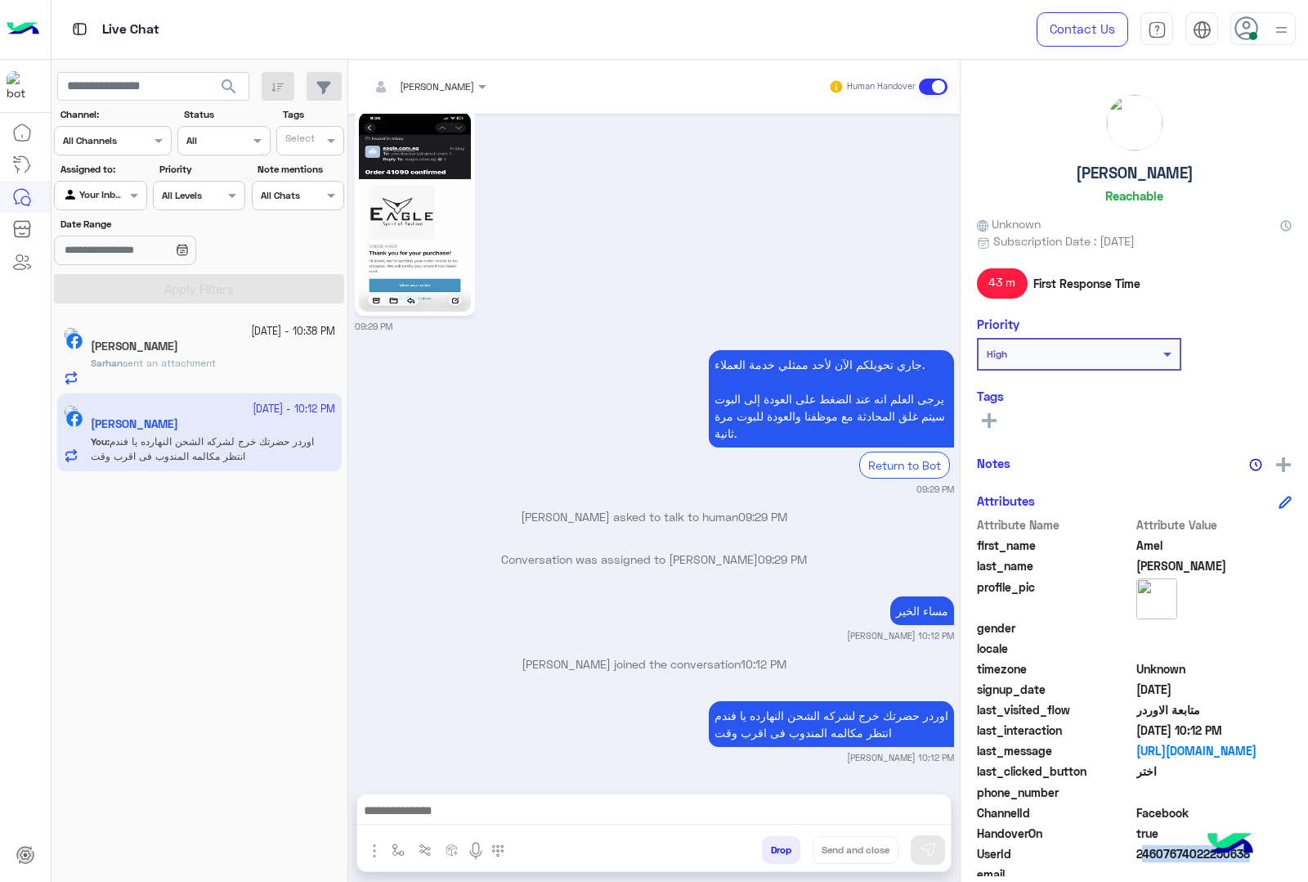
click at [1151, 860] on span "24607674022250638" at bounding box center [1215, 853] width 156 height 17
copy span "24607674022250638"
click at [770, 851] on button "Drop" at bounding box center [781, 850] width 38 height 28
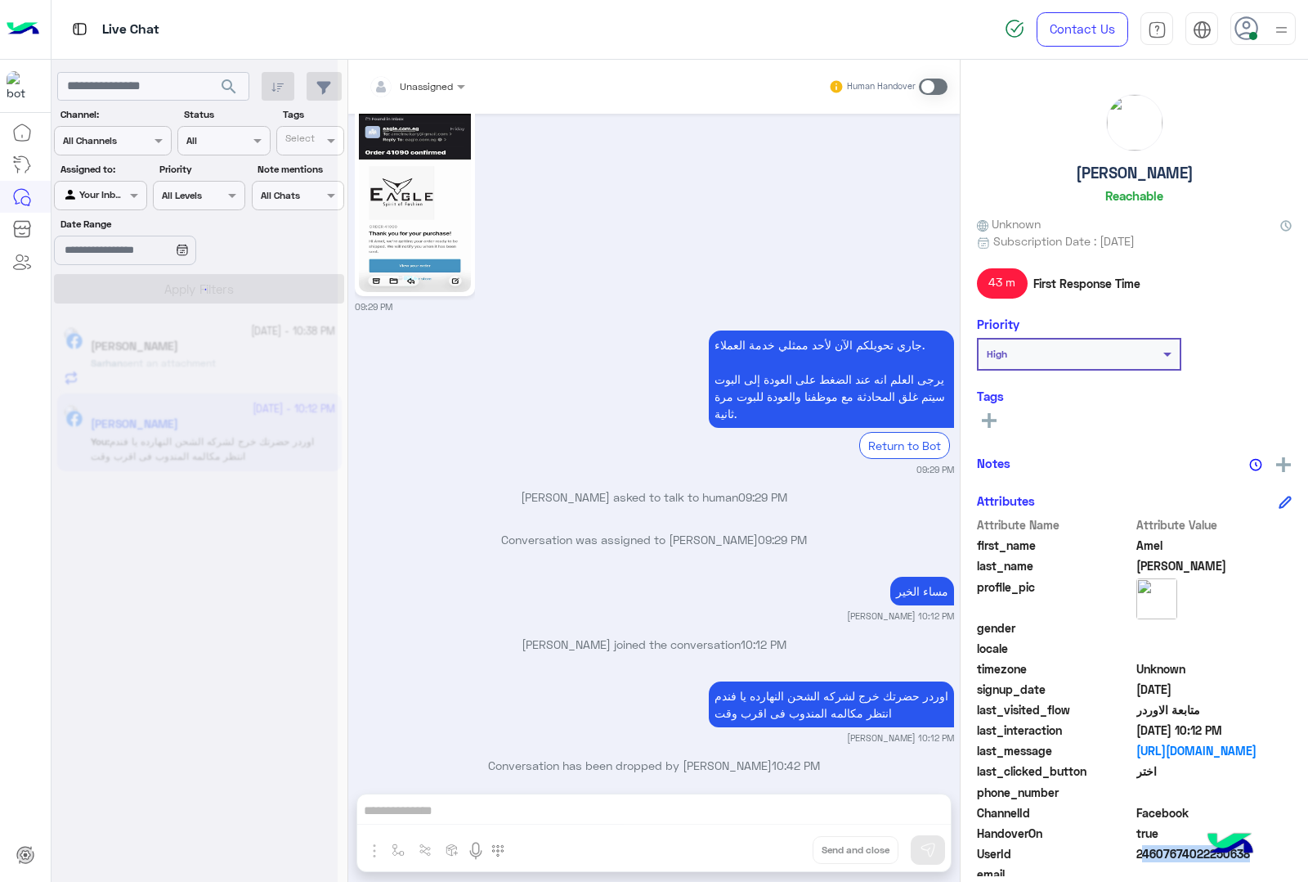
scroll to position [1162, 0]
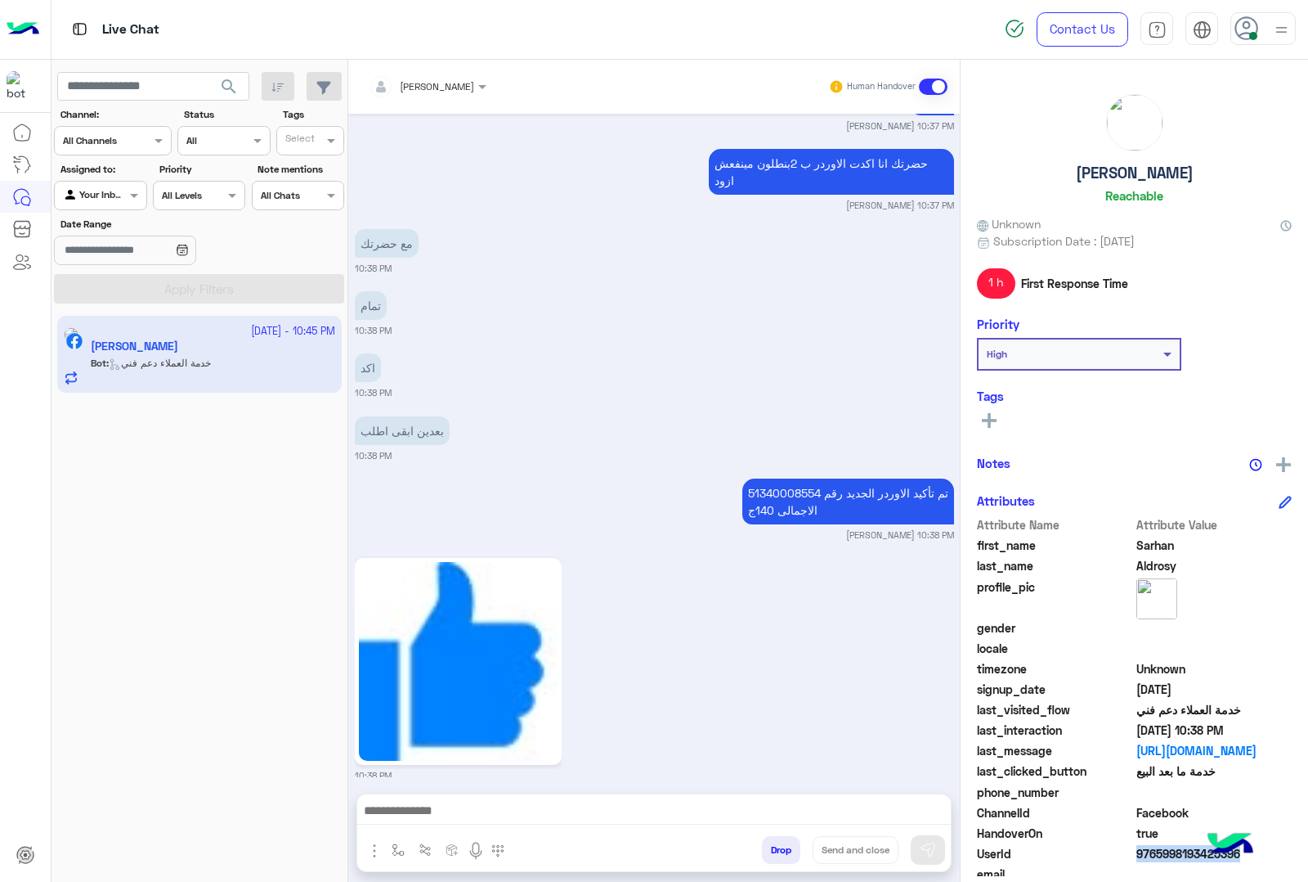
scroll to position [2020, 0]
